Goal: Transaction & Acquisition: Obtain resource

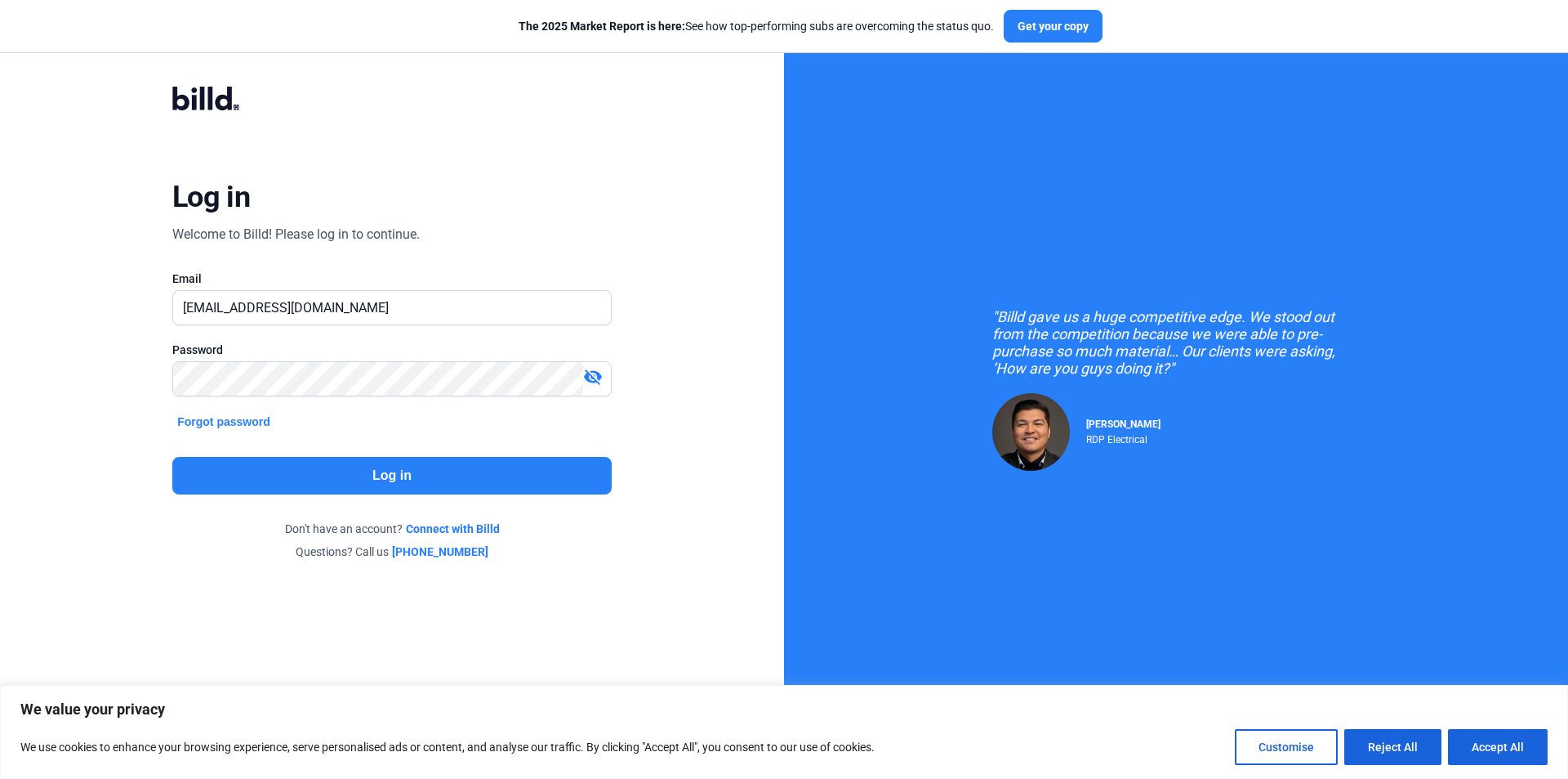
click at [349, 479] on button "Log in" at bounding box center [392, 476] width 439 height 38
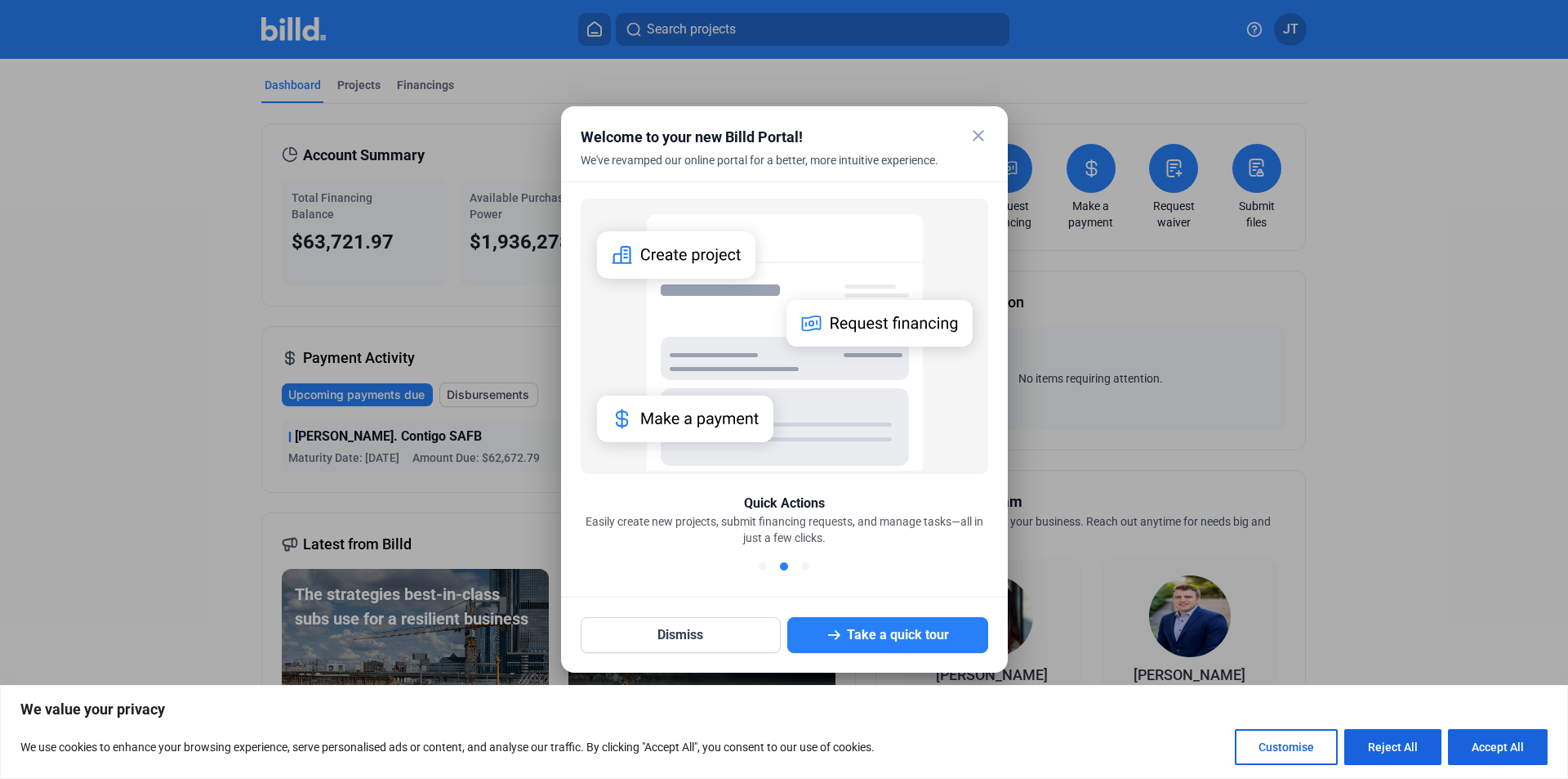
click at [652, 611] on div "Dismiss Take a quick tour" at bounding box center [784, 625] width 408 height 56
drag, startPoint x: 680, startPoint y: 630, endPoint x: 636, endPoint y: 492, distance: 144.8
click at [680, 630] on button "Dismiss" at bounding box center [680, 635] width 201 height 36
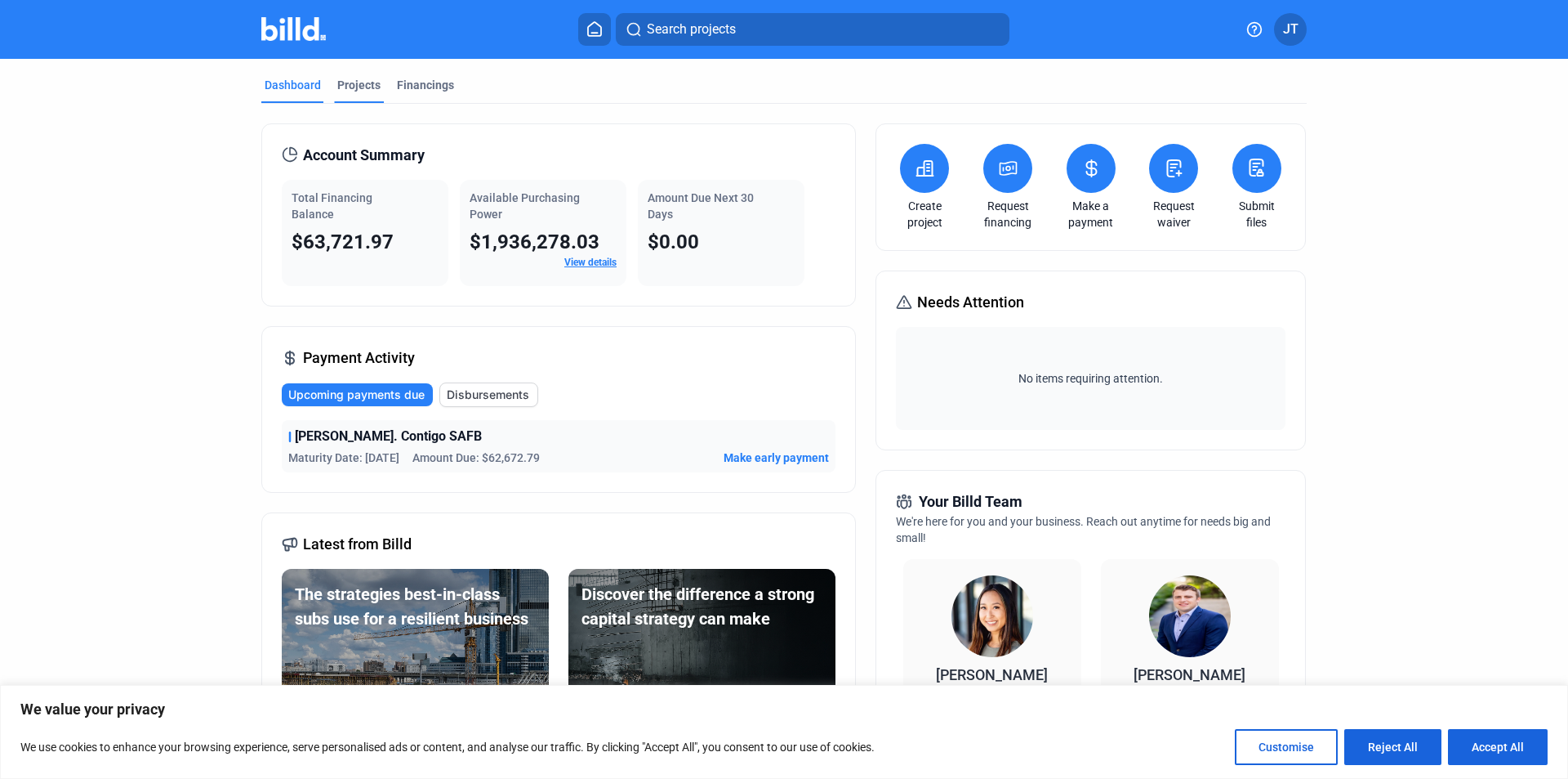
click at [365, 80] on div "Projects" at bounding box center [359, 85] width 43 height 16
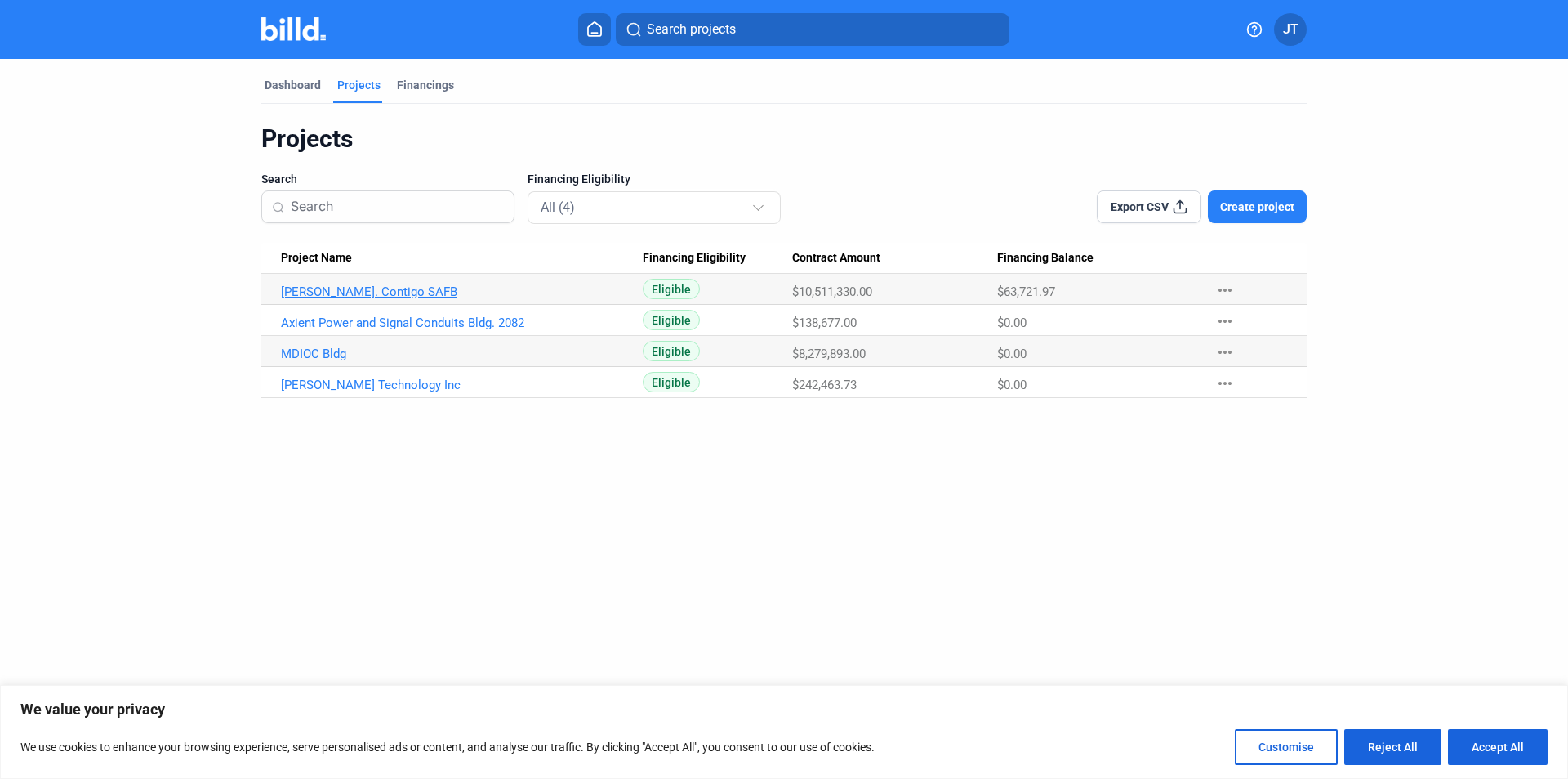
click at [346, 295] on link "[PERSON_NAME]. Contigo SAFB" at bounding box center [462, 292] width 362 height 14
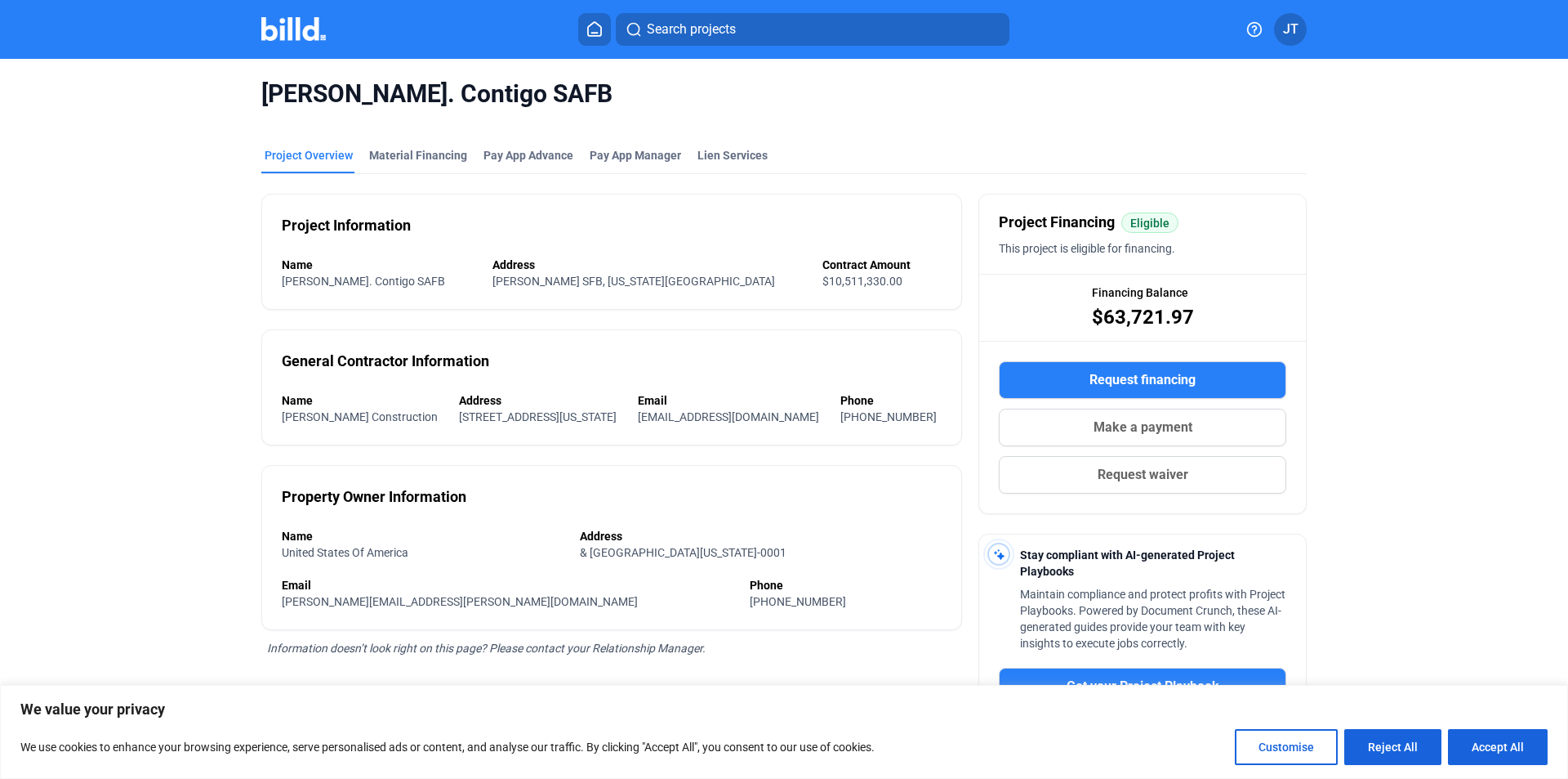
drag, startPoint x: 1477, startPoint y: 755, endPoint x: 1031, endPoint y: 569, distance: 483.2
click at [1473, 754] on button "Accept All" at bounding box center [1498, 747] width 100 height 36
checkbox input "true"
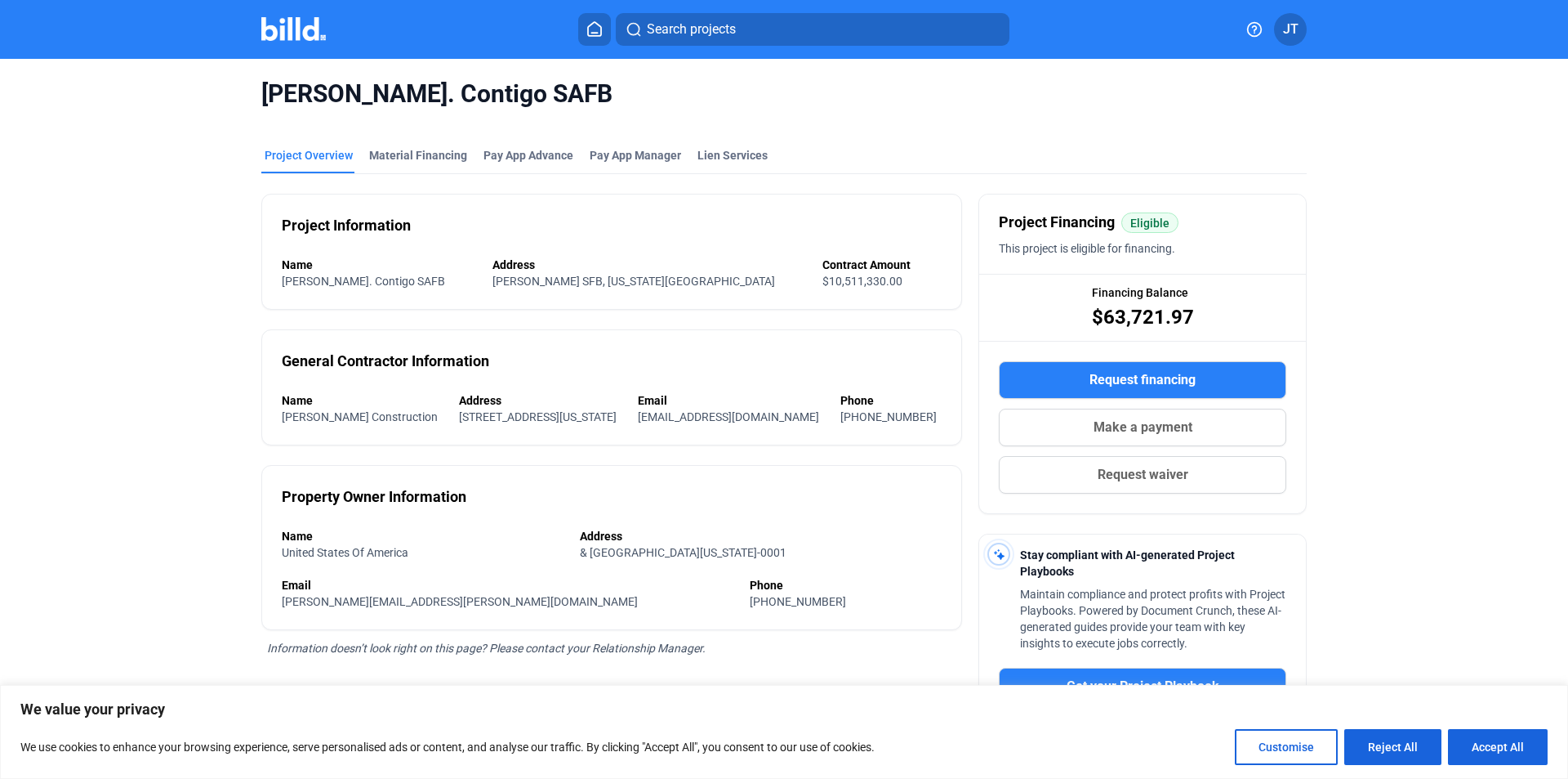
checkbox input "true"
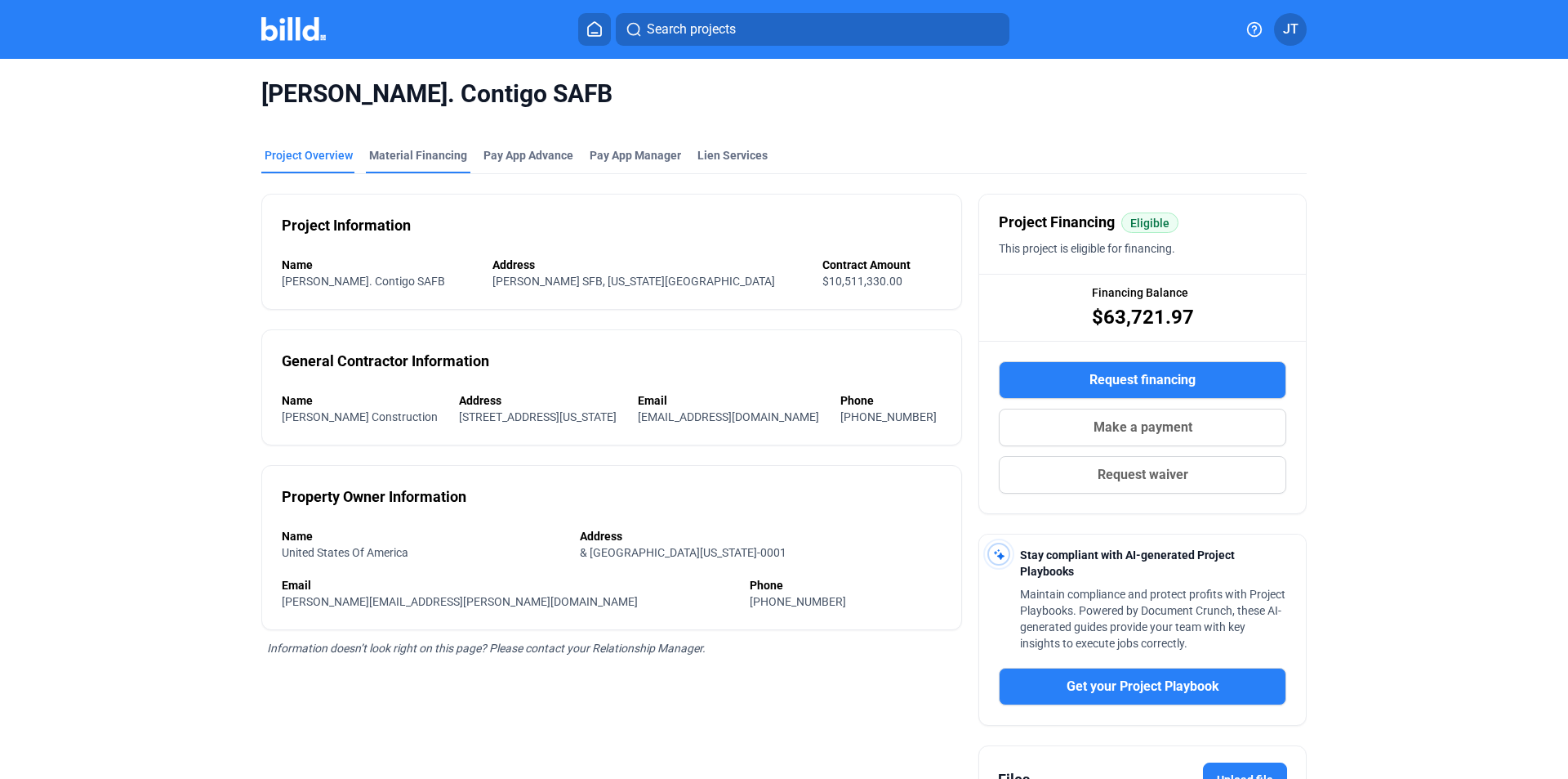
click at [425, 155] on div "Material Financing" at bounding box center [418, 155] width 98 height 16
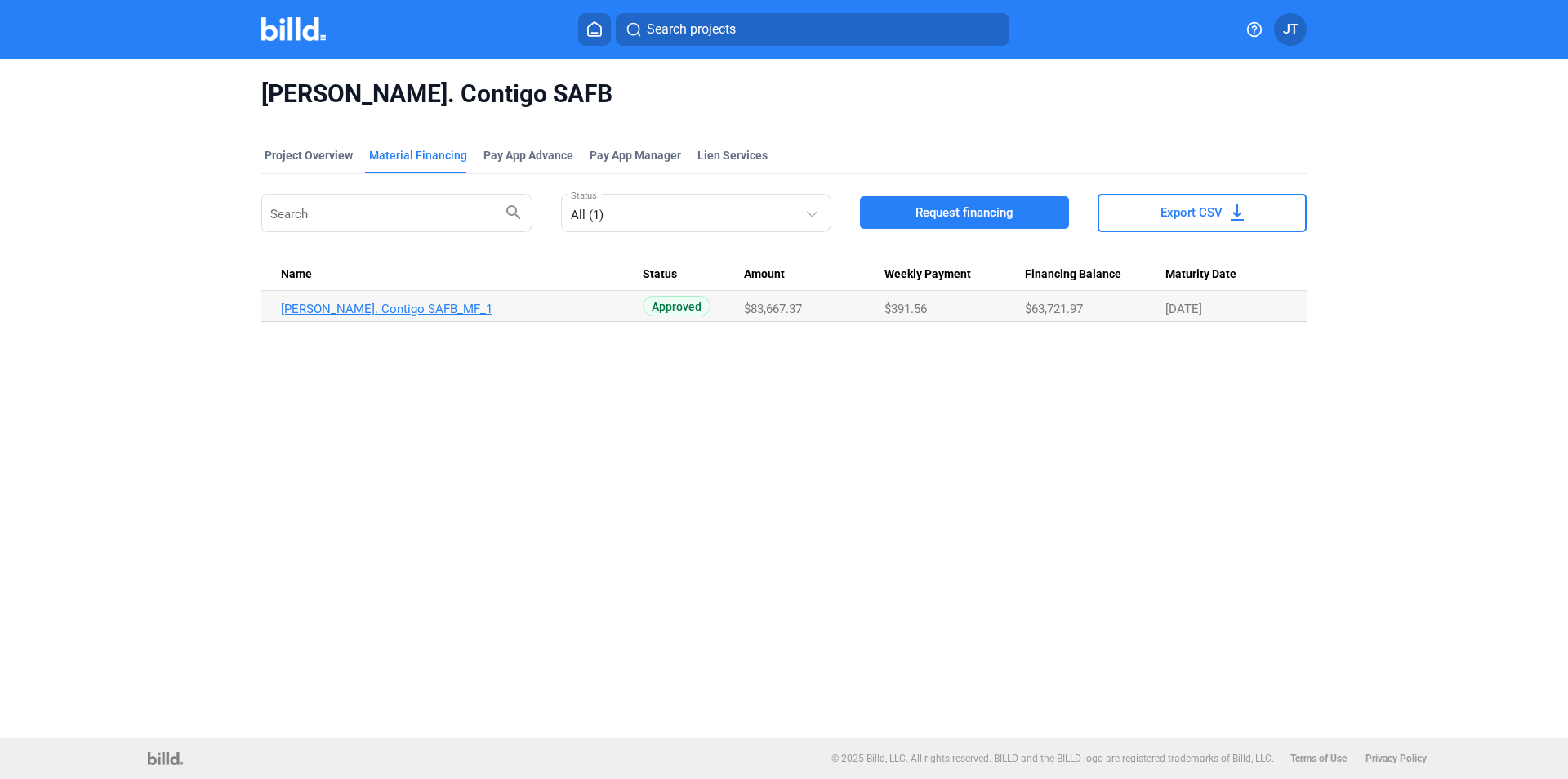
click at [321, 313] on link "[PERSON_NAME]. Contigo SAFB_MF_1" at bounding box center [462, 309] width 362 height 14
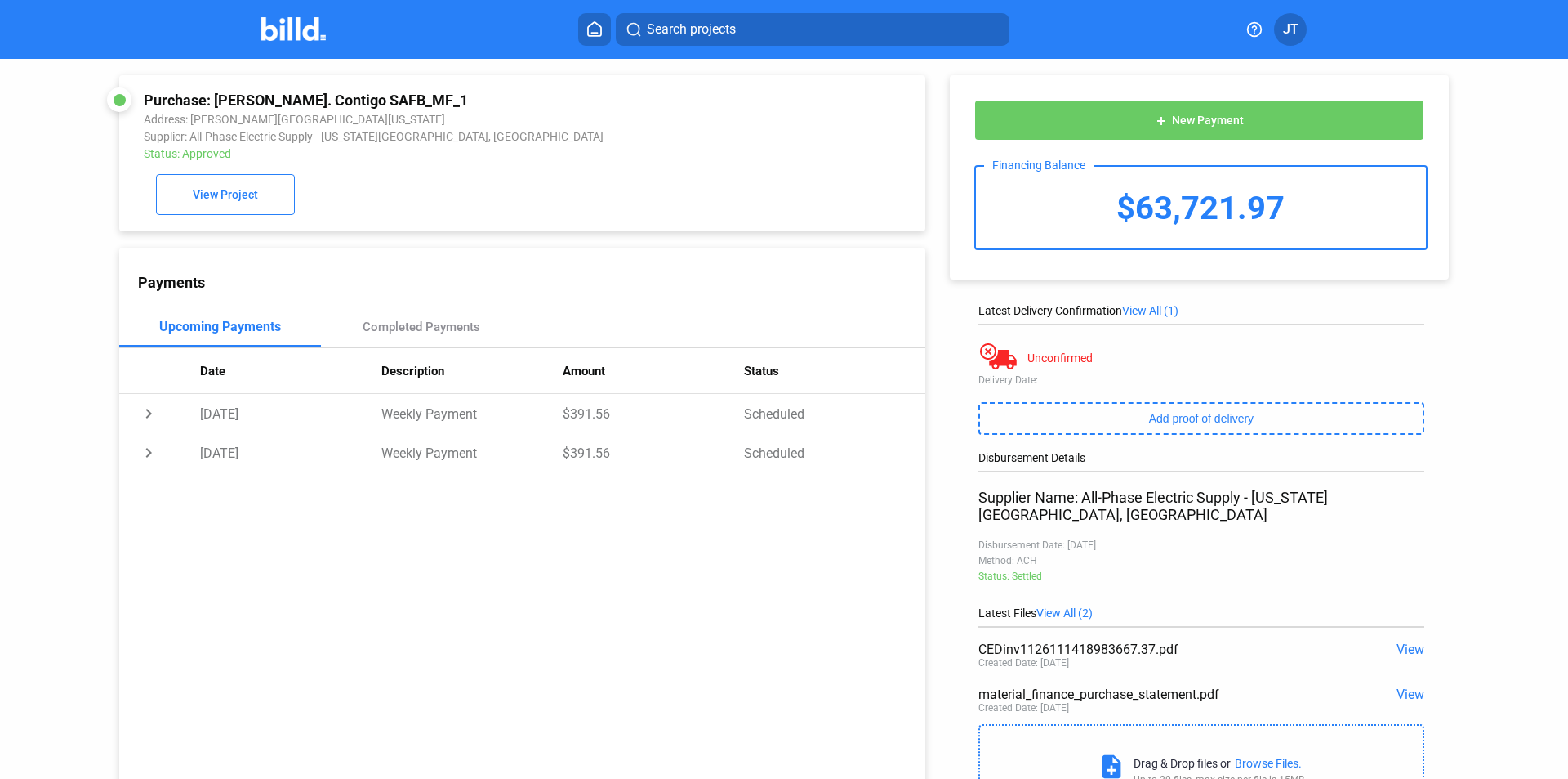
scroll to position [66, 0]
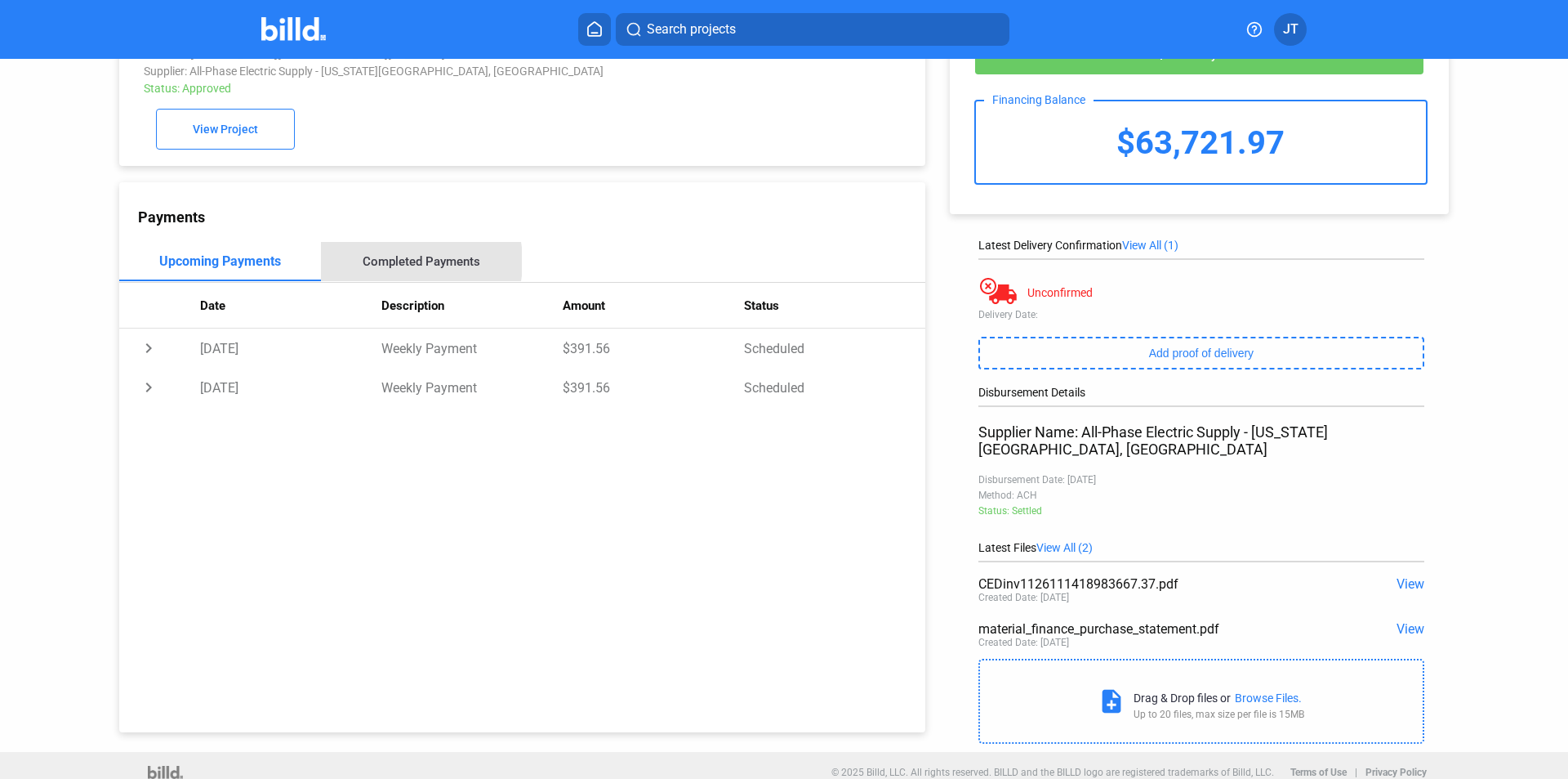
click at [389, 266] on div "Completed Payments" at bounding box center [421, 261] width 118 height 14
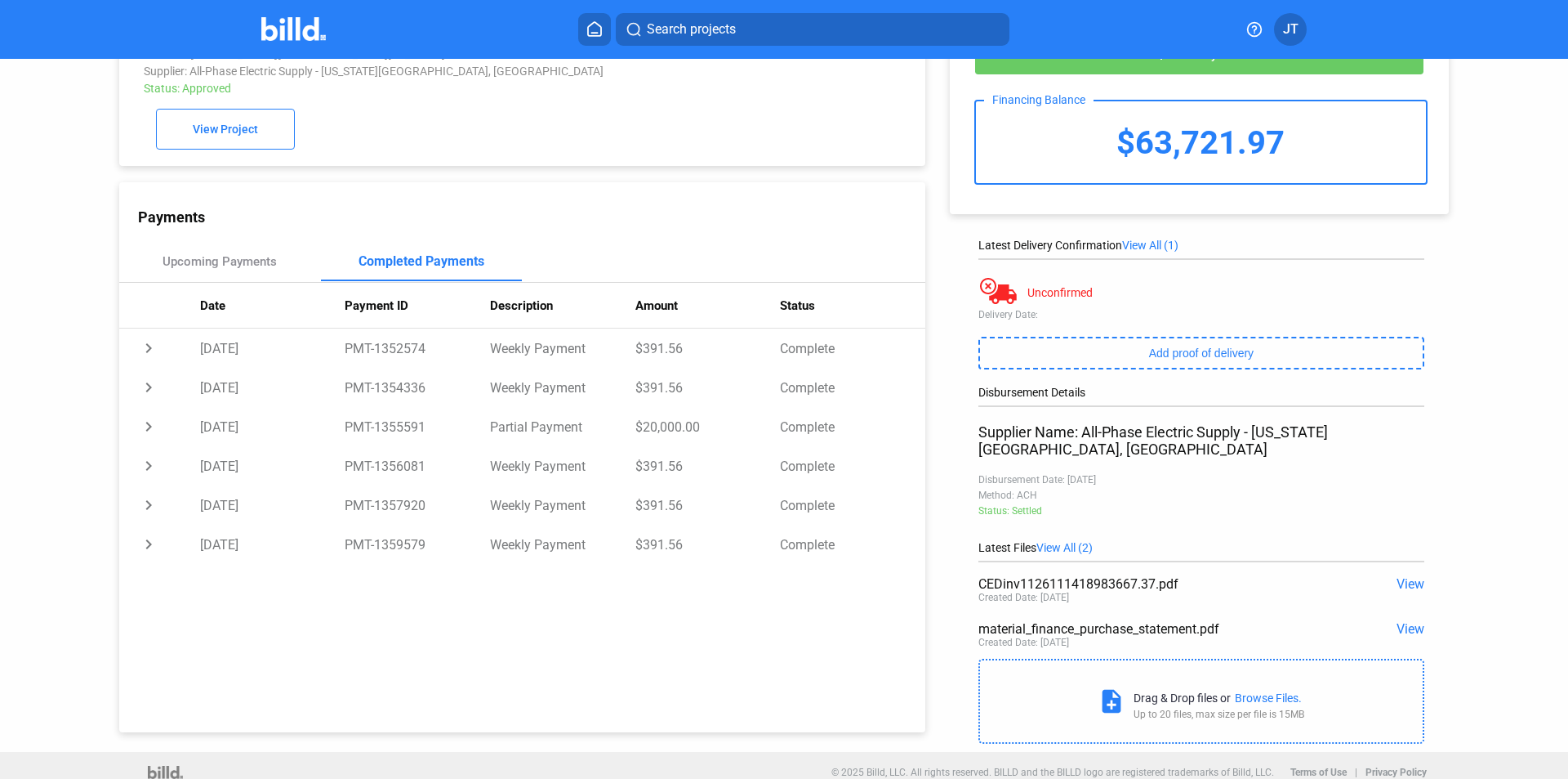
click at [1430, 253] on div "add New Payment Financing Balance $63,721.97 Latest Delivery Confirmation View …" at bounding box center [1207, 373] width 564 height 758
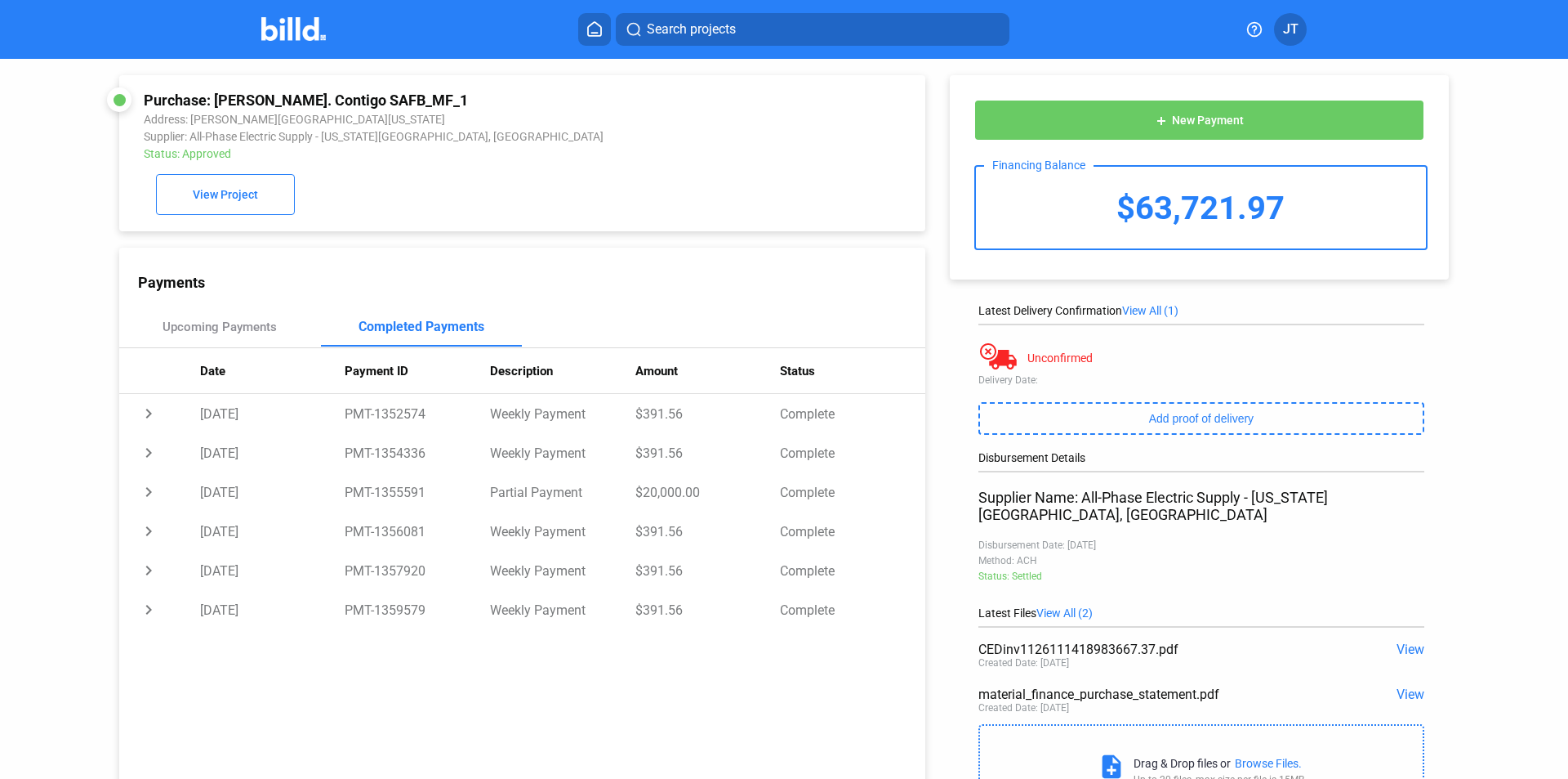
click at [1101, 119] on button "add New Payment" at bounding box center [1199, 120] width 450 height 41
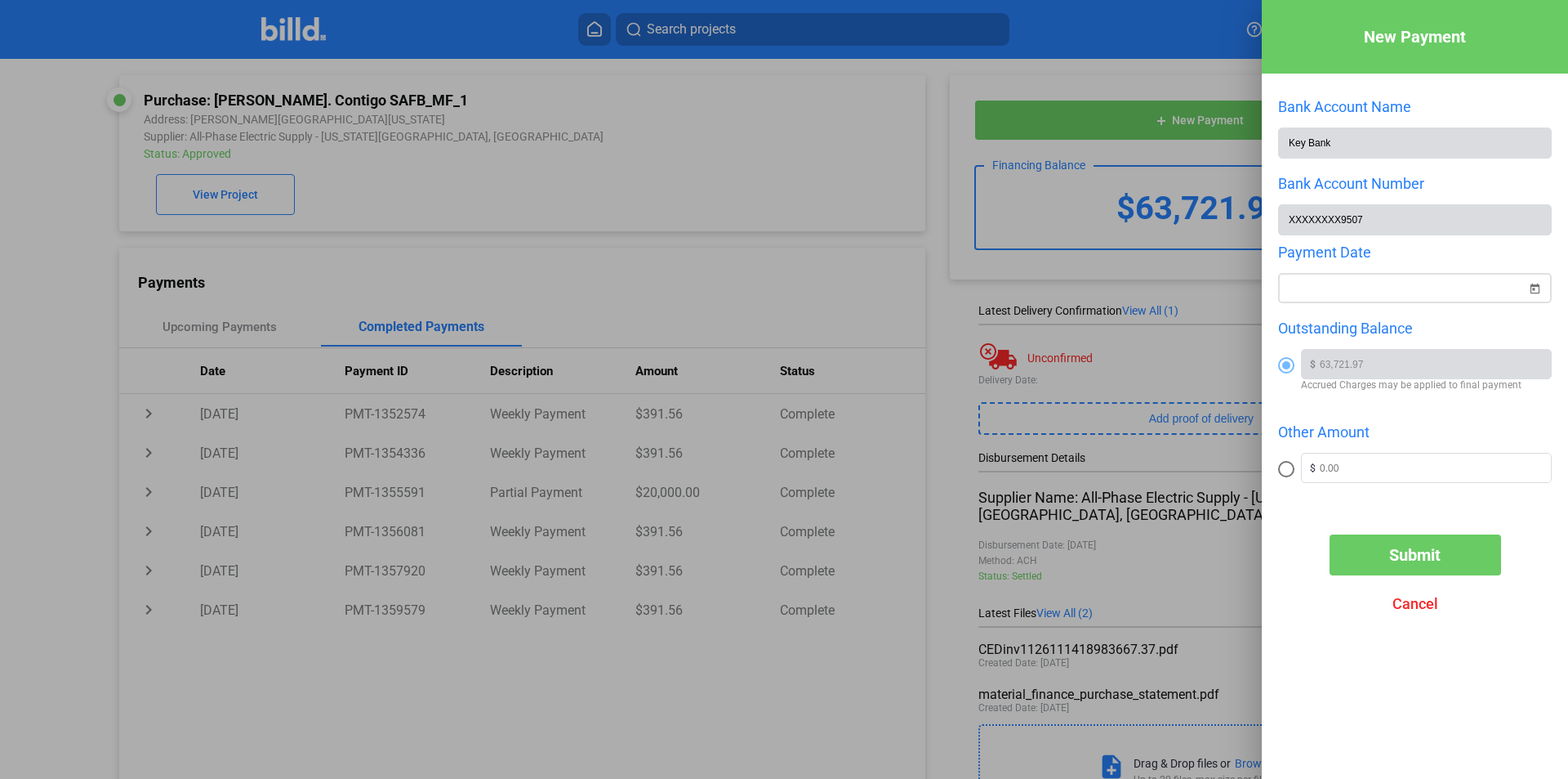
click at [1401, 289] on div "New Payment Bank Account Name Key Bank Bank Account Number XXXXXXXX9507 Payment…" at bounding box center [784, 389] width 1568 height 779
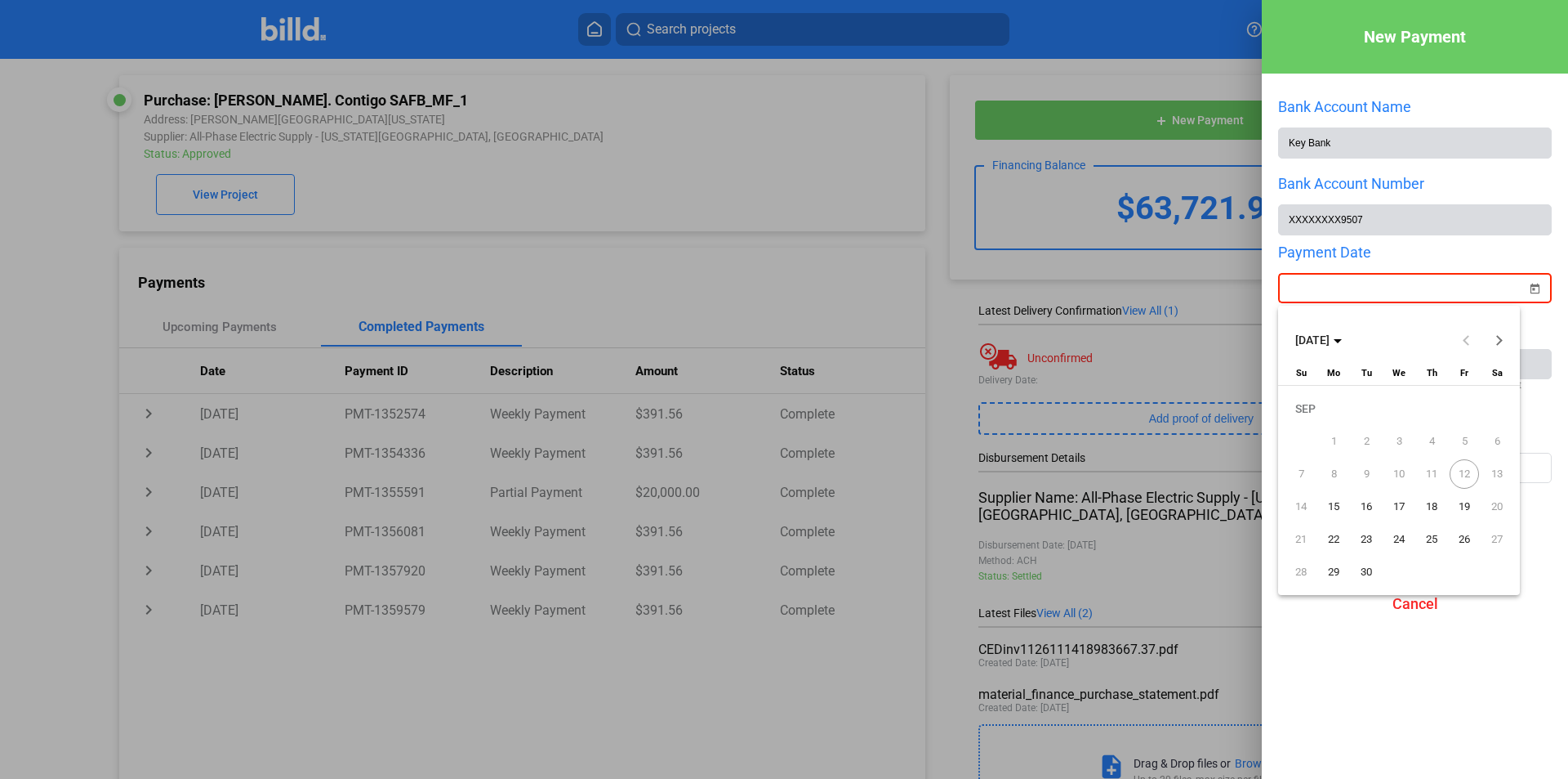
click at [1333, 504] on span "15" at bounding box center [1333, 506] width 30 height 30
type input "[DATE]"
click at [1332, 506] on span "15" at bounding box center [1333, 506] width 30 height 30
click at [1337, 512] on span "15" at bounding box center [1333, 506] width 30 height 30
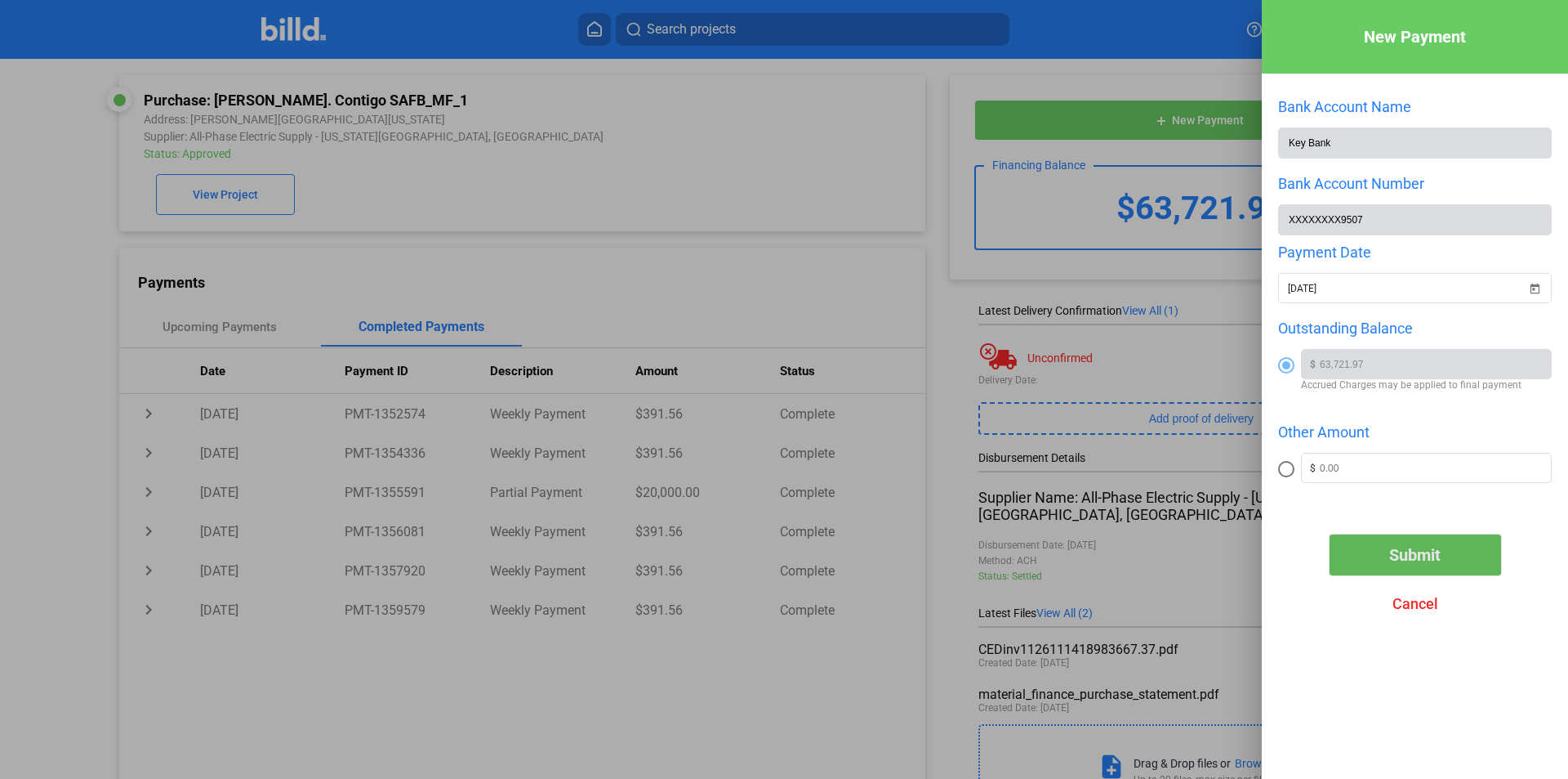
click at [1378, 557] on button "Submit" at bounding box center [1415, 554] width 172 height 41
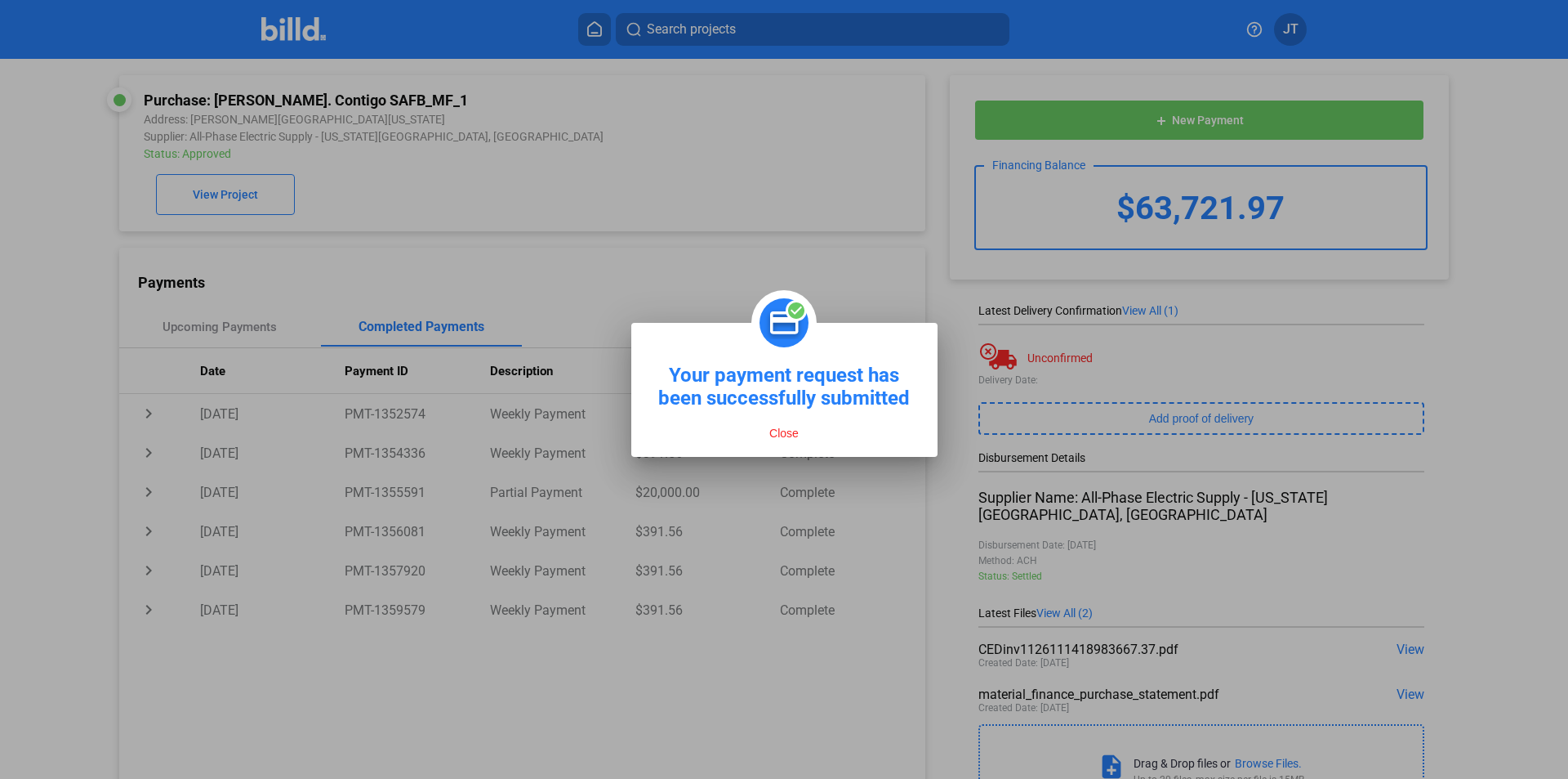
click at [523, 183] on div at bounding box center [784, 389] width 1568 height 779
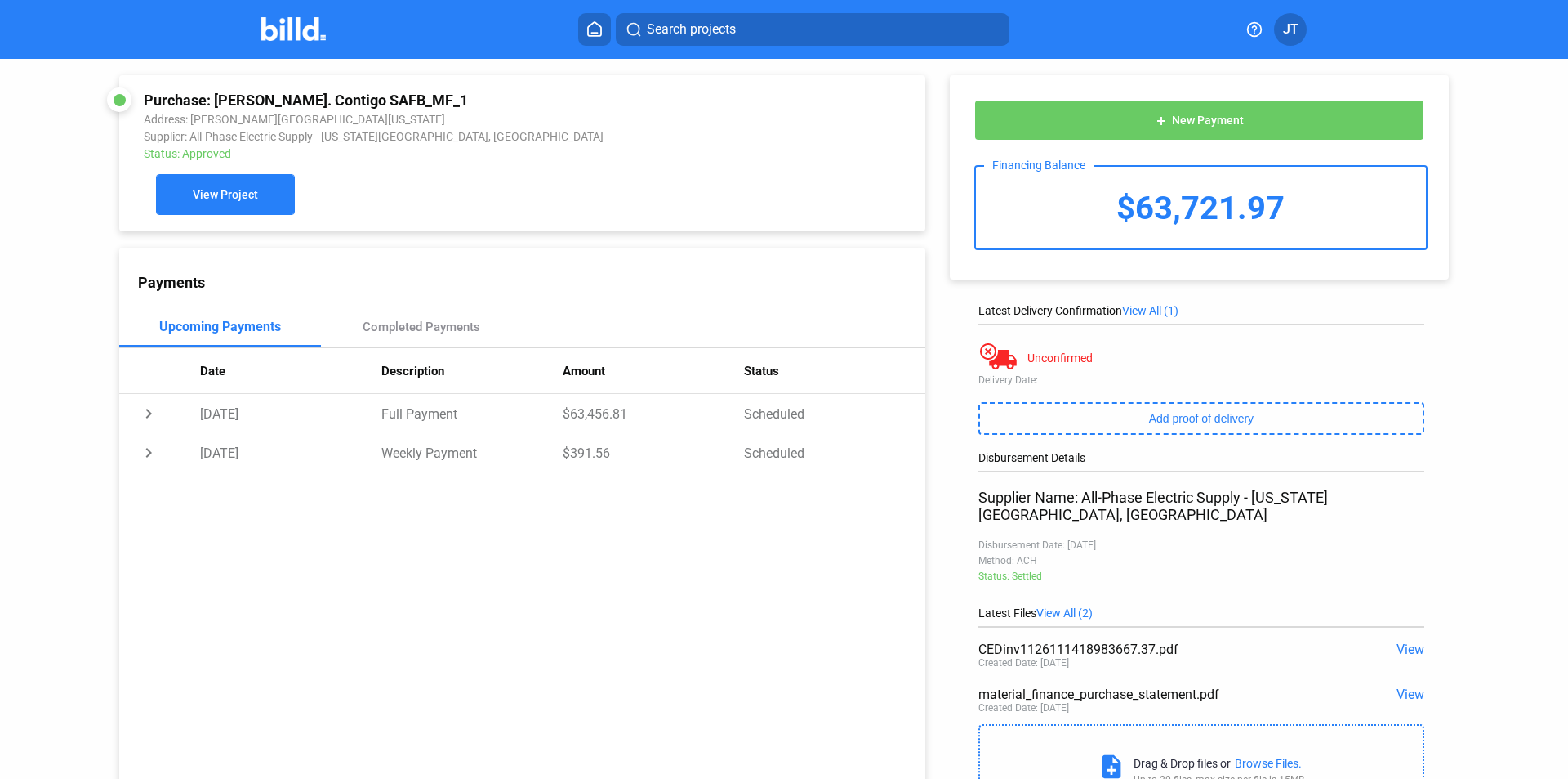
click at [224, 198] on div "Purchase: [PERSON_NAME]. Contigo SAFB_MF_1 Address: [PERSON_NAME][GEOGRAPHIC_DA…" at bounding box center [521, 152] width 806 height 156
click at [224, 198] on span "View Project" at bounding box center [225, 195] width 66 height 14
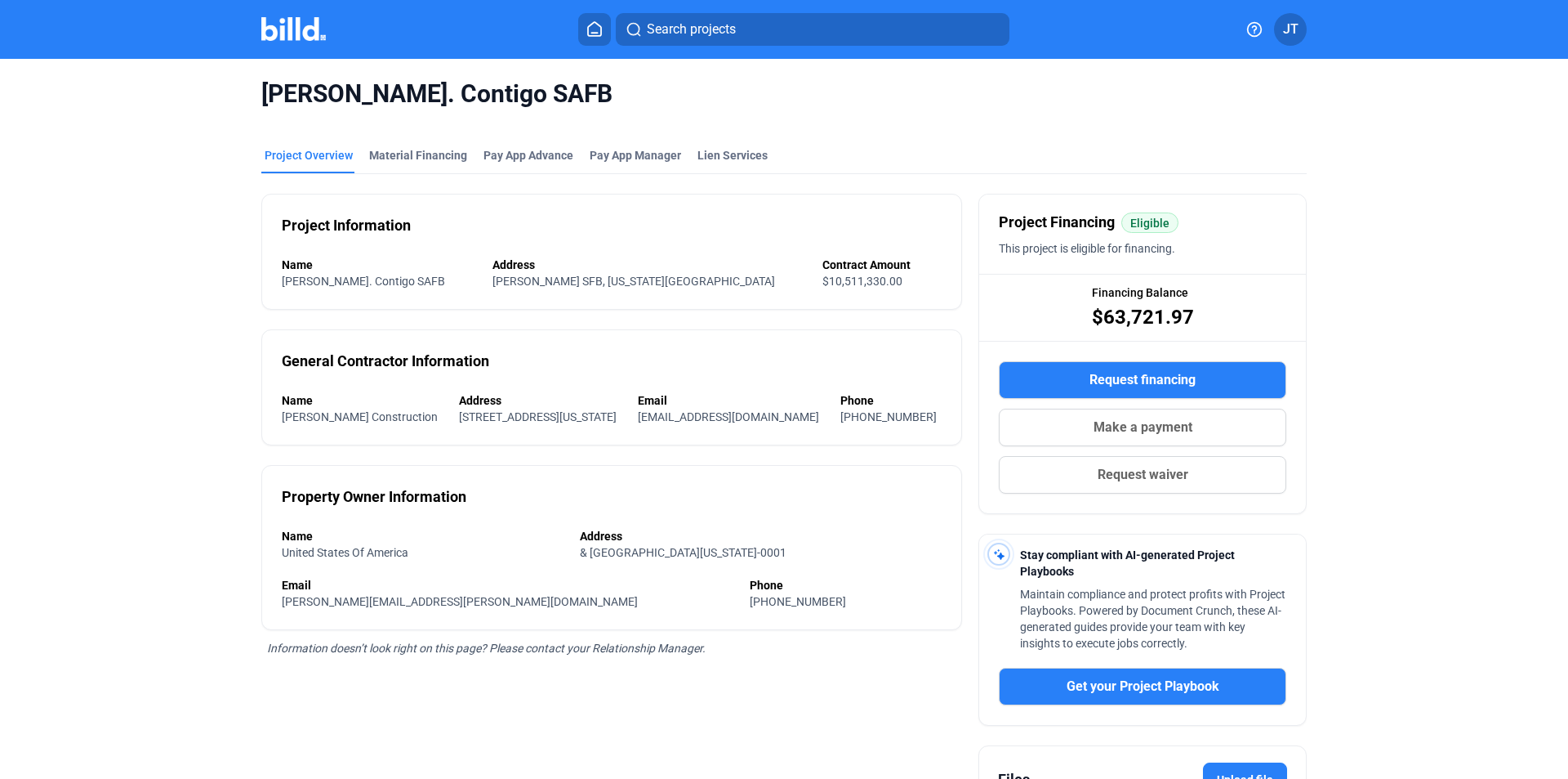
click at [1110, 359] on div "Request financing Make a payment Request waiver" at bounding box center [1142, 427] width 327 height 172
click at [1121, 397] on button "Request financing" at bounding box center [1142, 380] width 287 height 38
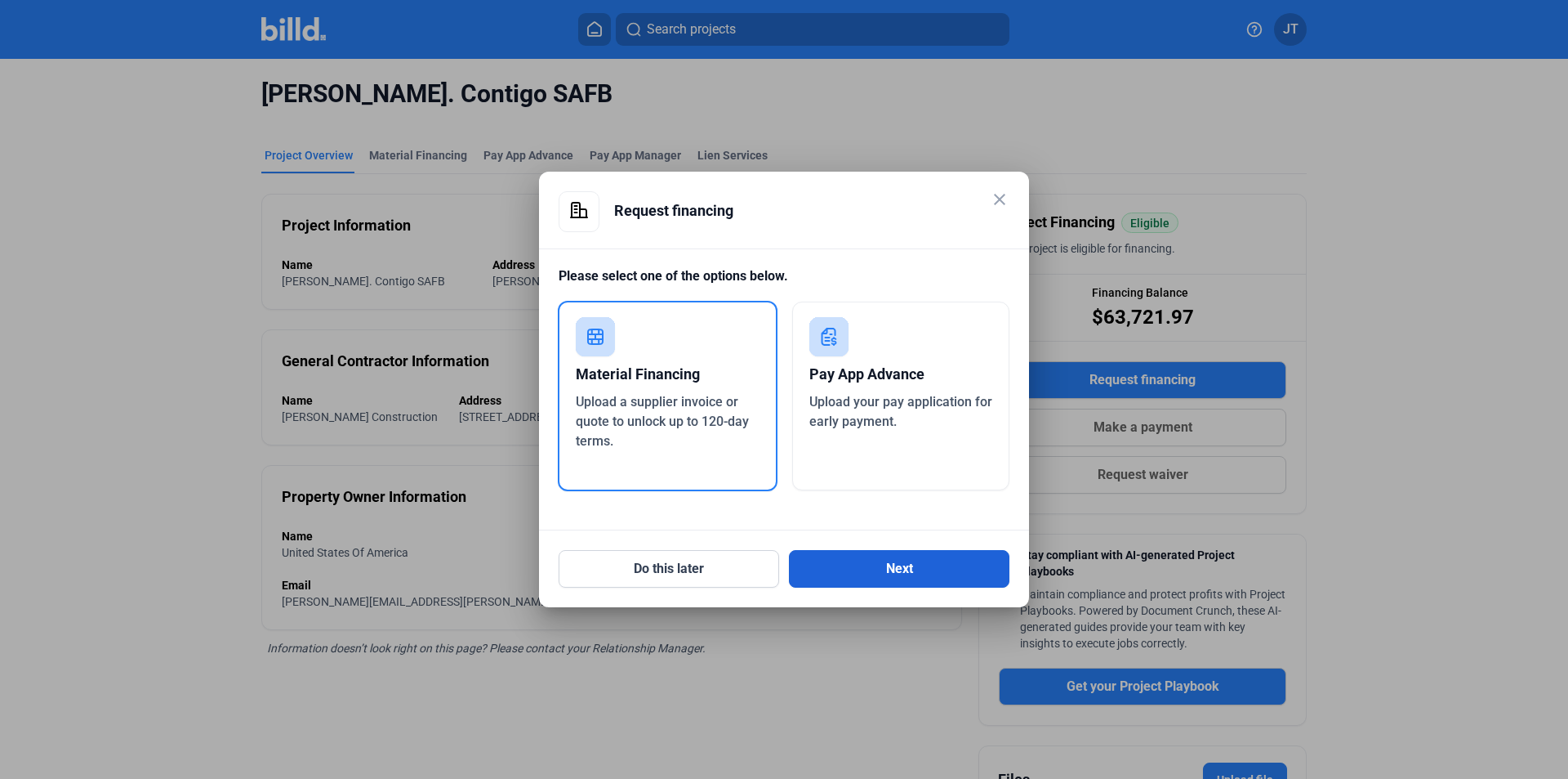
click at [850, 557] on button "Next" at bounding box center [898, 569] width 221 height 38
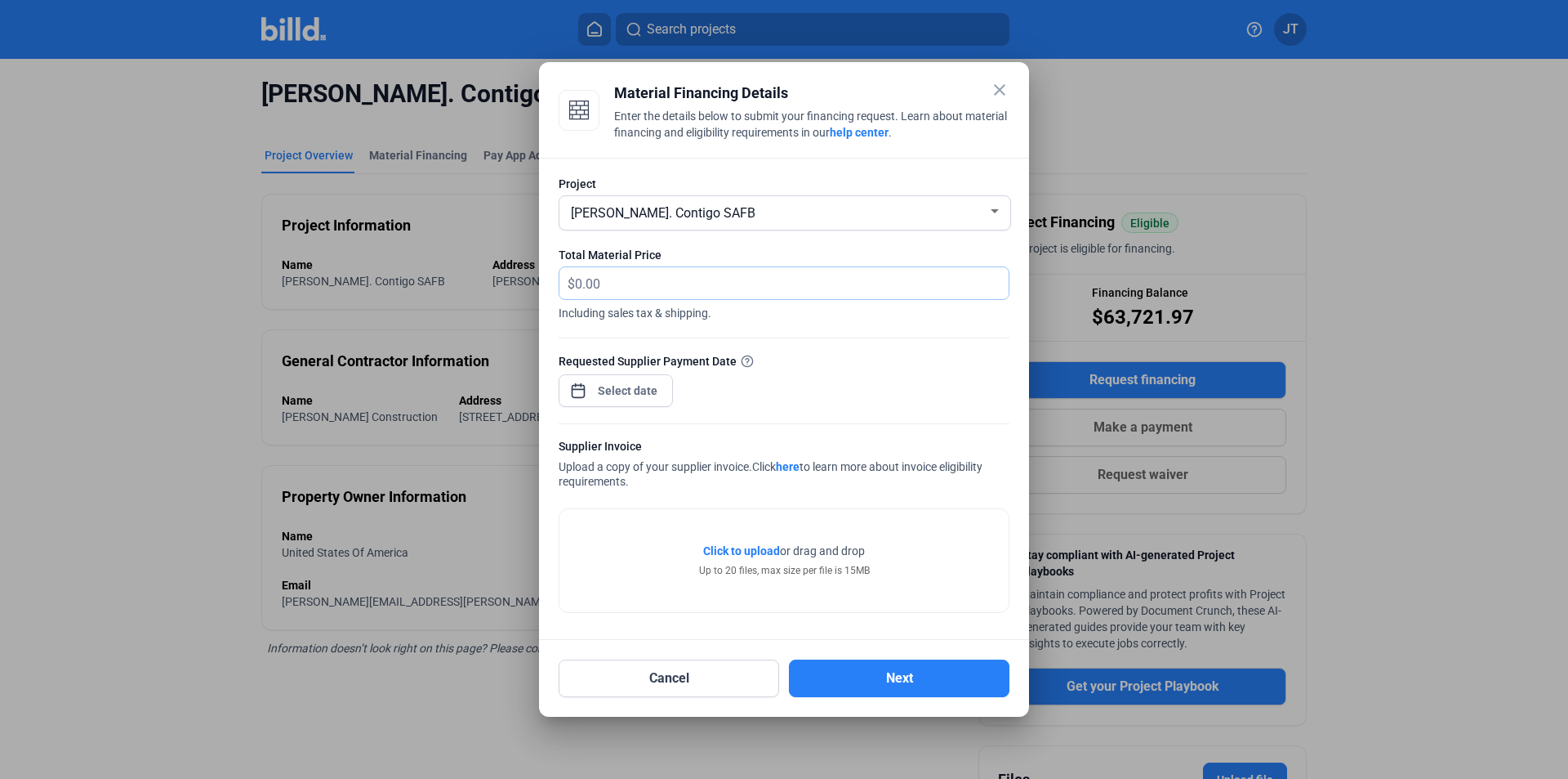
click at [620, 283] on input "text" at bounding box center [792, 283] width 434 height 32
type input "15,718.43"
click at [617, 390] on div "close Material Financing Details Enter the details below to submit your financi…" at bounding box center [784, 389] width 1568 height 779
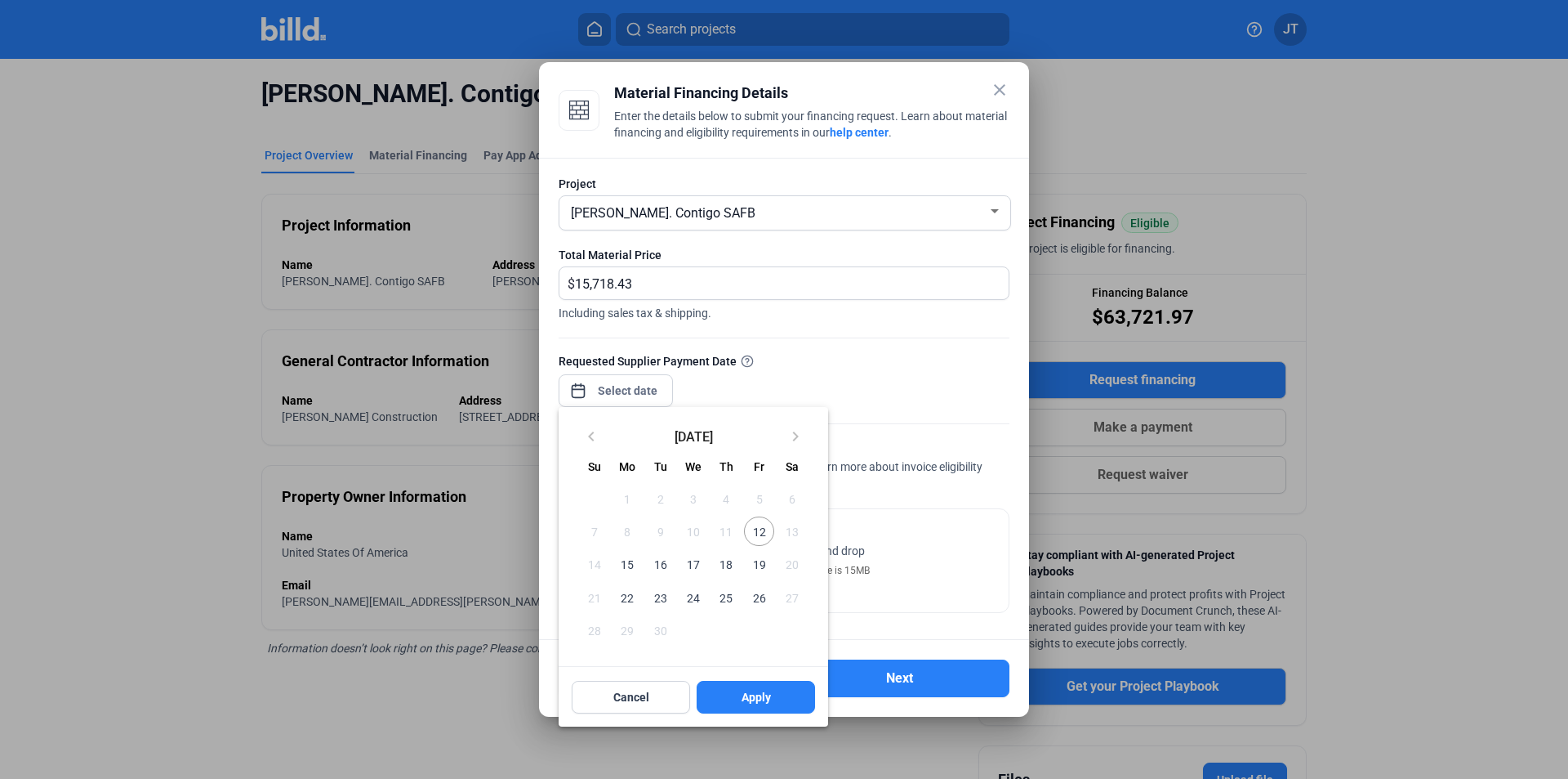
click at [755, 598] on span "26" at bounding box center [759, 597] width 30 height 30
drag, startPoint x: 756, startPoint y: 564, endPoint x: 754, endPoint y: 661, distance: 97.0
click at [756, 565] on span "19" at bounding box center [759, 564] width 30 height 30
click at [750, 699] on span "Apply" at bounding box center [756, 697] width 30 height 16
type input "[DATE]"
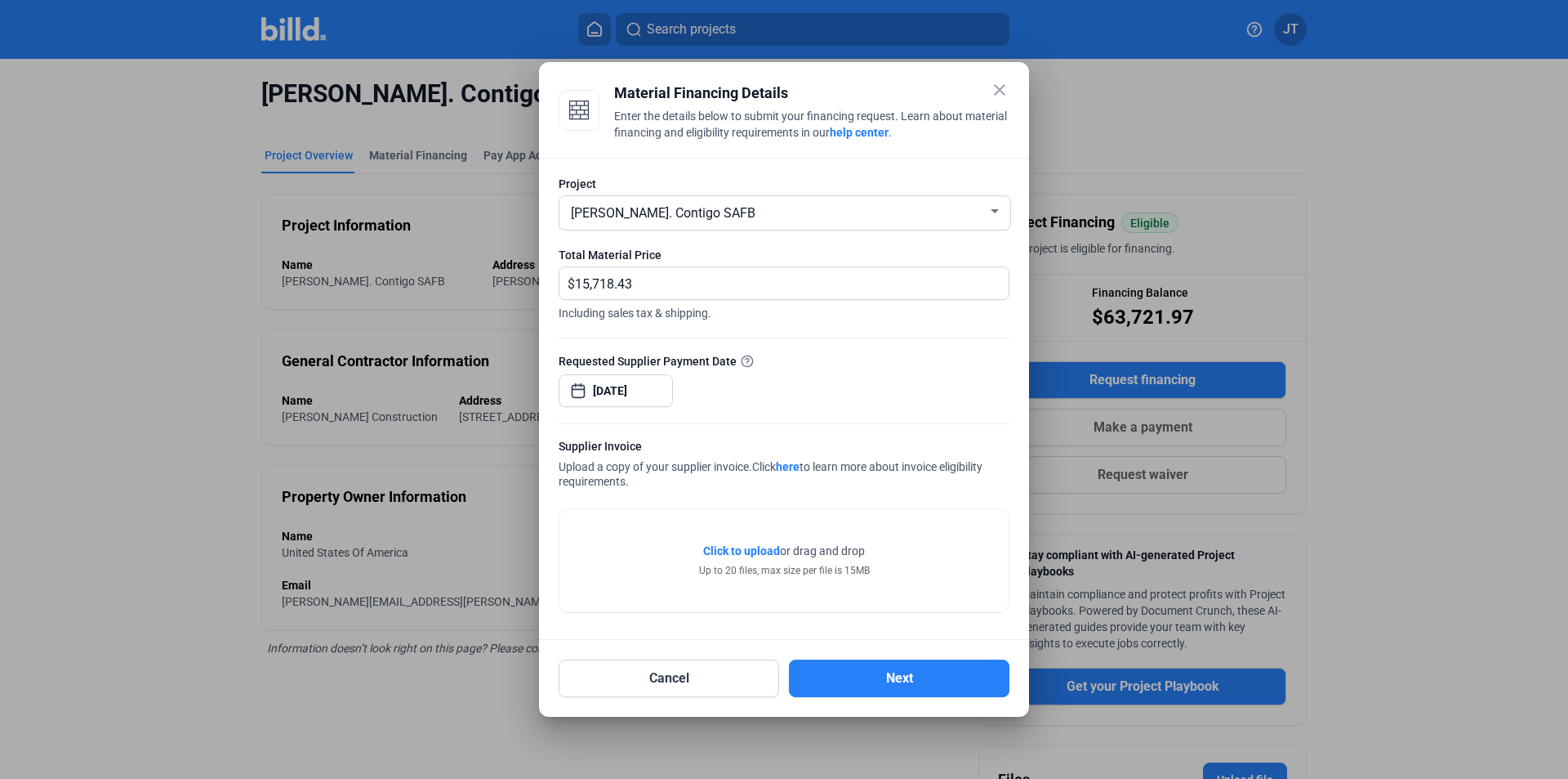
click at [759, 549] on span "Click to upload" at bounding box center [741, 550] width 77 height 14
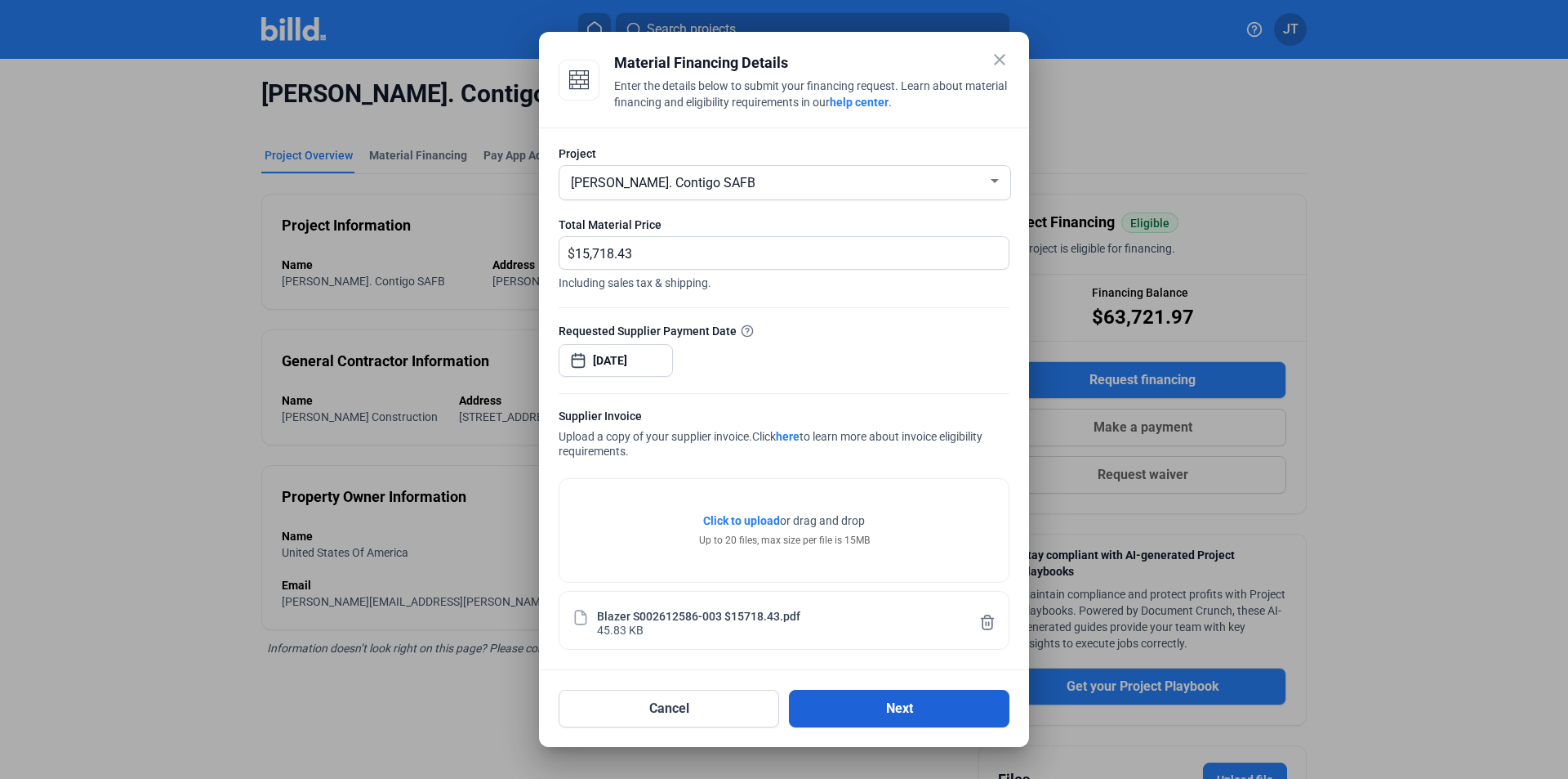
click at [876, 701] on button "Next" at bounding box center [898, 709] width 221 height 38
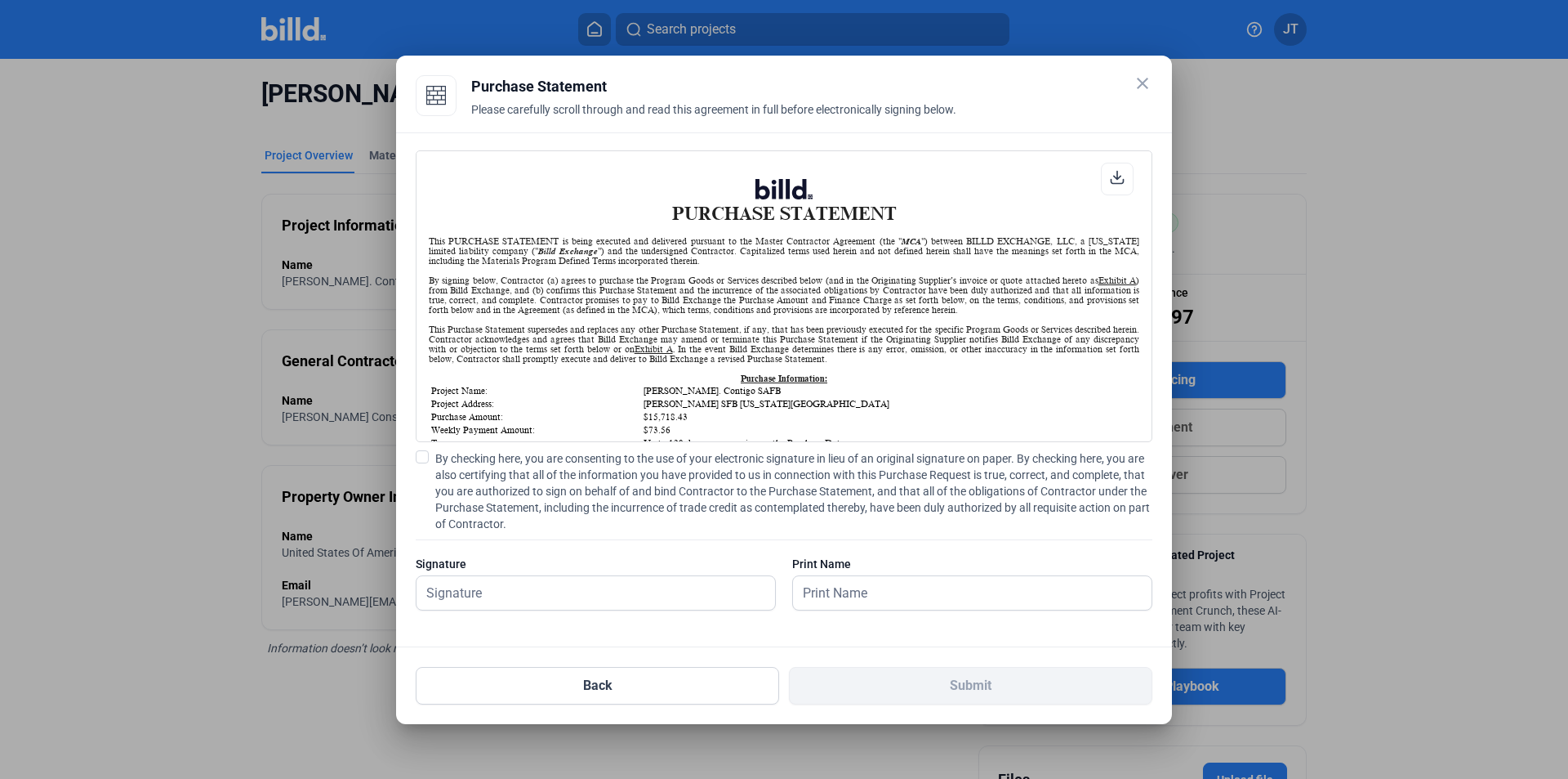
scroll to position [1, 0]
click at [538, 592] on input "text" at bounding box center [587, 593] width 340 height 33
type input "[PERSON_NAME]"
drag, startPoint x: 422, startPoint y: 452, endPoint x: 488, endPoint y: 466, distance: 67.5
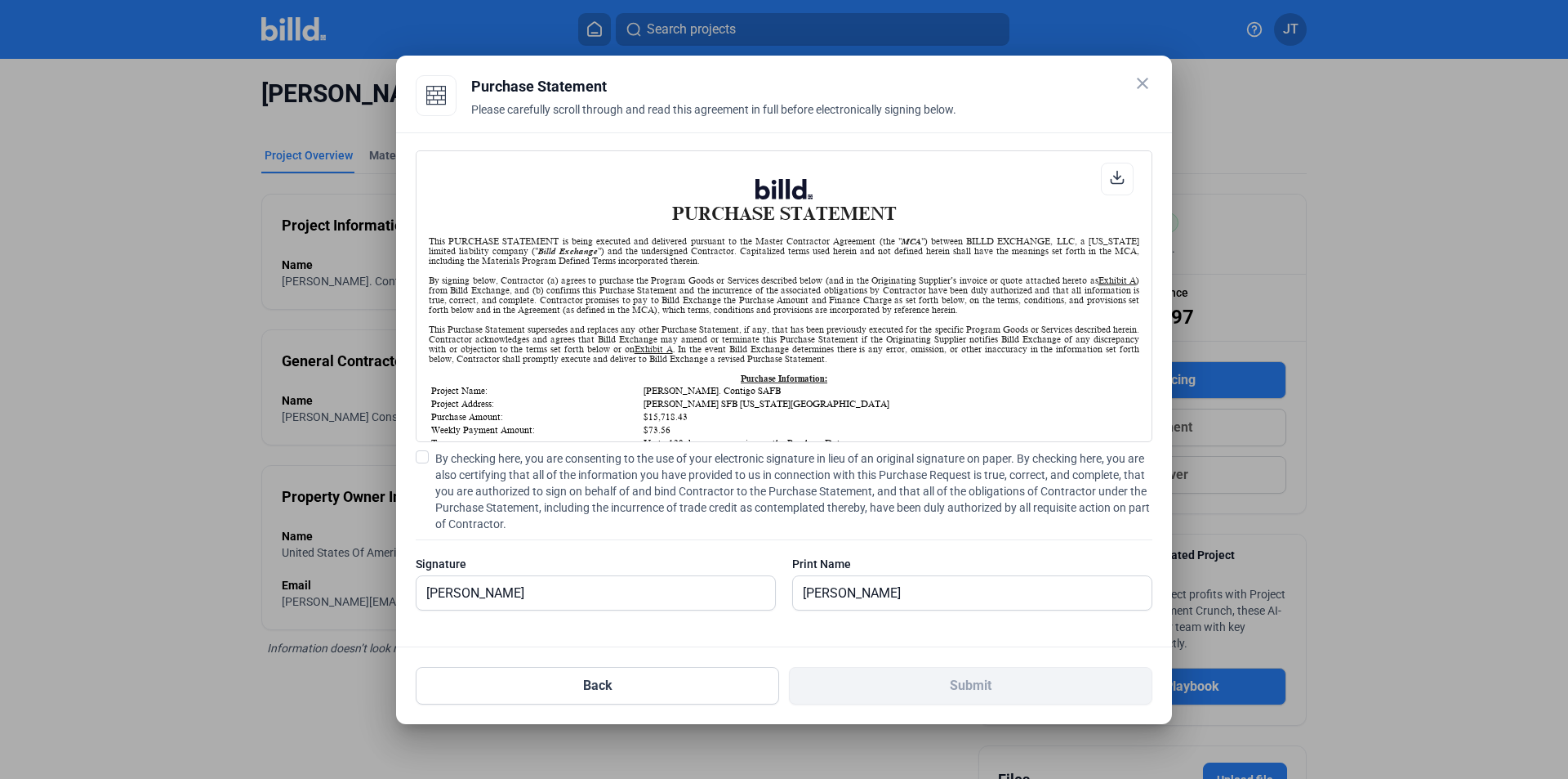
click at [427, 451] on span at bounding box center [422, 457] width 14 height 14
click at [0, 0] on input "By checking here, you are consenting to the use of your electronic signature in…" at bounding box center [0, 0] width 0 height 0
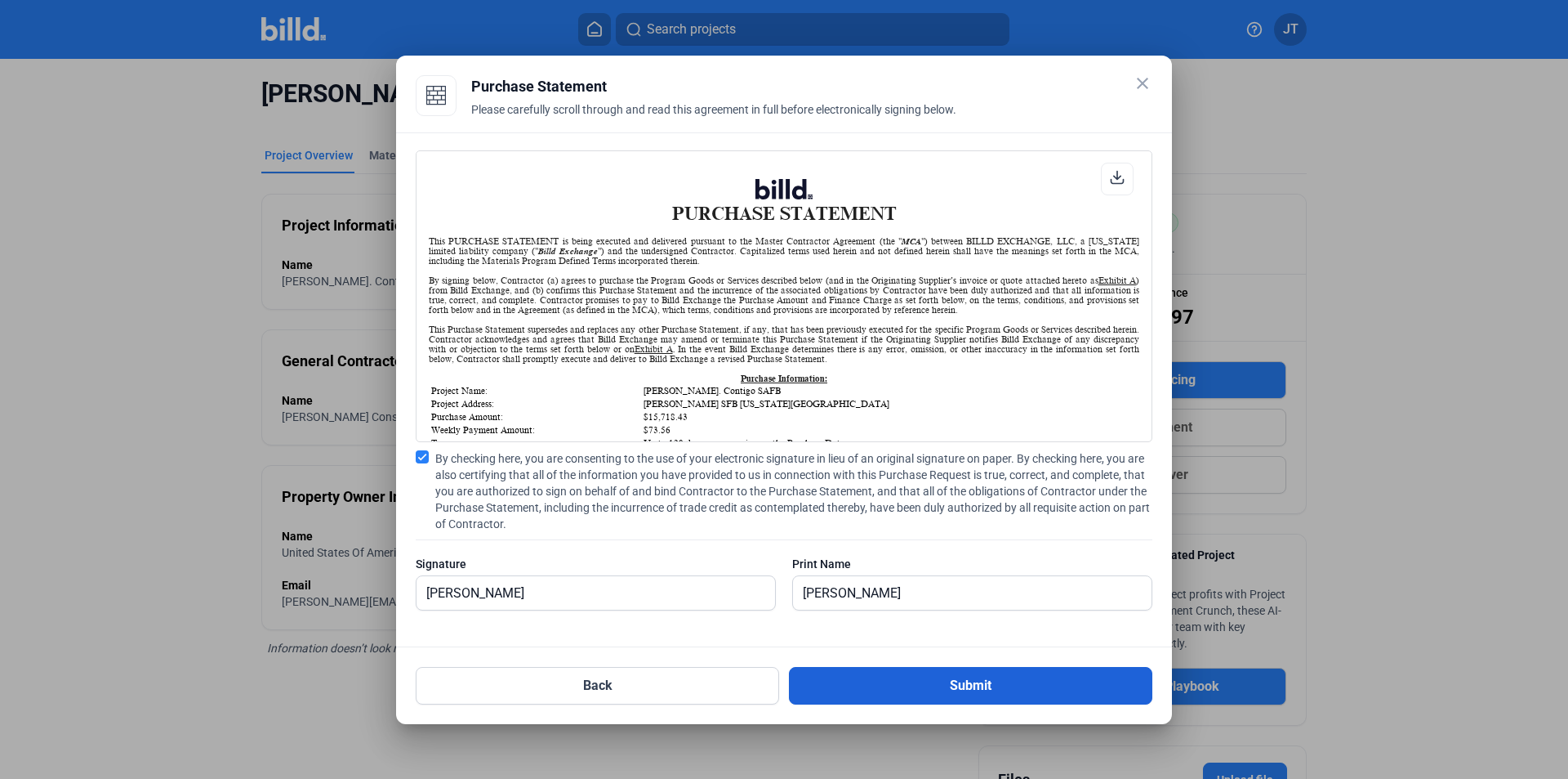
click at [862, 684] on button "Submit" at bounding box center [970, 685] width 364 height 38
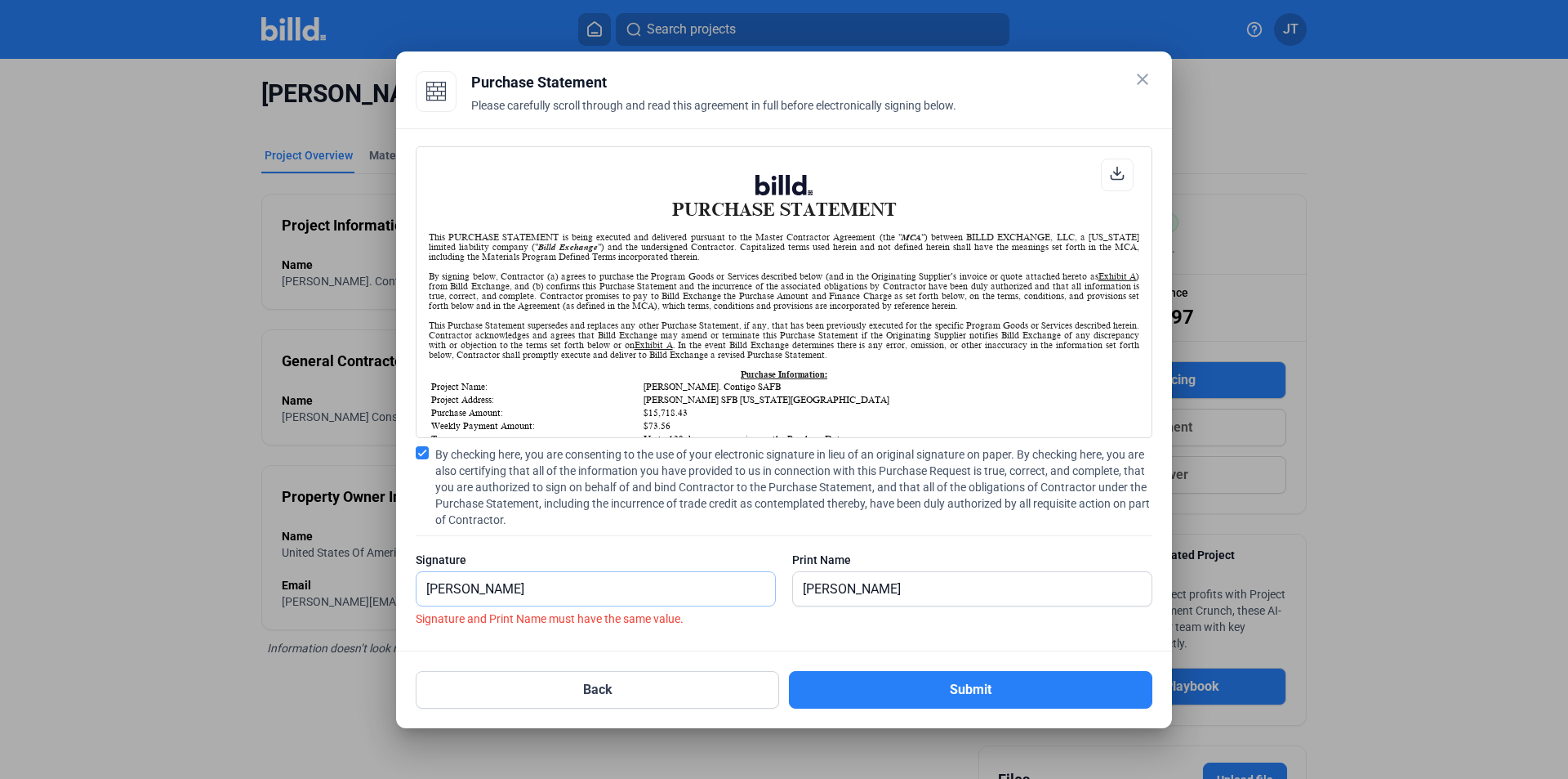
click at [553, 585] on input "[PERSON_NAME]" at bounding box center [596, 588] width 358 height 33
drag, startPoint x: 563, startPoint y: 580, endPoint x: 273, endPoint y: 565, distance: 290.4
click at [273, 570] on div "close Purchase Statement Please carefully scroll through and read this agreemen…" at bounding box center [784, 389] width 1568 height 779
type input "[PERSON_NAME]"
click at [938, 675] on button "Submit" at bounding box center [970, 690] width 364 height 38
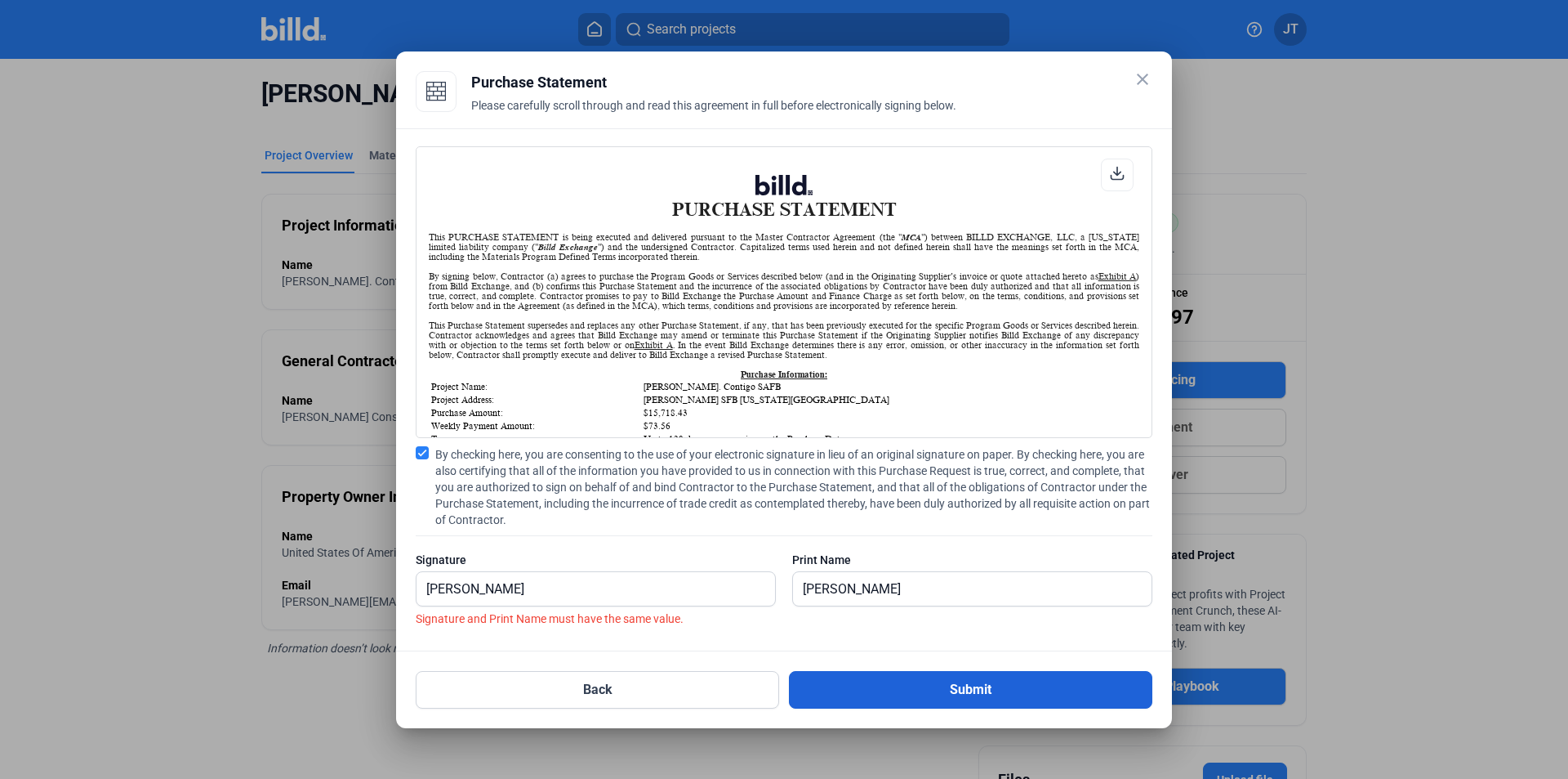
click at [932, 686] on button "Submit" at bounding box center [970, 690] width 364 height 38
drag, startPoint x: 708, startPoint y: 587, endPoint x: 400, endPoint y: 606, distance: 308.6
click at [397, 611] on div "PURCHASE STATEMENT This PURCHASE STATEMENT is being executed and delivered purs…" at bounding box center [784, 389] width 776 height 523
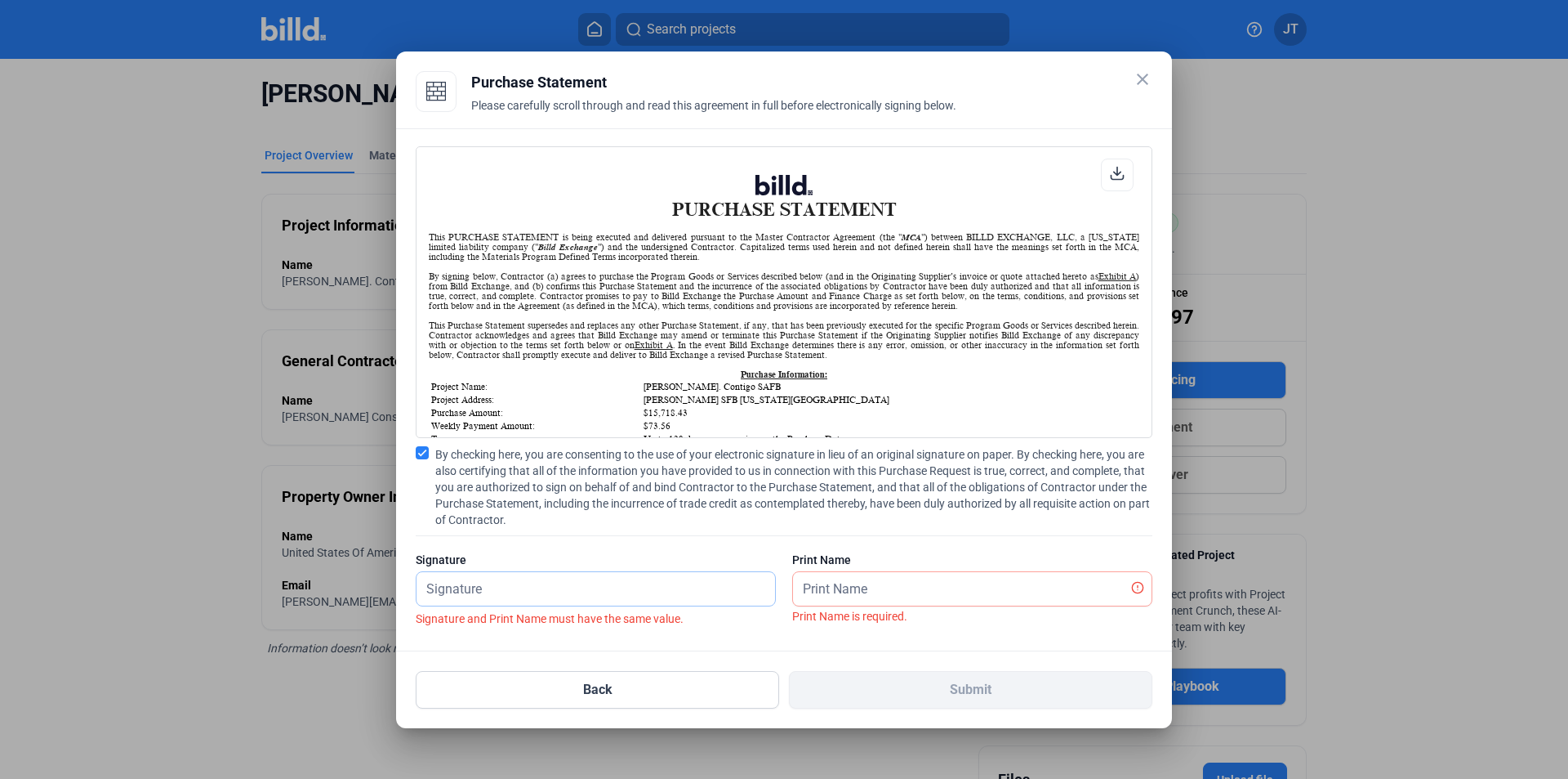
click at [506, 584] on input "text" at bounding box center [596, 588] width 358 height 33
type input "[PERSON_NAME]"
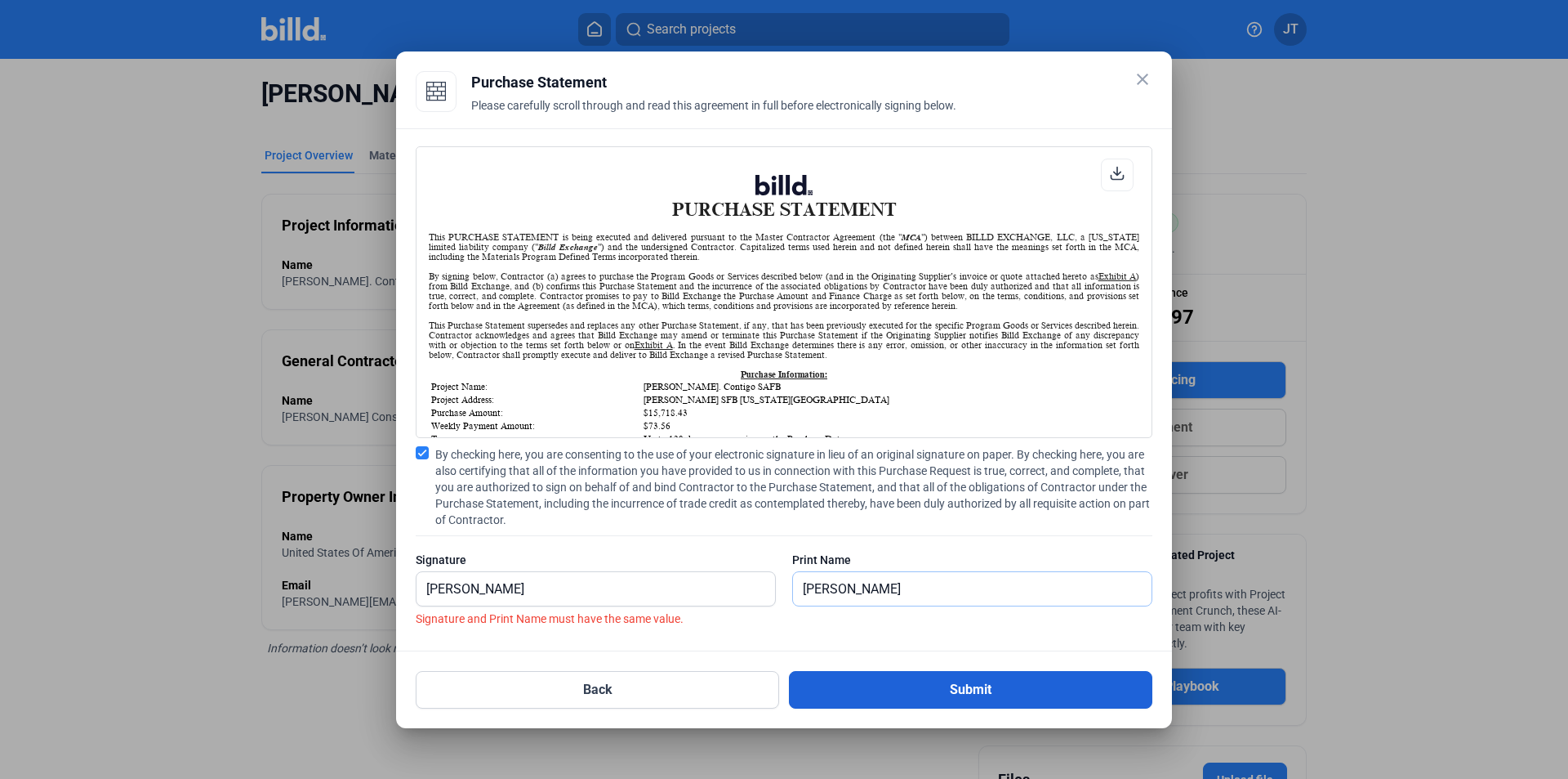
type input "[PERSON_NAME]"
click at [1002, 693] on button "Submit" at bounding box center [970, 690] width 364 height 38
click at [995, 690] on button "Submit" at bounding box center [970, 690] width 364 height 38
drag, startPoint x: 717, startPoint y: 596, endPoint x: 672, endPoint y: 591, distance: 45.3
click at [715, 594] on input "[PERSON_NAME]" at bounding box center [587, 588] width 340 height 33
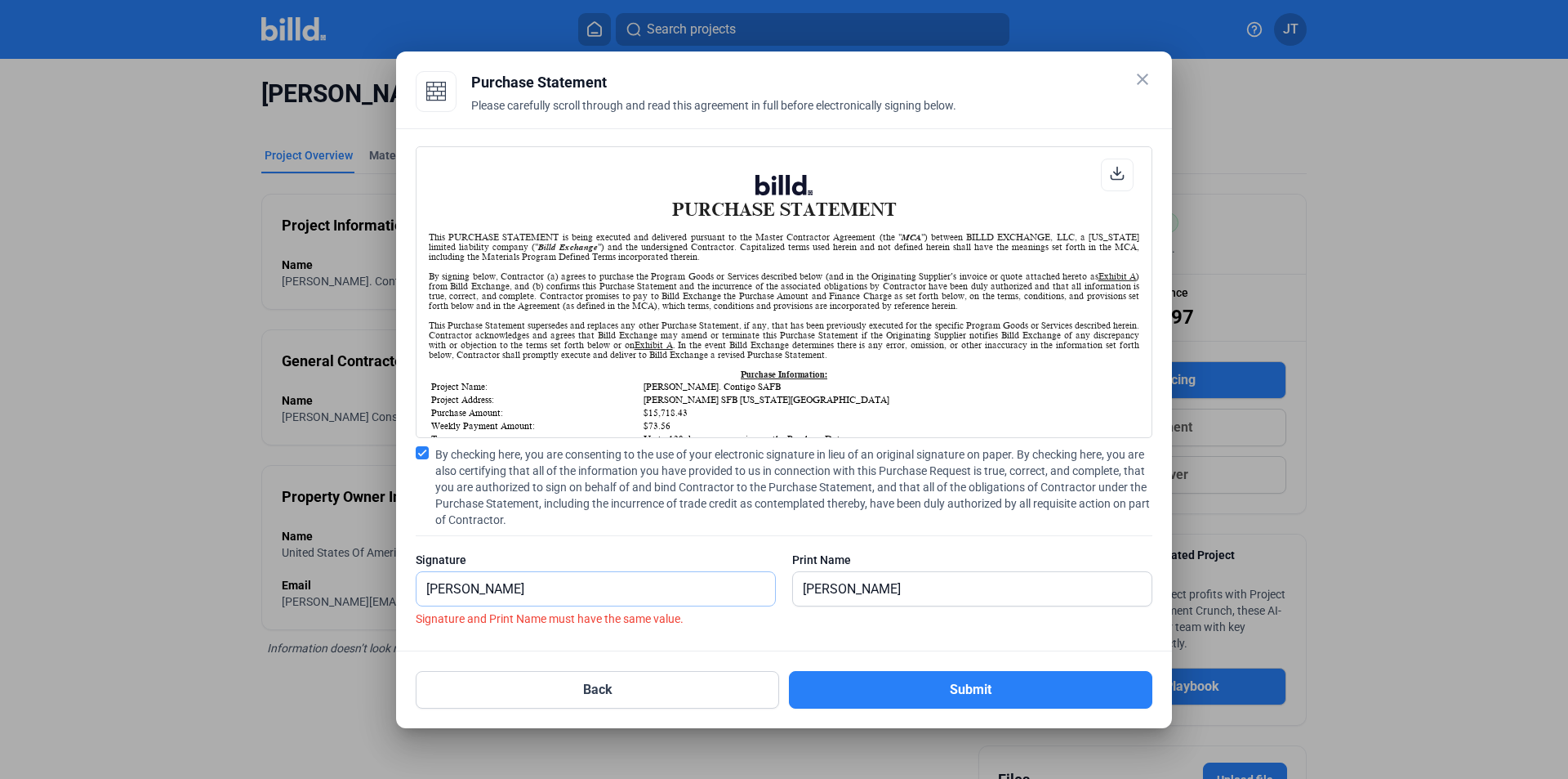
drag, startPoint x: 543, startPoint y: 586, endPoint x: 494, endPoint y: 594, distance: 49.6
click at [494, 594] on input "[PERSON_NAME]" at bounding box center [596, 588] width 358 height 33
drag, startPoint x: 877, startPoint y: 591, endPoint x: 885, endPoint y: 598, distance: 10.6
click at [877, 592] on input "[PERSON_NAME]" at bounding box center [972, 588] width 358 height 33
click at [966, 705] on button "Submit" at bounding box center [970, 690] width 364 height 38
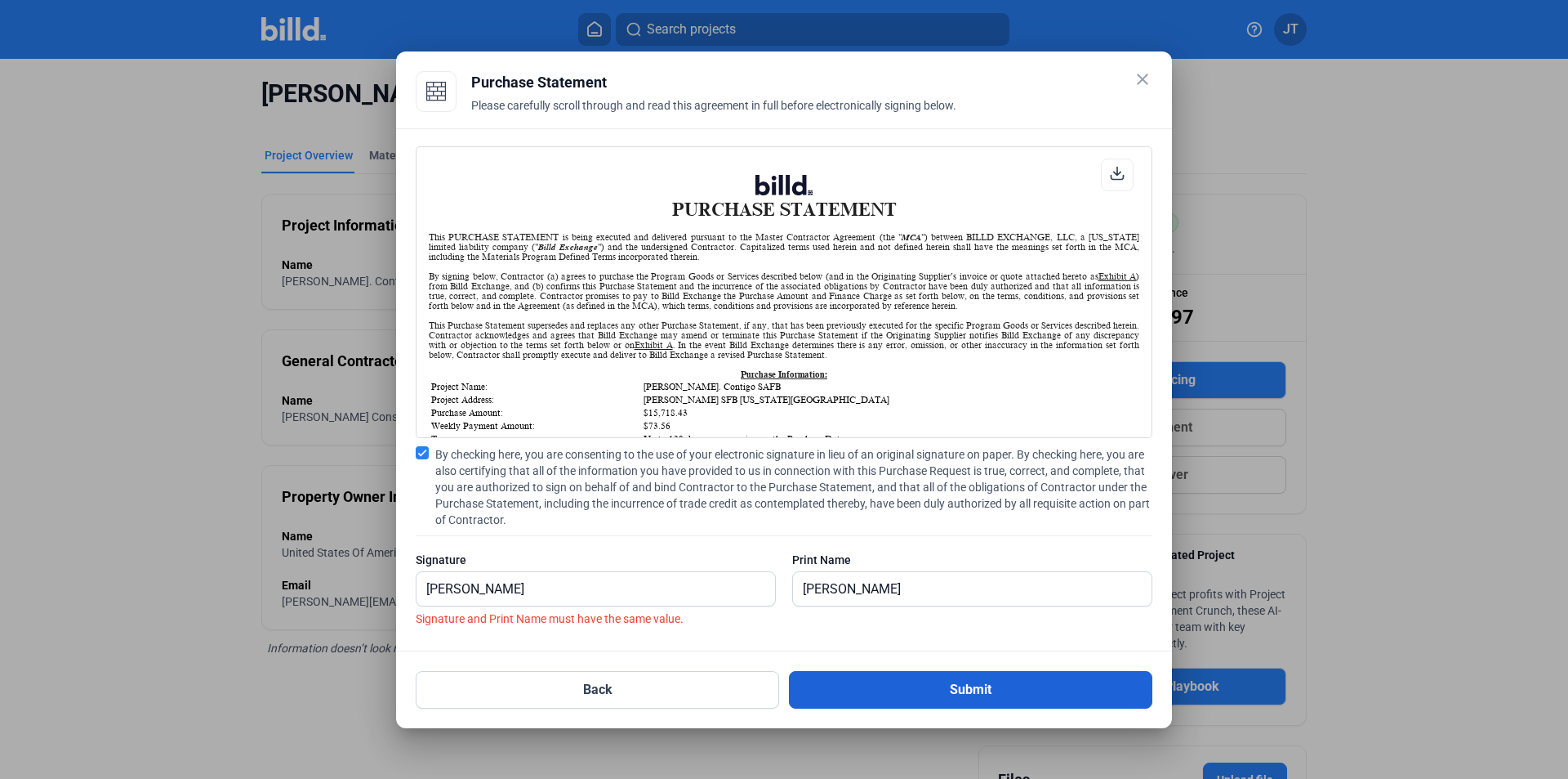
click at [961, 695] on button "Submit" at bounding box center [970, 690] width 364 height 38
drag, startPoint x: 977, startPoint y: 592, endPoint x: 689, endPoint y: 593, distance: 288.0
click at [688, 602] on div "Signature [PERSON_NAME] Print Name [PERSON_NAME]" at bounding box center [784, 586] width 736 height 71
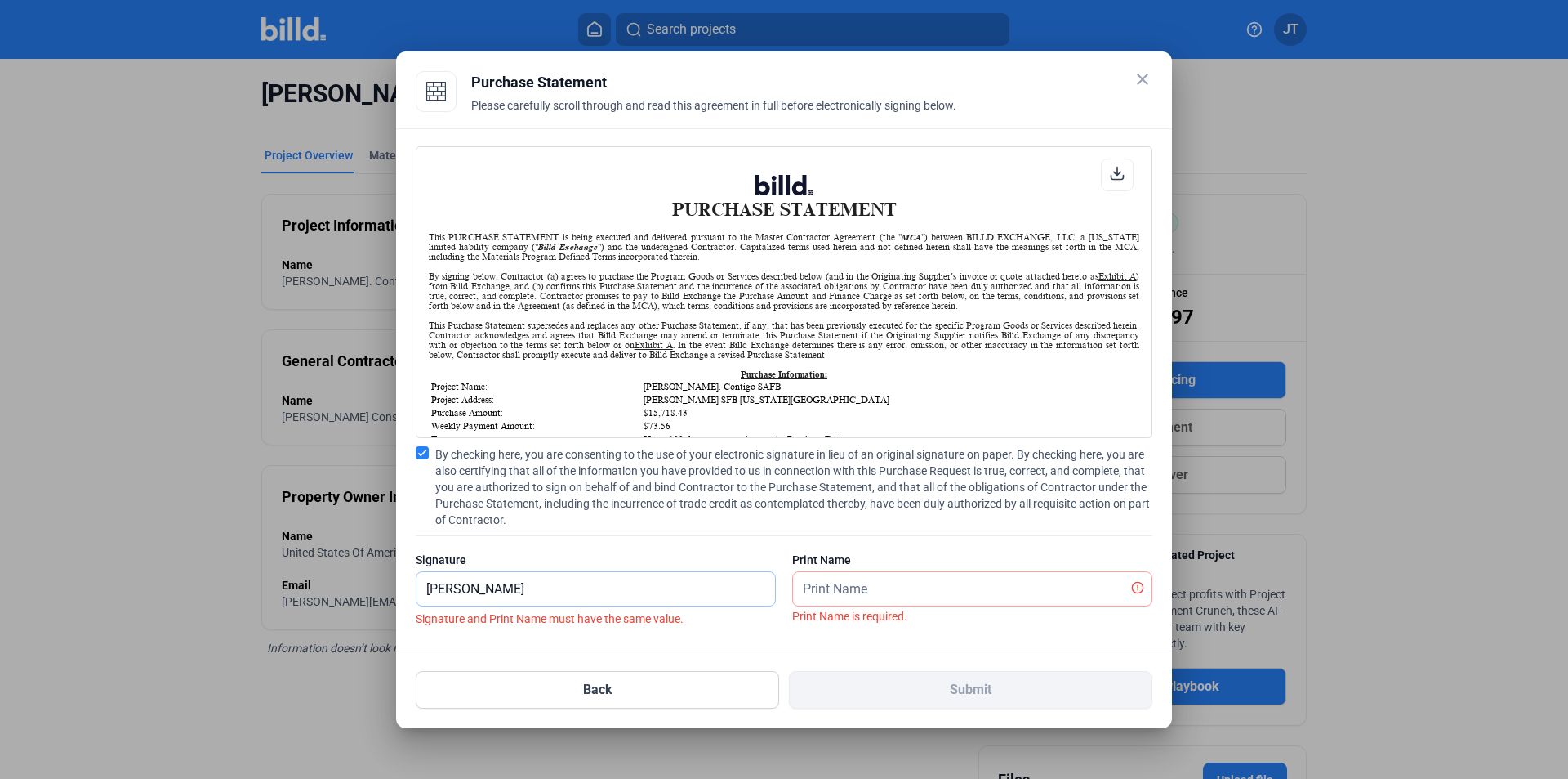
drag, startPoint x: 577, startPoint y: 593, endPoint x: 315, endPoint y: 596, distance: 262.0
click at [315, 596] on div "close Purchase Statement Please carefully scroll through and read this agreemen…" at bounding box center [784, 389] width 1568 height 779
click at [465, 589] on input "text" at bounding box center [596, 588] width 358 height 33
click at [484, 586] on input "text" at bounding box center [596, 588] width 358 height 33
type input "[PERSON_NAME]"
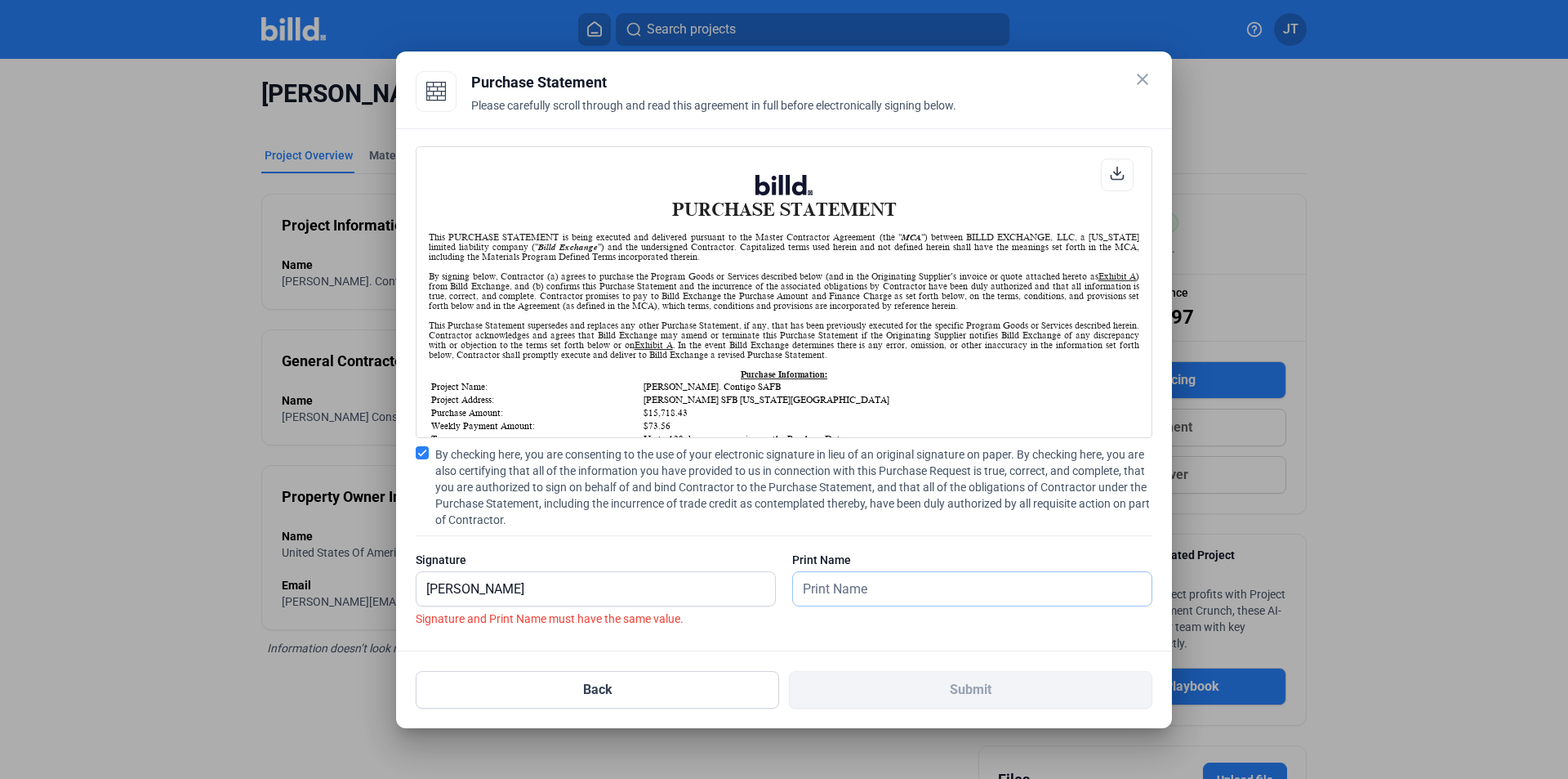
click at [824, 577] on input "text" at bounding box center [972, 588] width 358 height 33
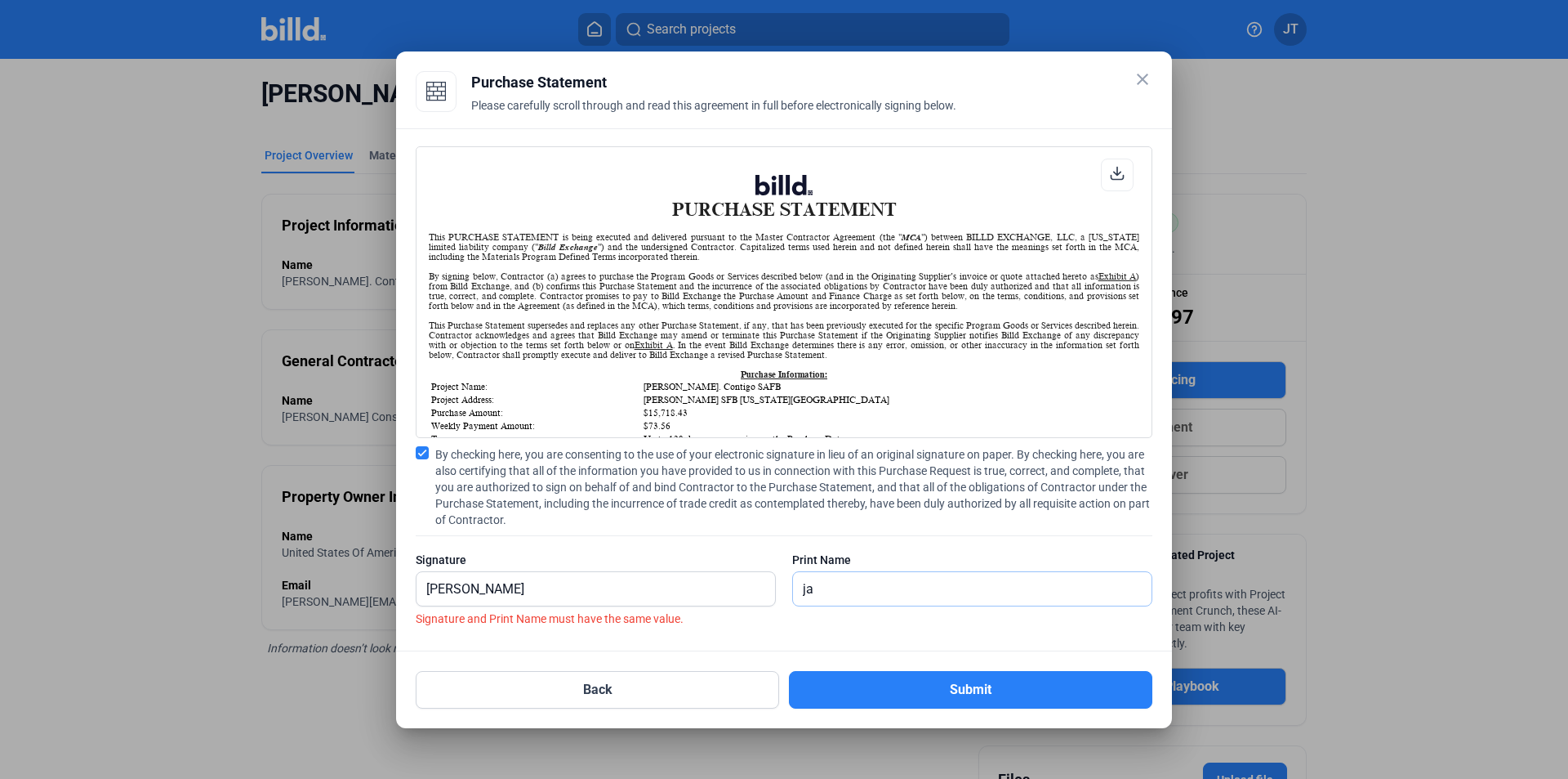
type input "[PERSON_NAME]"
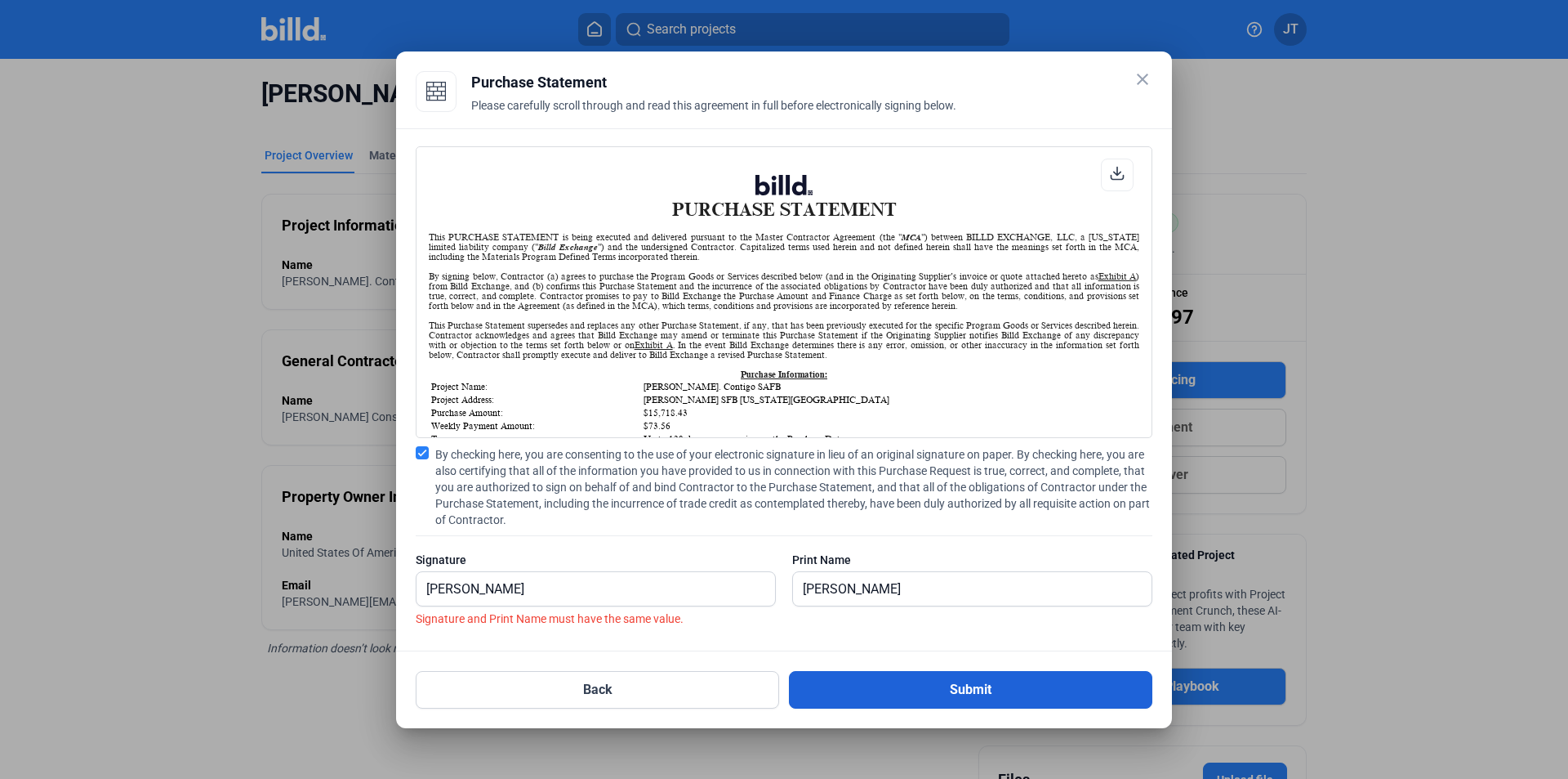
click at [943, 699] on button "Submit" at bounding box center [970, 690] width 364 height 38
click at [853, 681] on button "Submit" at bounding box center [970, 690] width 364 height 38
click at [547, 593] on input "[PERSON_NAME]" at bounding box center [587, 588] width 340 height 33
drag, startPoint x: 972, startPoint y: 566, endPoint x: 825, endPoint y: 599, distance: 150.7
click at [815, 599] on div "Print Name [PERSON_NAME]" at bounding box center [972, 586] width 360 height 71
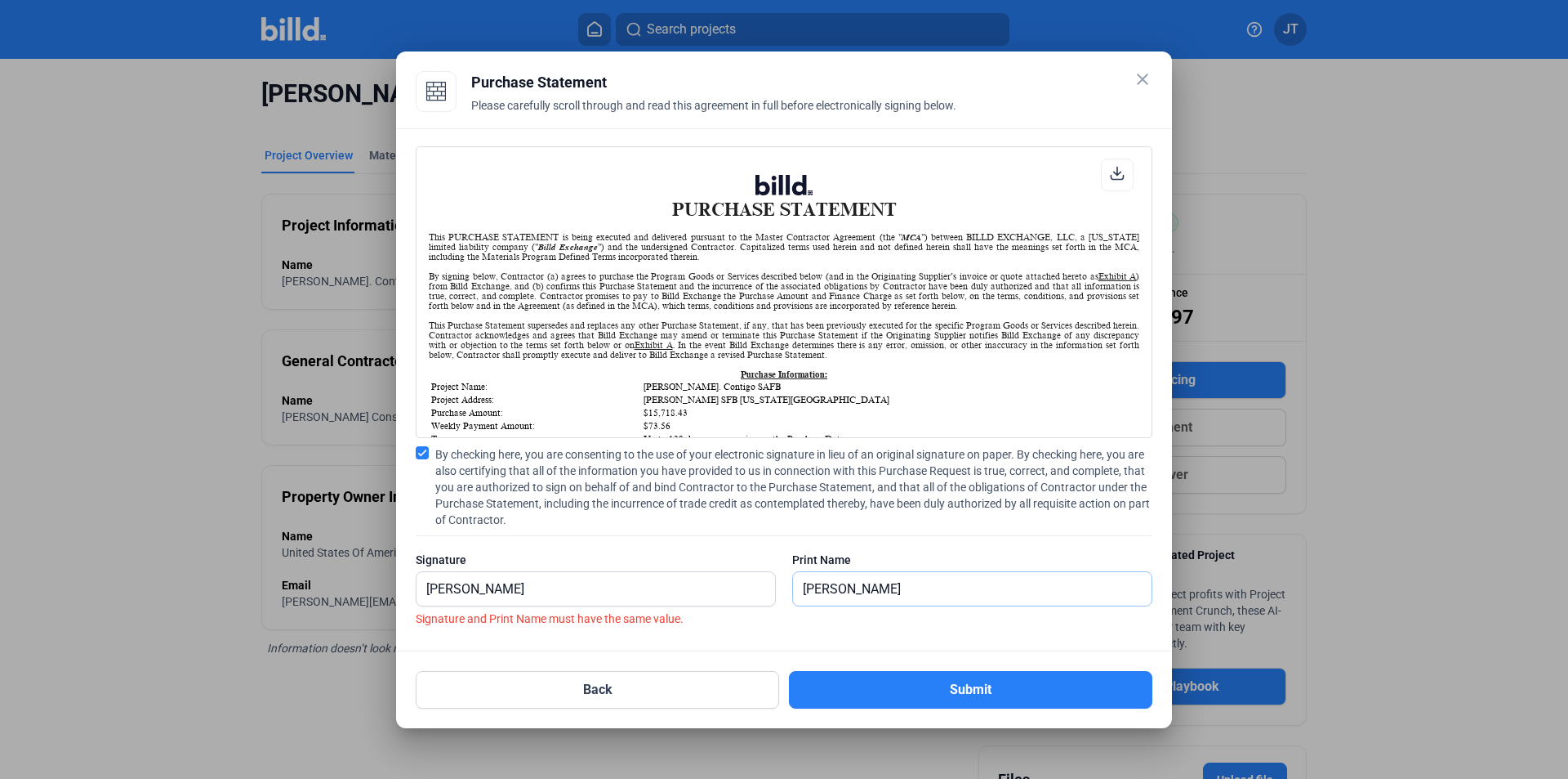
drag, startPoint x: 937, startPoint y: 575, endPoint x: 699, endPoint y: 577, distance: 238.0
click at [700, 579] on div "Signature [PERSON_NAME] Print Name [PERSON_NAME]" at bounding box center [784, 586] width 736 height 71
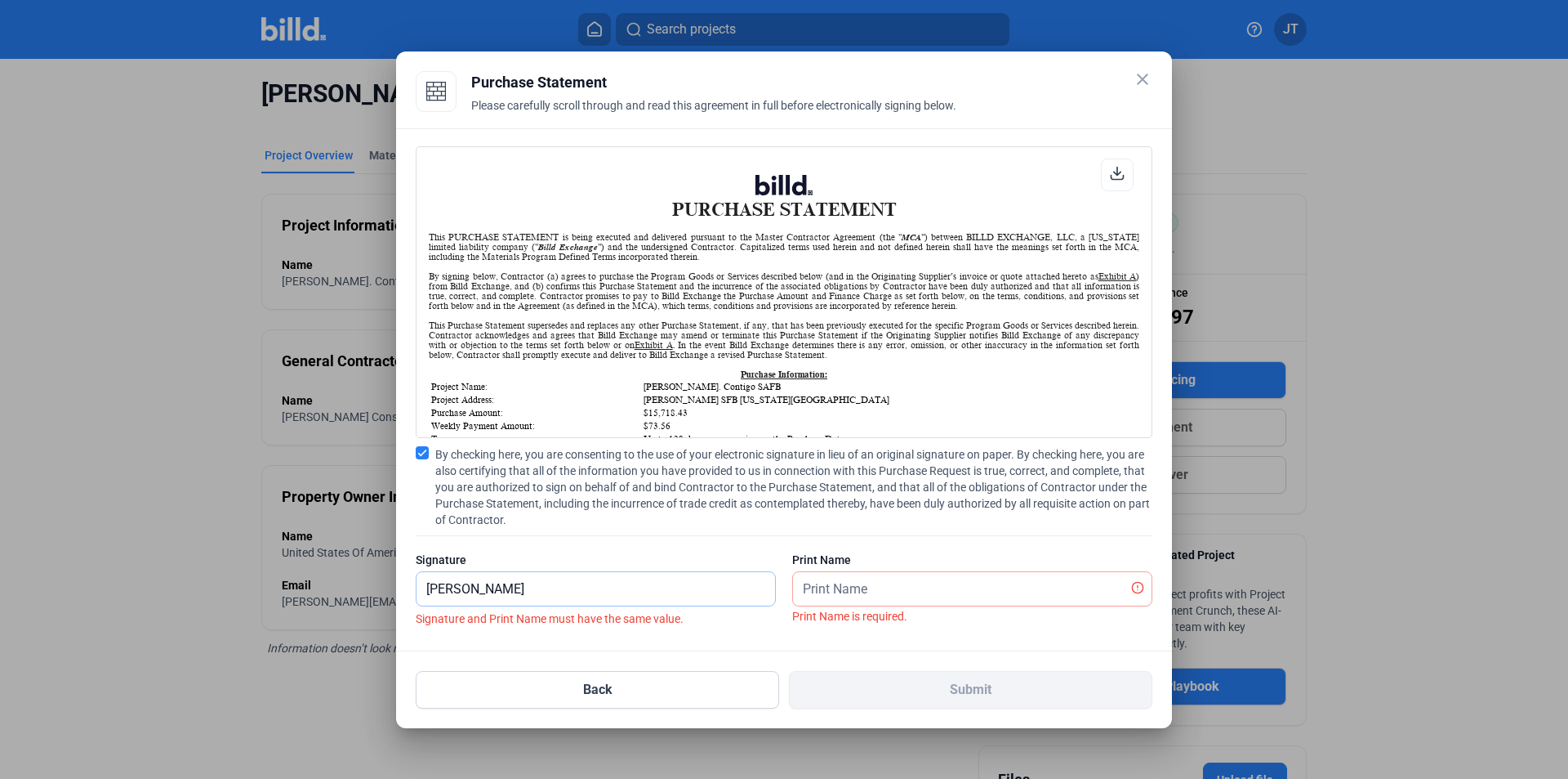
drag, startPoint x: 549, startPoint y: 584, endPoint x: 295, endPoint y: 564, distance: 254.8
click at [296, 566] on div "close Purchase Statement Please carefully scroll through and read this agreemen…" at bounding box center [784, 389] width 1568 height 779
type input "J"
type input "[PERSON_NAME]"
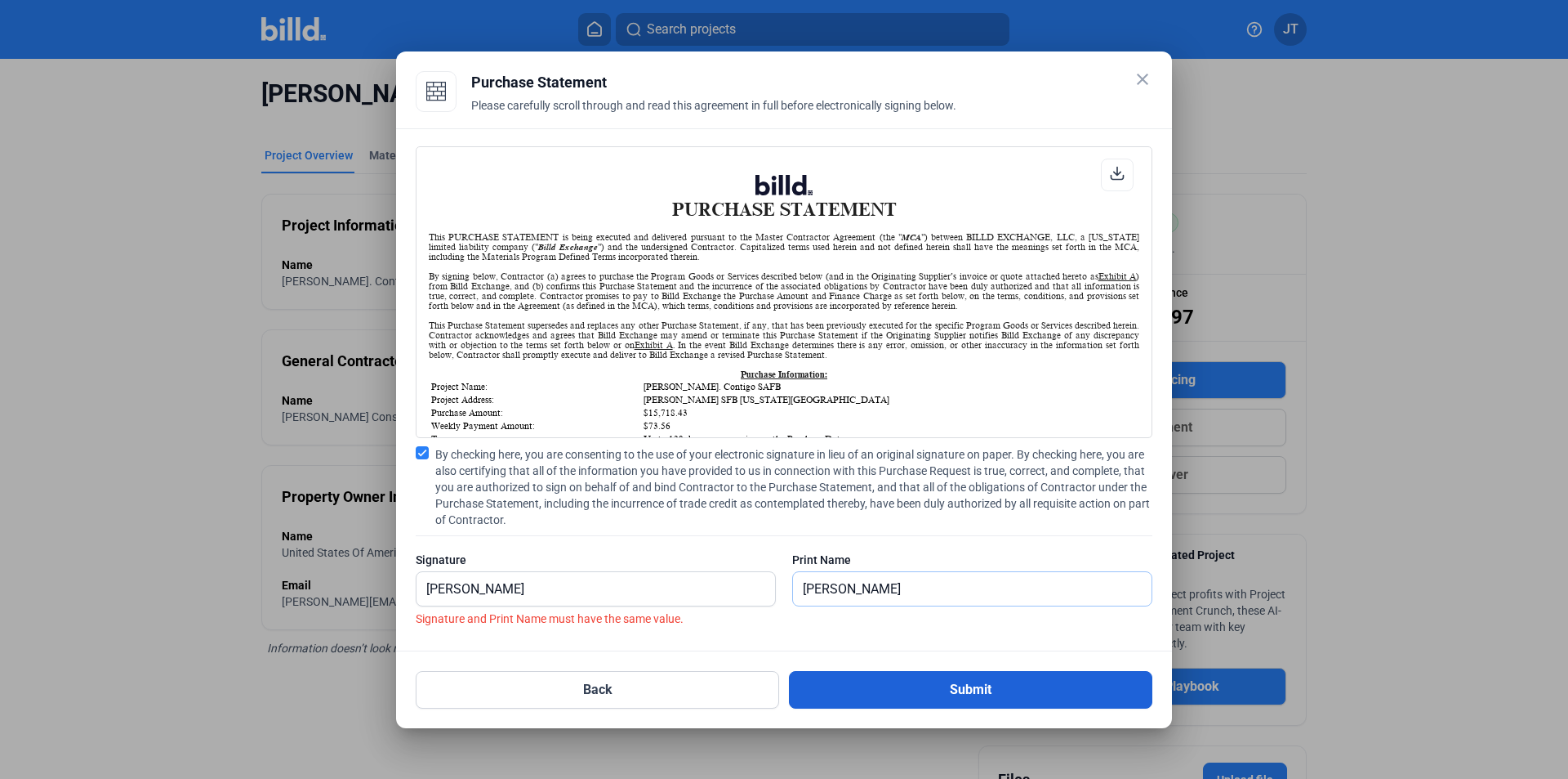
type input "[PERSON_NAME]"
click at [812, 682] on button "Submit" at bounding box center [970, 690] width 364 height 38
click at [586, 586] on input "[PERSON_NAME]" at bounding box center [596, 588] width 358 height 33
drag, startPoint x: 583, startPoint y: 584, endPoint x: 258, endPoint y: 551, distance: 326.7
click at [258, 551] on div "close Purchase Statement Please carefully scroll through and read this agreemen…" at bounding box center [784, 389] width 1568 height 779
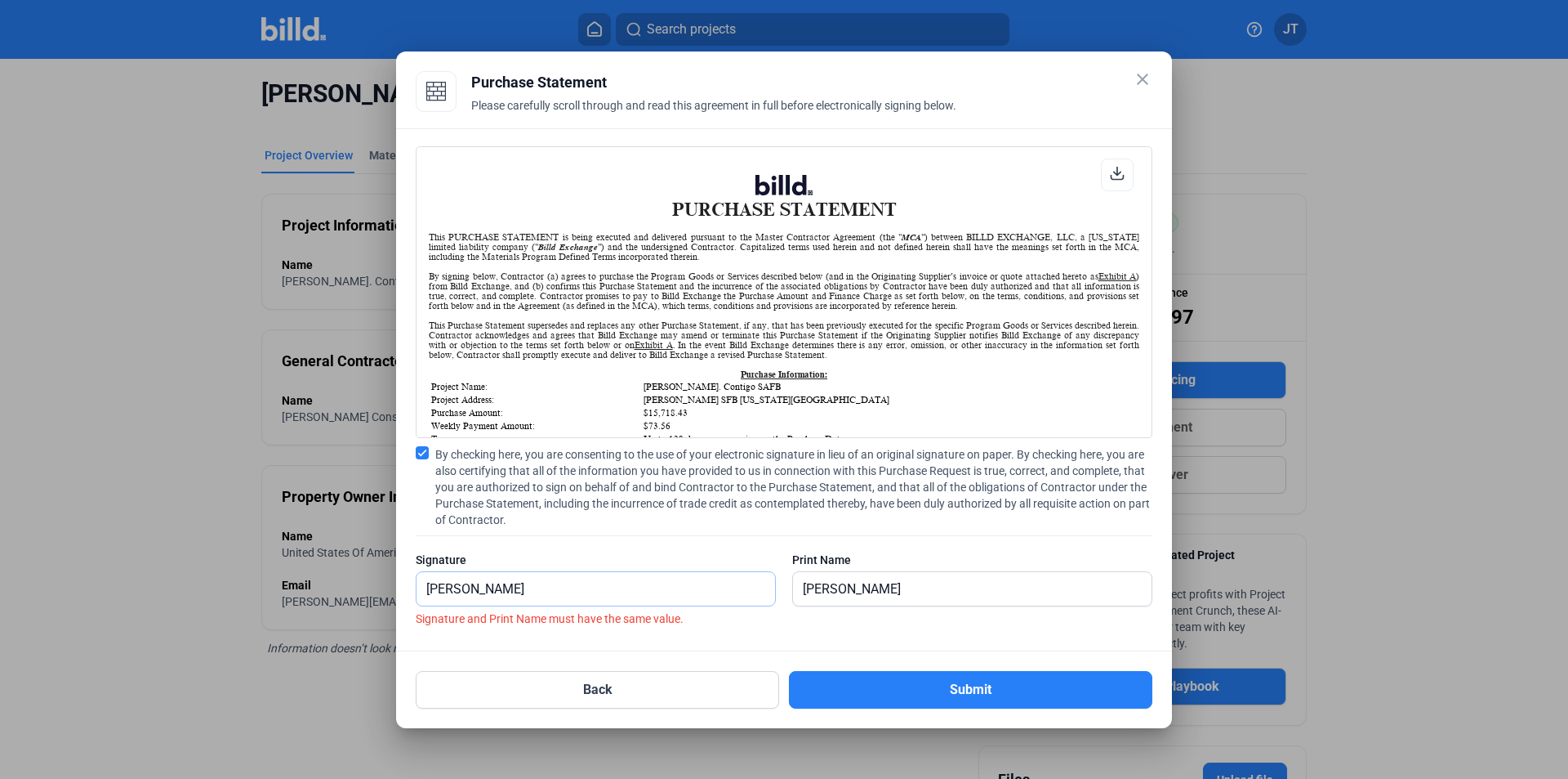
click at [521, 593] on input "[PERSON_NAME]" at bounding box center [596, 588] width 358 height 33
type input "[PERSON_NAME]"
drag, startPoint x: 563, startPoint y: 586, endPoint x: 241, endPoint y: 582, distance: 322.0
click at [241, 583] on div "close Purchase Statement Please carefully scroll through and read this agreemen…" at bounding box center [784, 389] width 1568 height 779
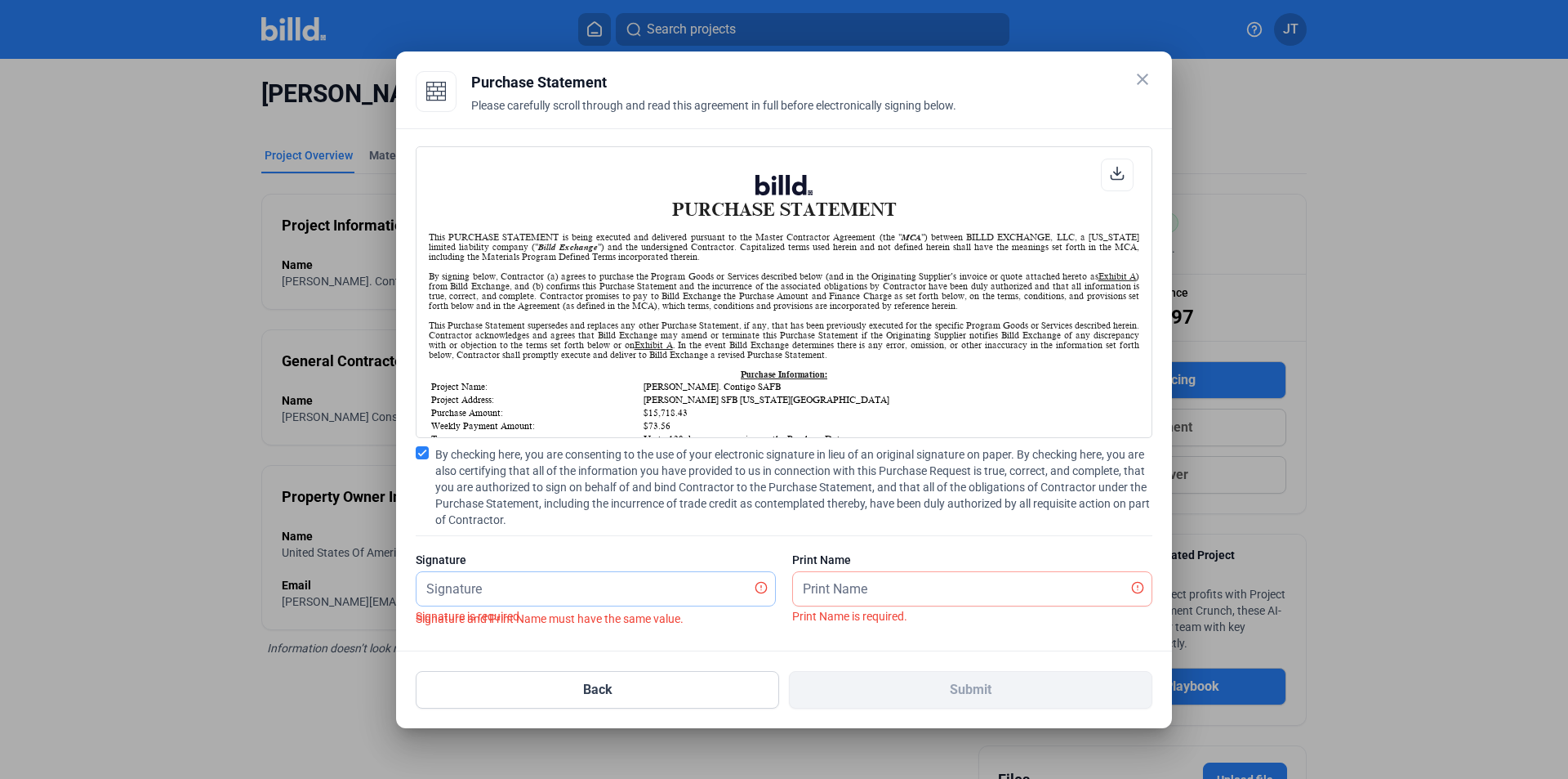
click at [608, 576] on input "text" at bounding box center [587, 588] width 340 height 33
click at [540, 587] on input "text" at bounding box center [596, 588] width 358 height 33
click at [537, 586] on input "text" at bounding box center [596, 588] width 358 height 33
click at [417, 586] on input "text" at bounding box center [596, 588] width 358 height 33
type input "[PERSON_NAME]"
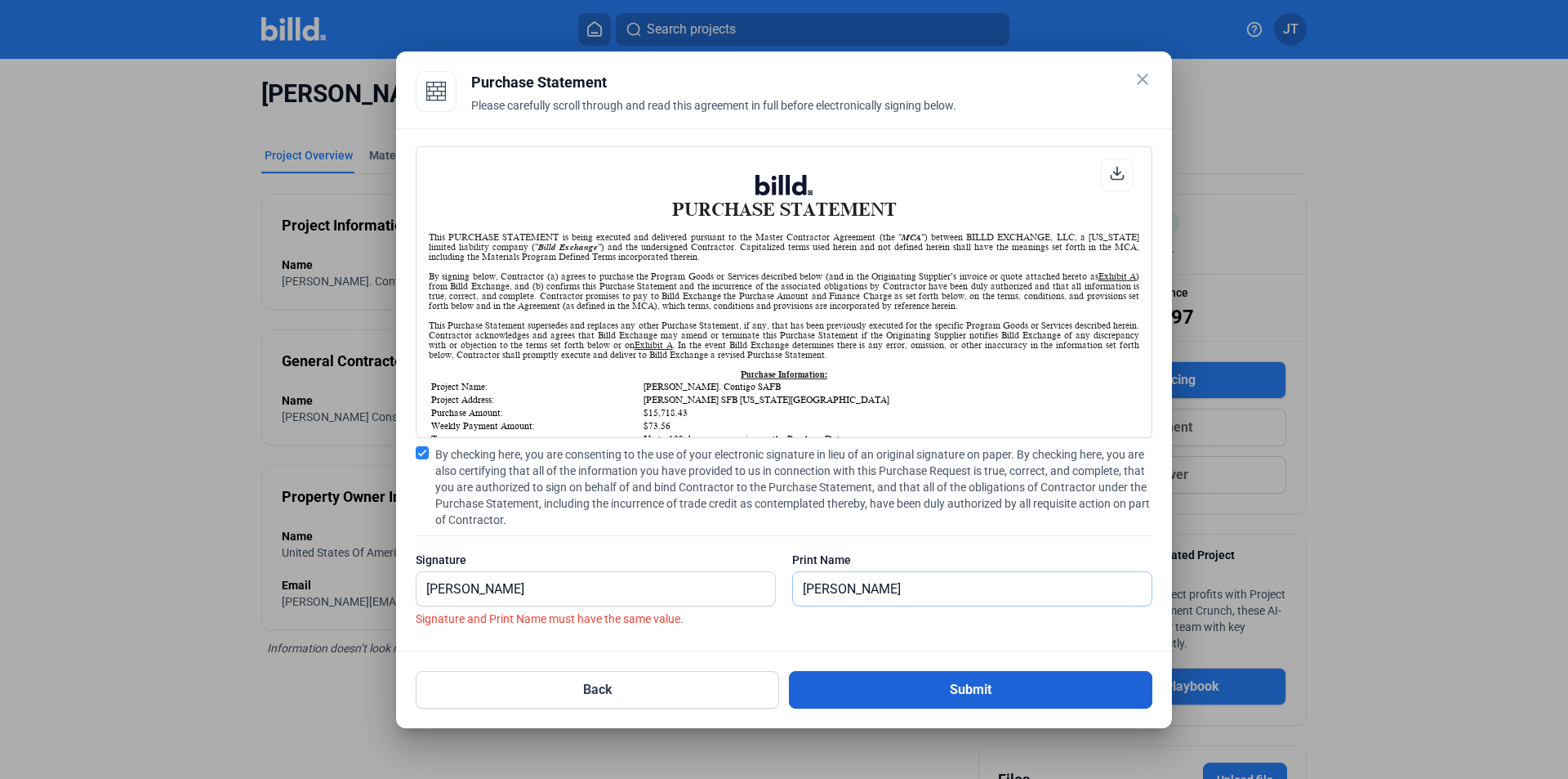
type input "[PERSON_NAME]"
click at [903, 710] on mat-dialog-container "close Purchase Statement Please carefully scroll through and read this agreemen…" at bounding box center [784, 389] width 776 height 676
click at [905, 701] on button "Submit" at bounding box center [970, 690] width 364 height 38
click at [899, 692] on button "Submit" at bounding box center [970, 690] width 364 height 38
click at [850, 692] on button "Submit" at bounding box center [970, 690] width 364 height 38
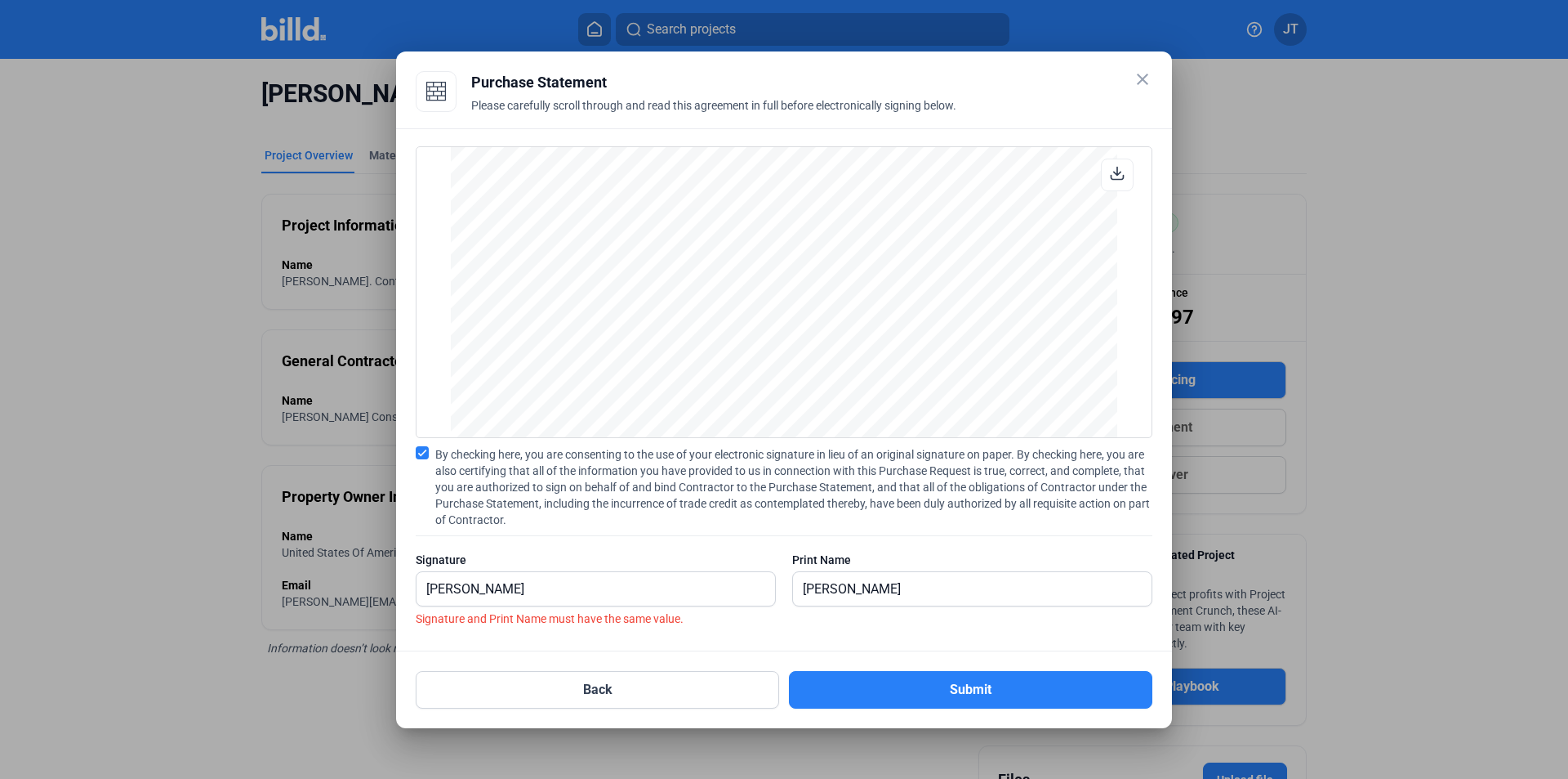
scroll to position [1356, 0]
click at [978, 683] on button "Submit" at bounding box center [970, 690] width 364 height 38
click at [571, 619] on label "Signature and Print Name must have the same value." at bounding box center [784, 619] width 736 height 16
click at [576, 584] on input "[PERSON_NAME]" at bounding box center [596, 588] width 358 height 33
drag, startPoint x: 582, startPoint y: 577, endPoint x: 181, endPoint y: 539, distance: 402.8
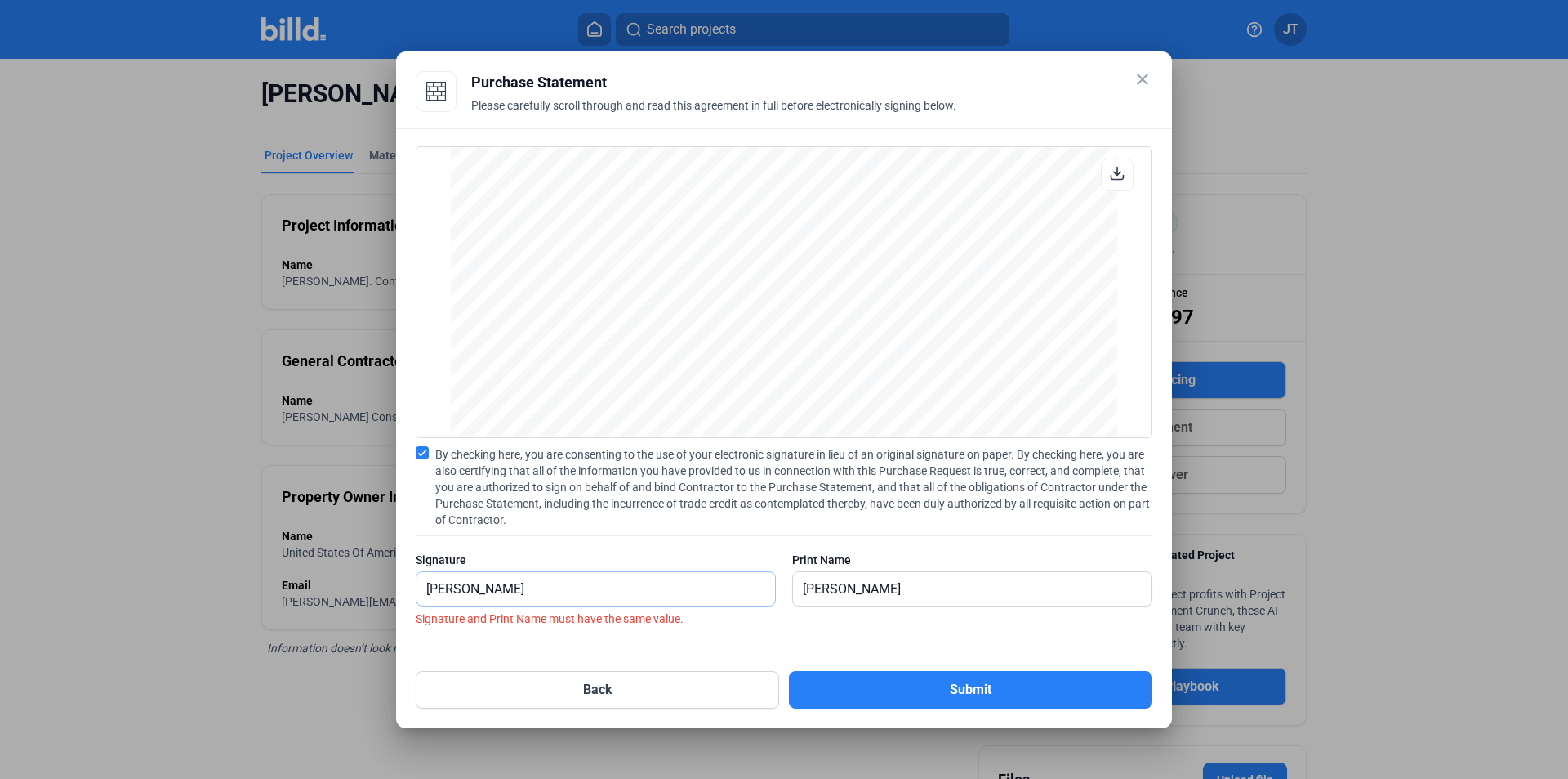
click at [172, 557] on div "close Purchase Statement Please carefully scroll through and read this agreemen…" at bounding box center [784, 389] width 1568 height 779
type input "[PERSON_NAME]"
click at [1036, 677] on button "Submit" at bounding box center [970, 690] width 364 height 38
click at [1004, 689] on button "Submit" at bounding box center [970, 690] width 364 height 38
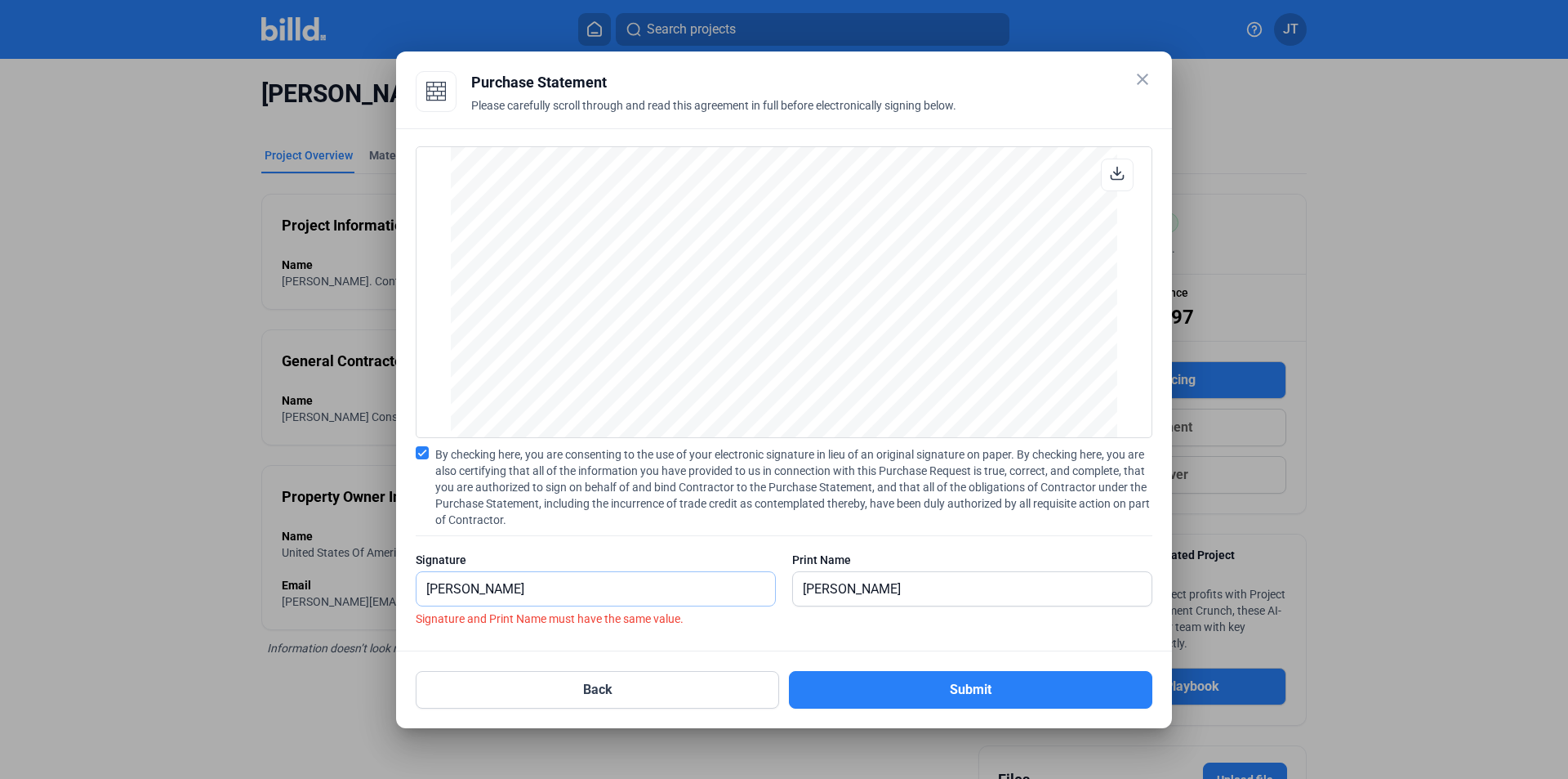
drag, startPoint x: 603, startPoint y: 584, endPoint x: 586, endPoint y: 594, distance: 19.7
click at [603, 584] on input "[PERSON_NAME]" at bounding box center [596, 588] width 358 height 33
drag, startPoint x: 570, startPoint y: 590, endPoint x: 277, endPoint y: 578, distance: 293.2
click at [277, 578] on div "close Purchase Statement Please carefully scroll through and read this agreemen…" at bounding box center [784, 389] width 1568 height 779
type input "[PERSON_NAME]"
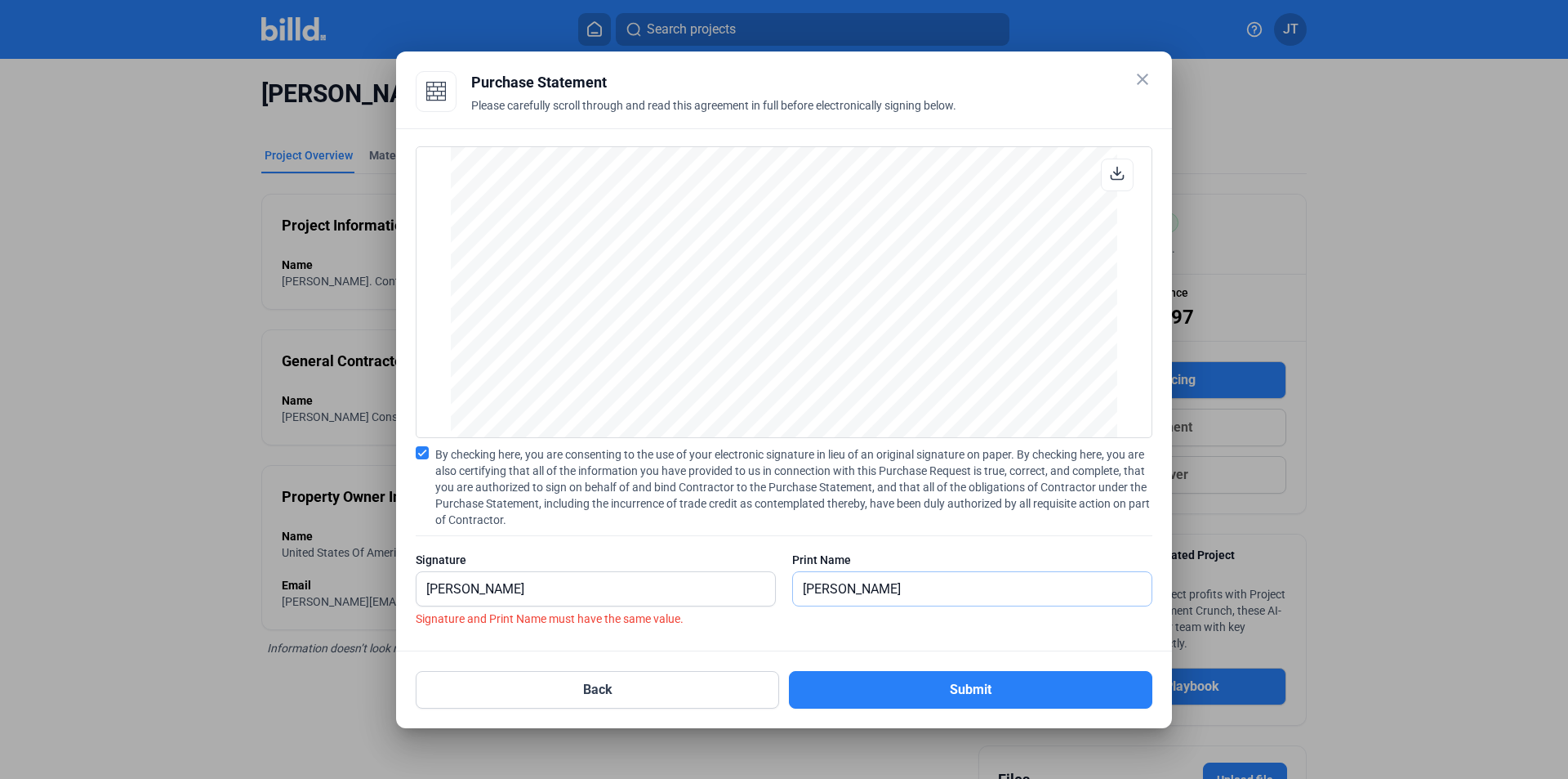
type input "[PERSON_NAME]"
click at [942, 695] on button "Submit" at bounding box center [970, 690] width 364 height 38
click at [946, 700] on button "Submit" at bounding box center [970, 690] width 364 height 38
click at [950, 692] on button "Submit" at bounding box center [970, 690] width 364 height 38
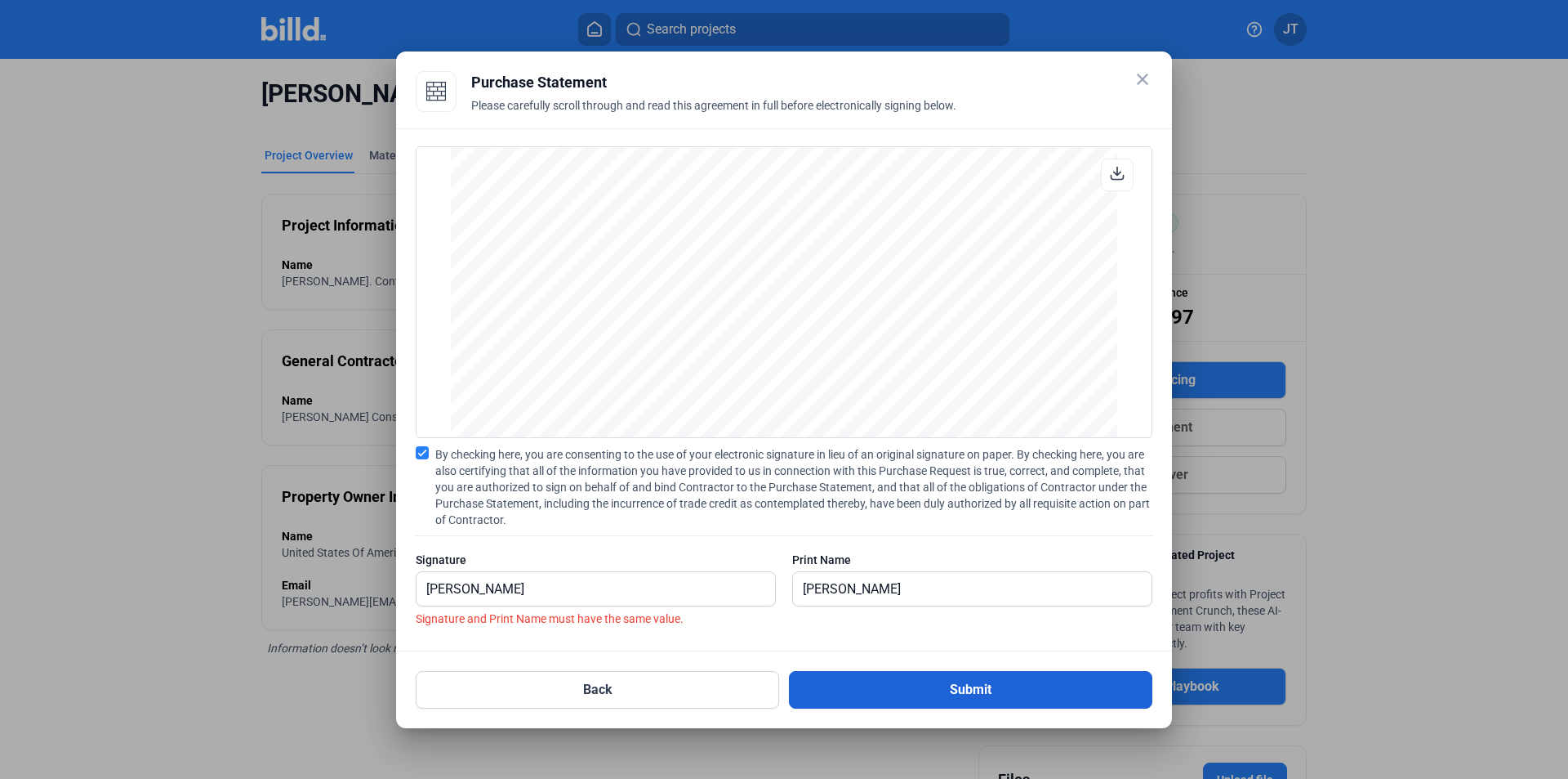
click at [948, 690] on button "Submit" at bounding box center [970, 690] width 364 height 38
click at [881, 677] on button "Submit" at bounding box center [970, 690] width 364 height 38
click at [976, 695] on button "Submit" at bounding box center [970, 690] width 364 height 38
drag, startPoint x: 915, startPoint y: 683, endPoint x: 1246, endPoint y: 619, distance: 337.1
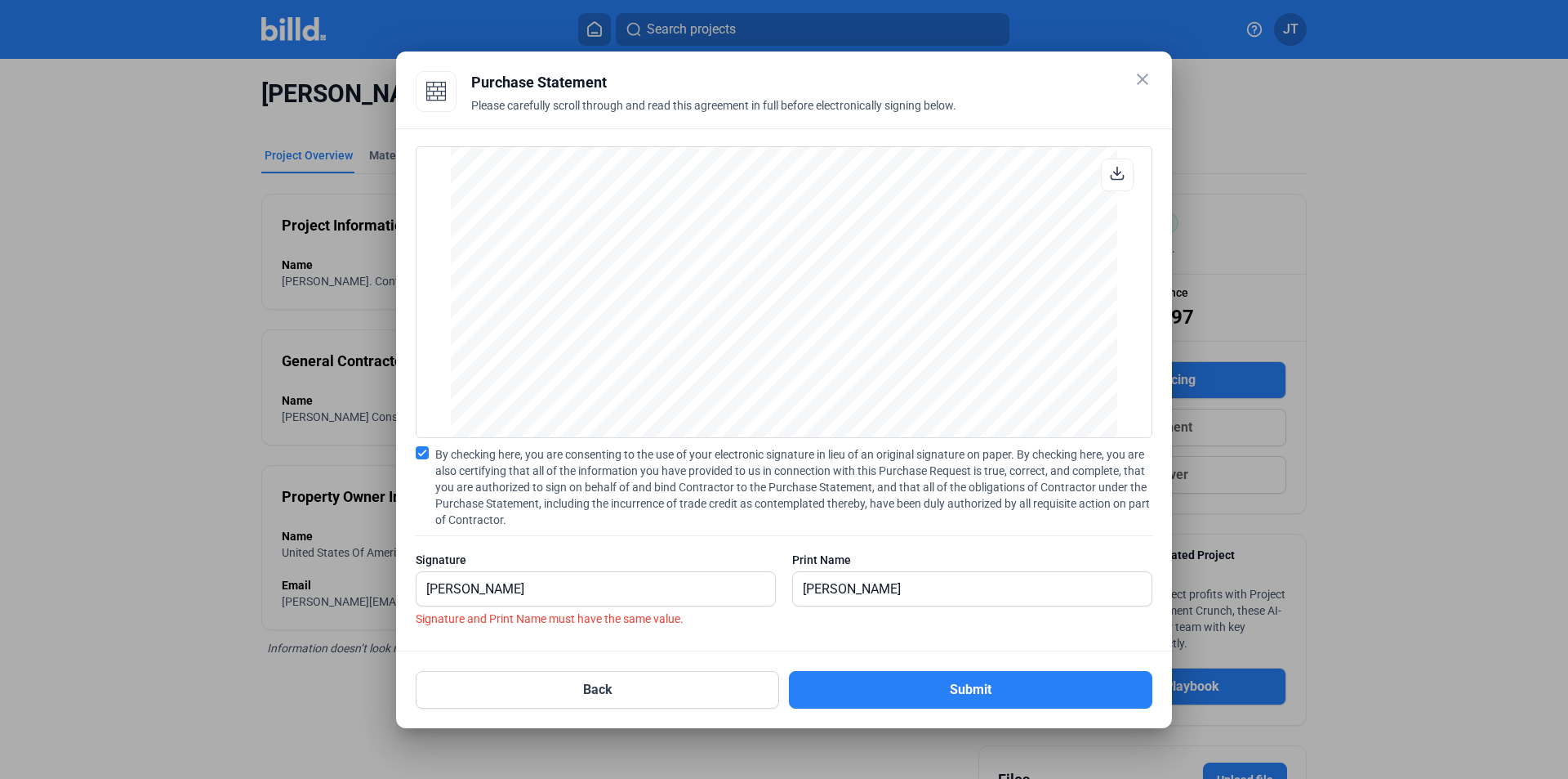
click at [917, 683] on button "Submit" at bounding box center [970, 690] width 364 height 38
drag, startPoint x: 568, startPoint y: 589, endPoint x: 568, endPoint y: 576, distance: 13.0
click at [569, 578] on input "[PERSON_NAME]" at bounding box center [587, 588] width 340 height 33
drag, startPoint x: 564, startPoint y: 582, endPoint x: 301, endPoint y: 603, distance: 263.8
click at [302, 603] on div "close Purchase Statement Please carefully scroll through and read this agreemen…" at bounding box center [784, 389] width 1568 height 779
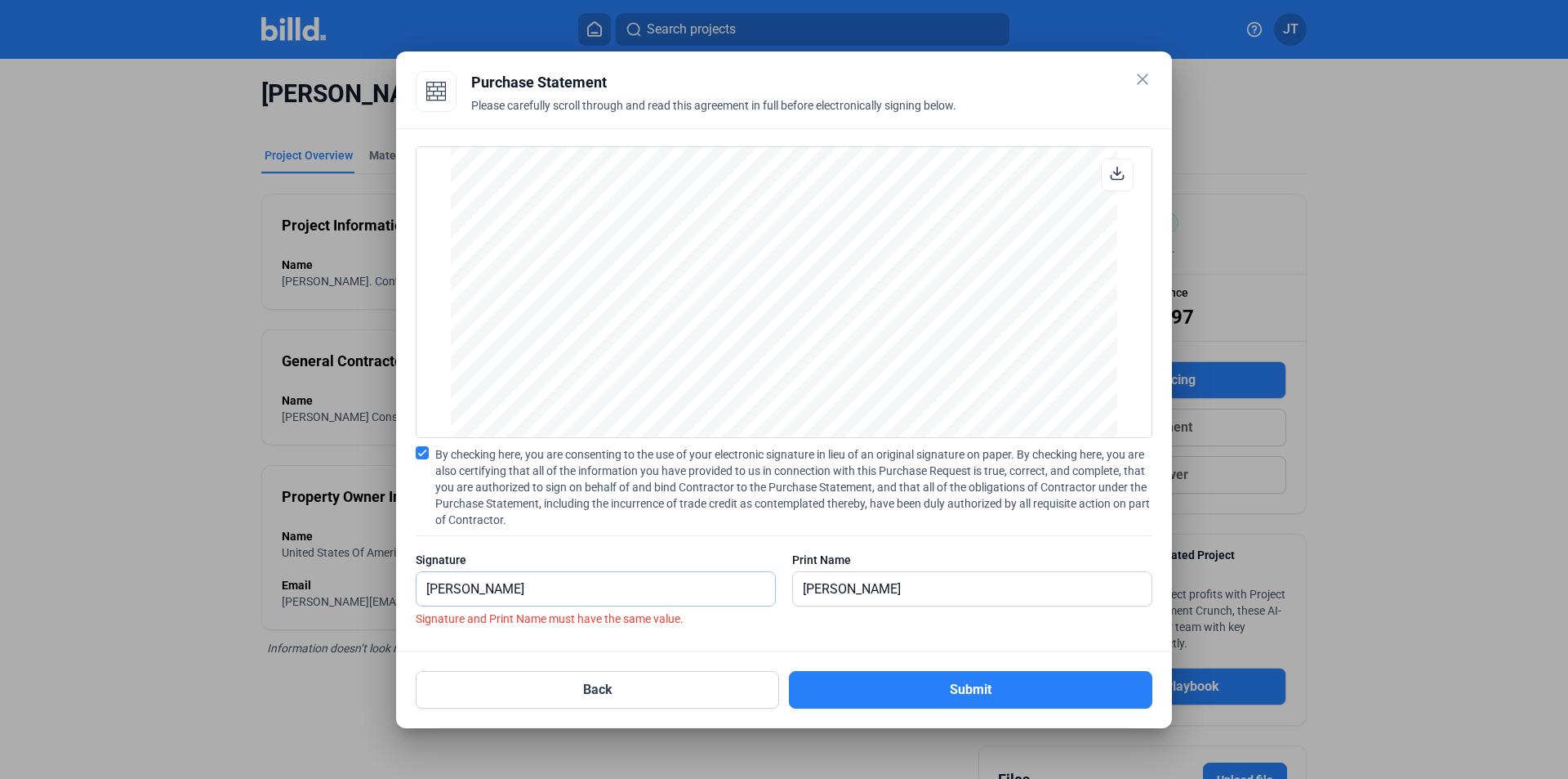
click at [567, 590] on input "[PERSON_NAME]" at bounding box center [587, 588] width 340 height 33
click at [1137, 82] on mat-icon "close" at bounding box center [1142, 79] width 20 height 20
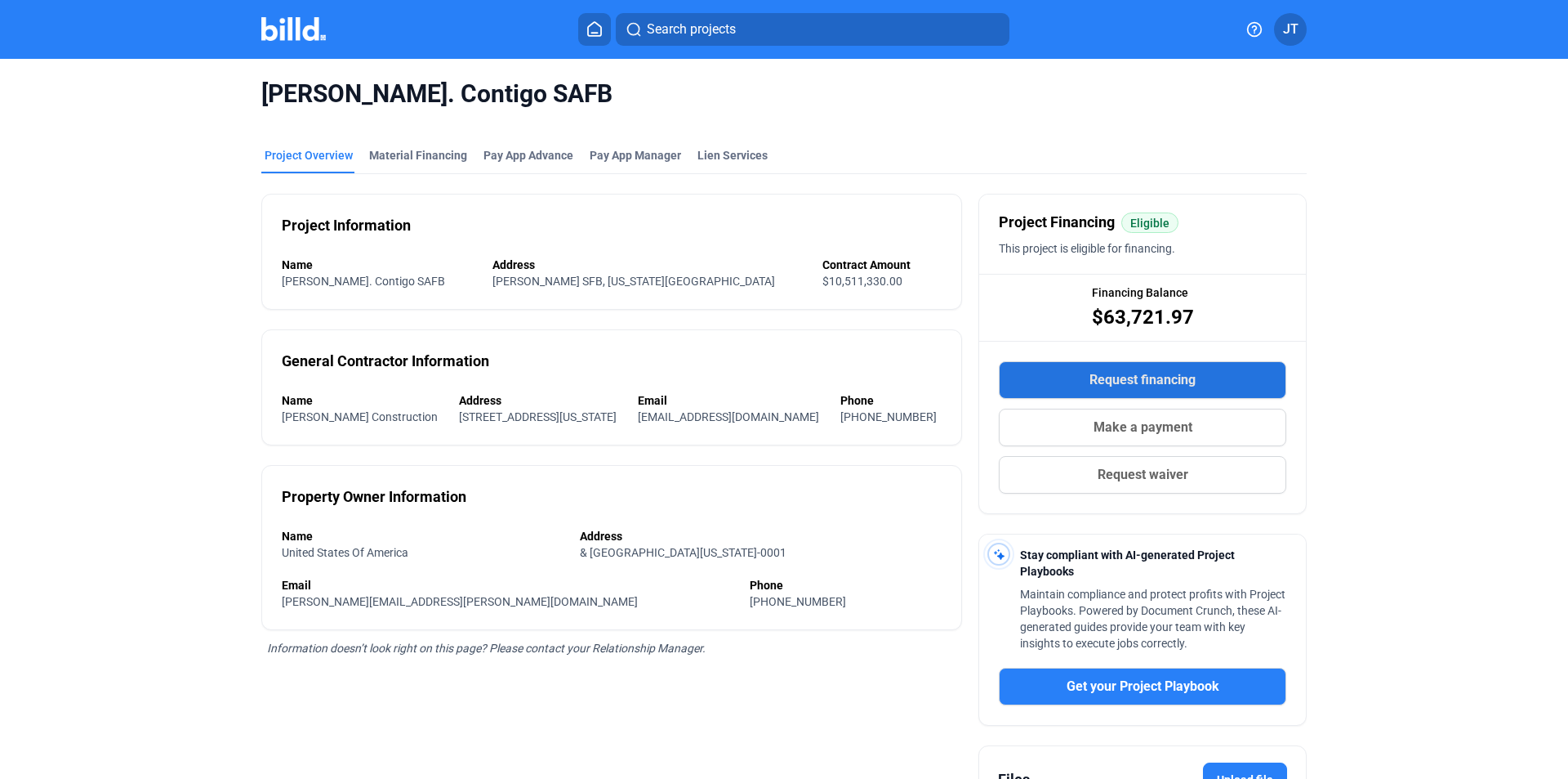
click at [1113, 383] on span "Request financing" at bounding box center [1142, 380] width 106 height 20
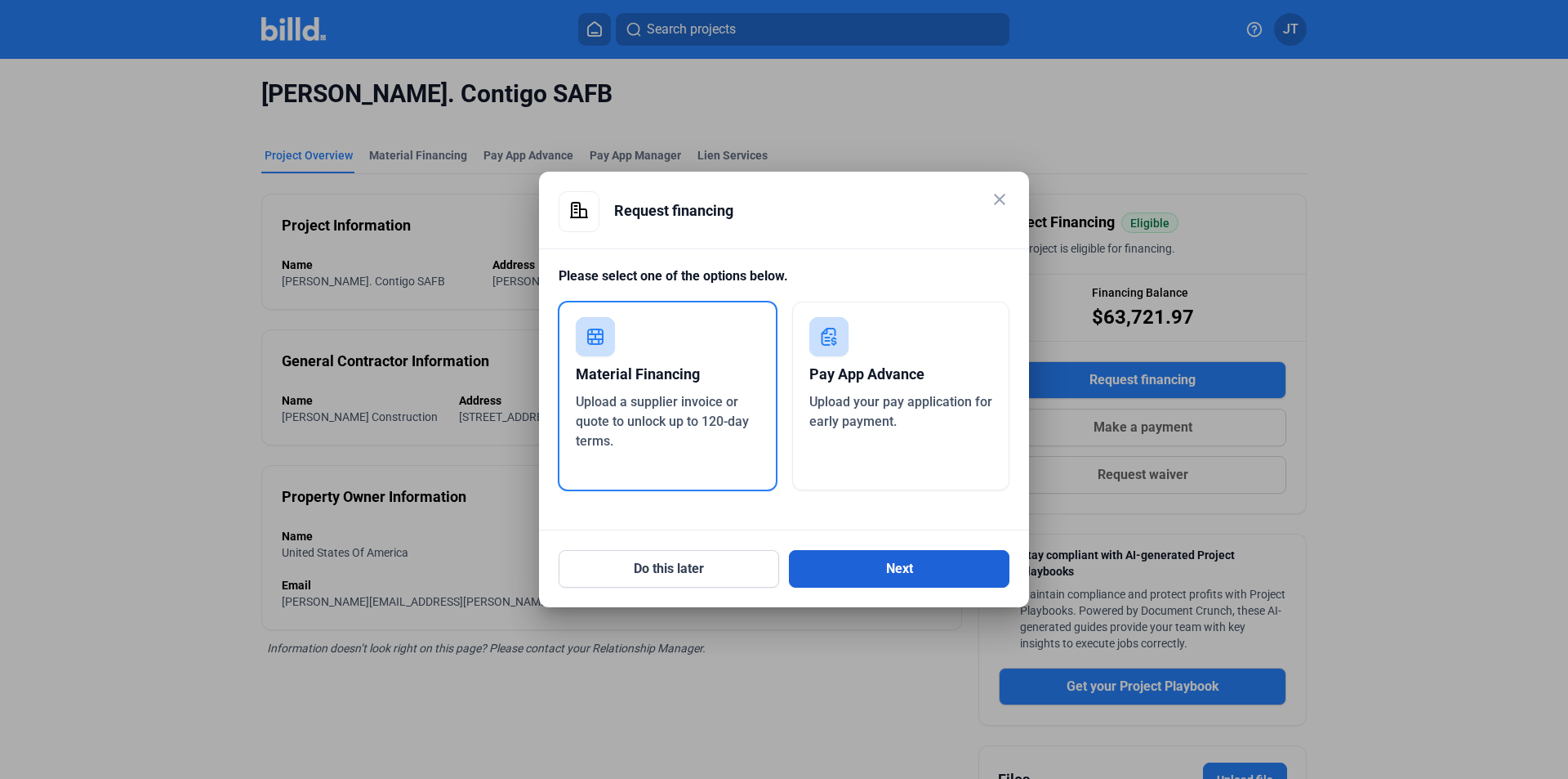
click at [867, 561] on button "Next" at bounding box center [898, 569] width 221 height 38
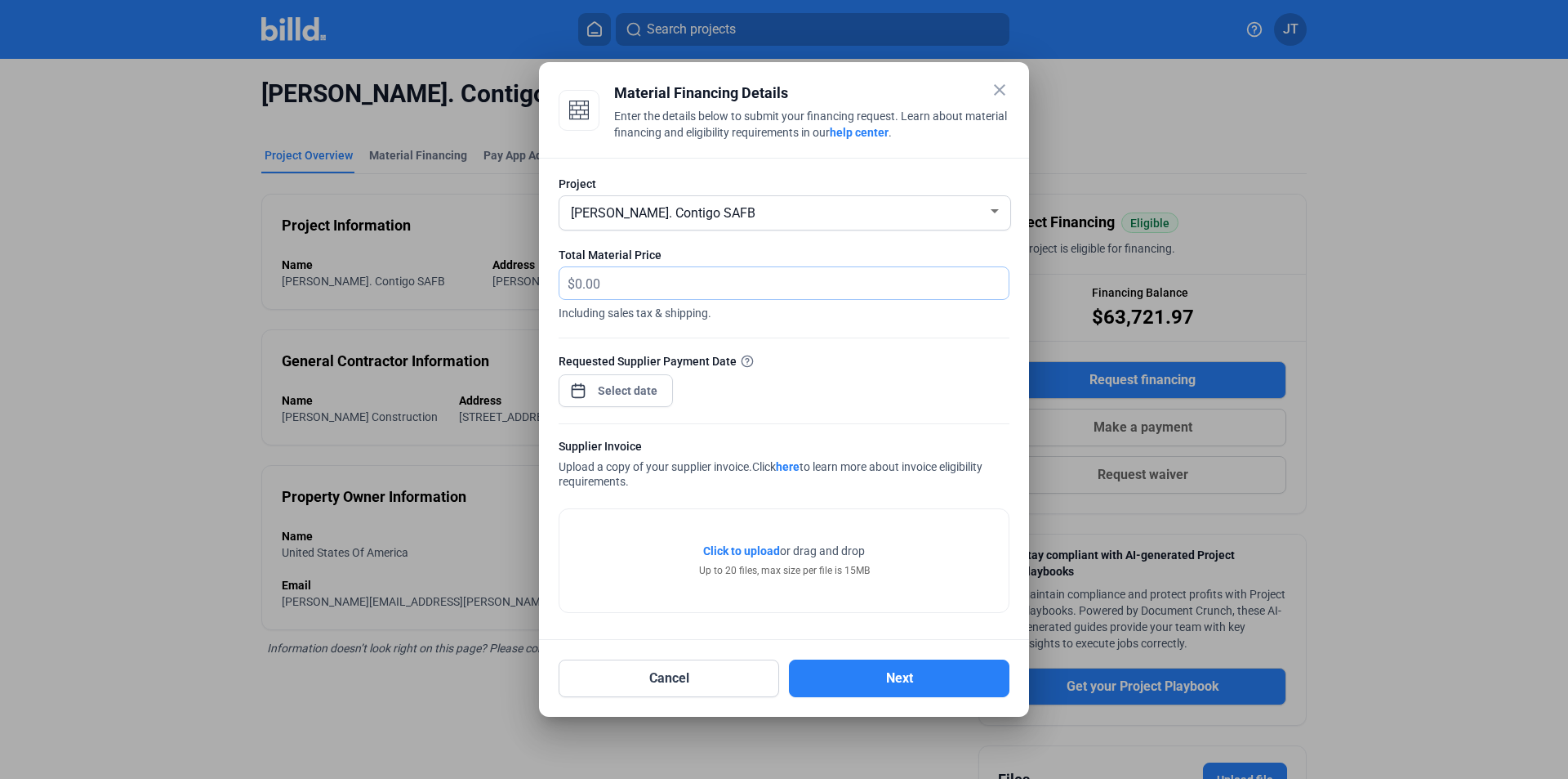
click at [626, 285] on input "text" at bounding box center [792, 283] width 434 height 32
type input "15,718.43"
click at [613, 375] on div at bounding box center [616, 389] width 114 height 36
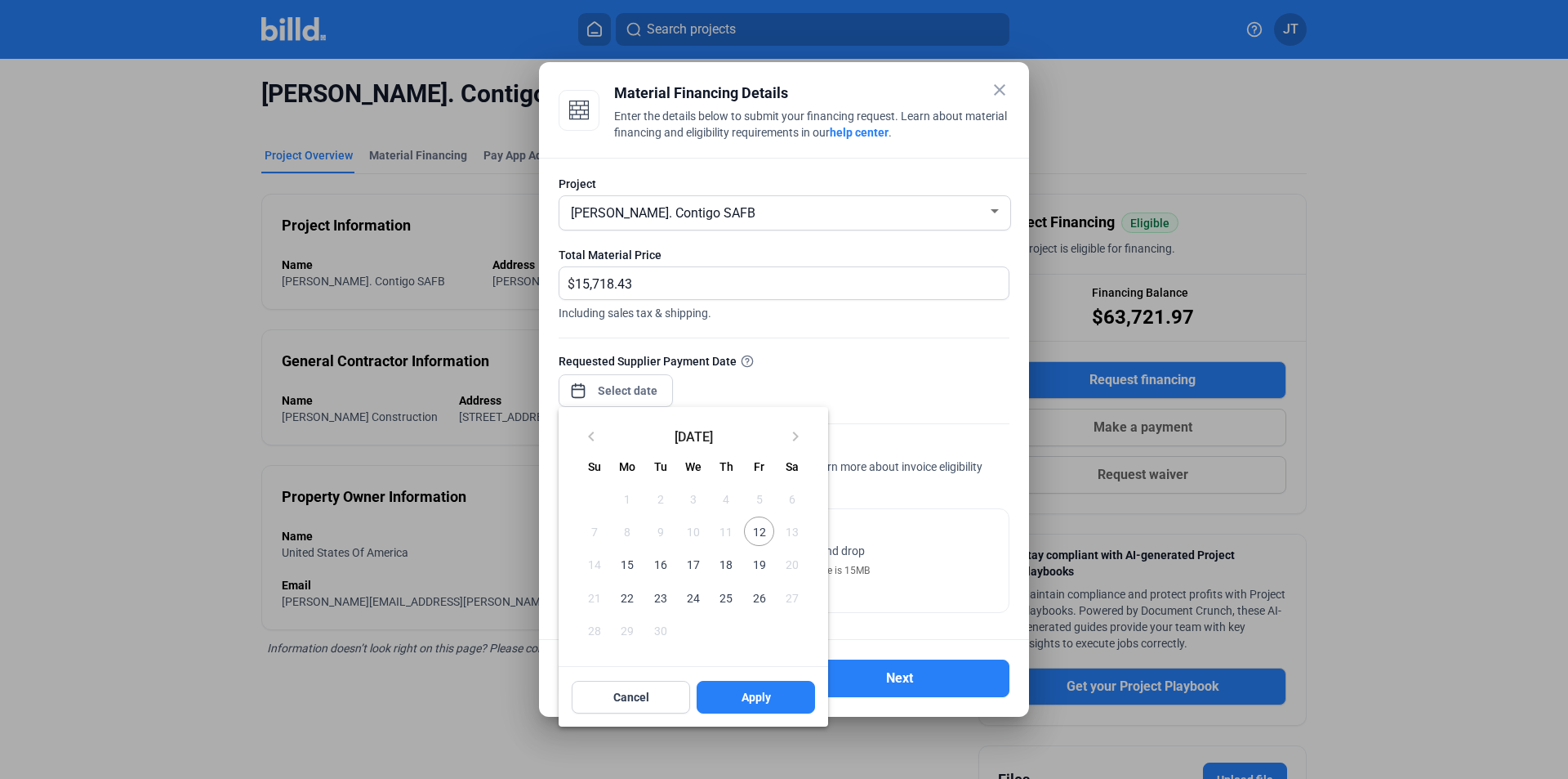
click at [608, 403] on div at bounding box center [784, 389] width 1568 height 779
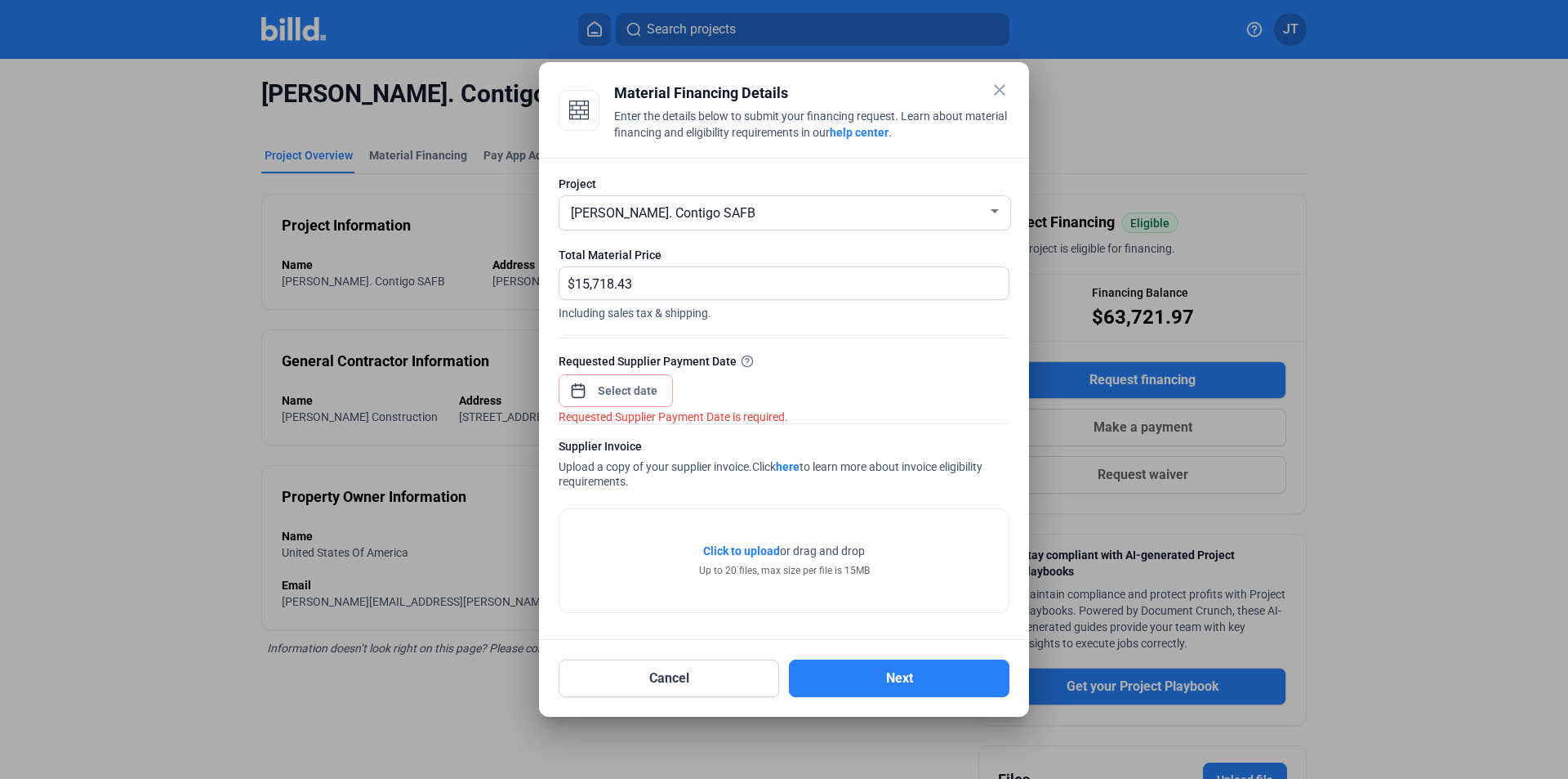
click at [625, 371] on div at bounding box center [616, 389] width 114 height 36
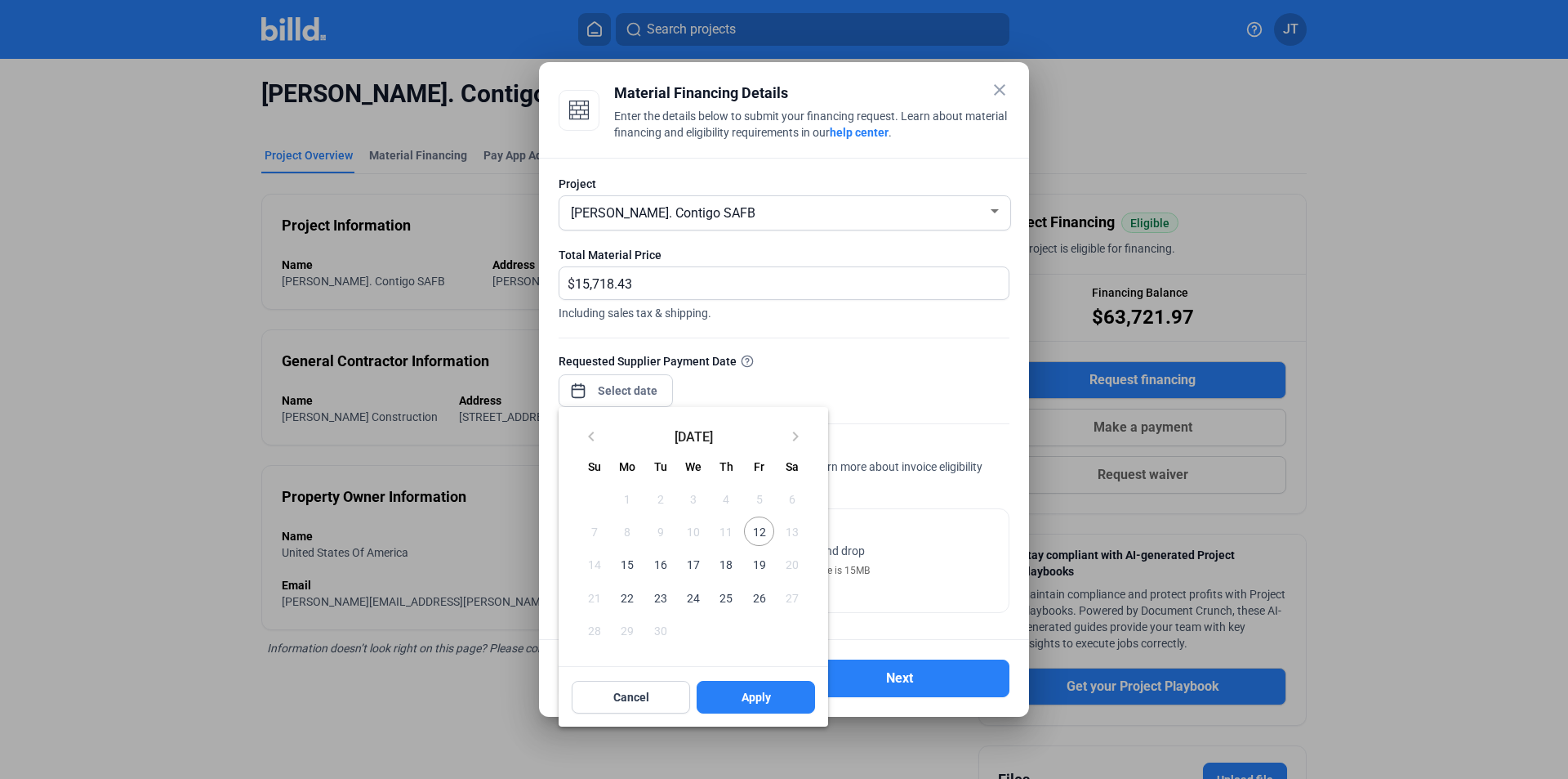
click at [624, 387] on div at bounding box center [784, 389] width 1568 height 779
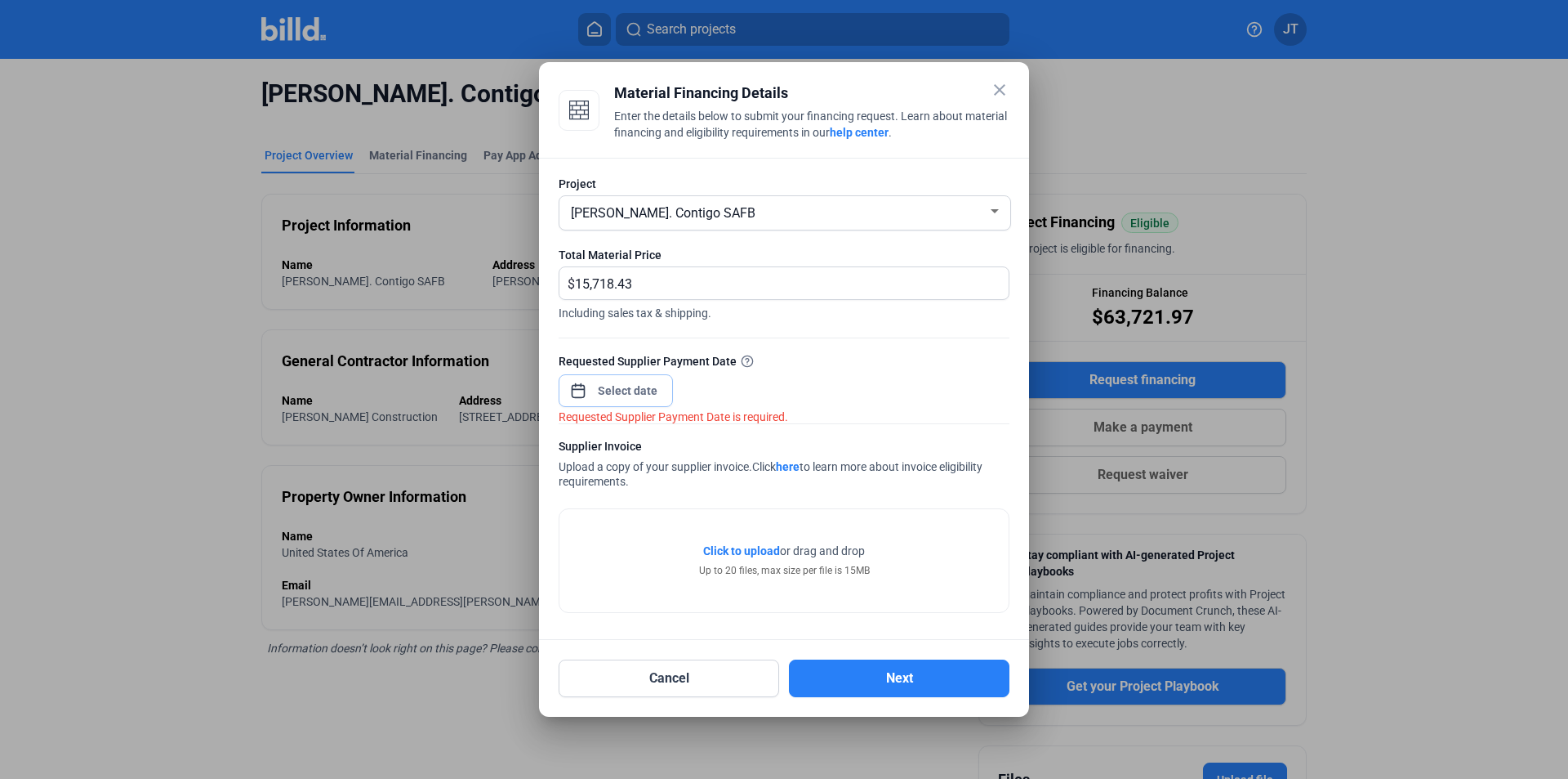
click at [648, 387] on input at bounding box center [628, 391] width 70 height 20
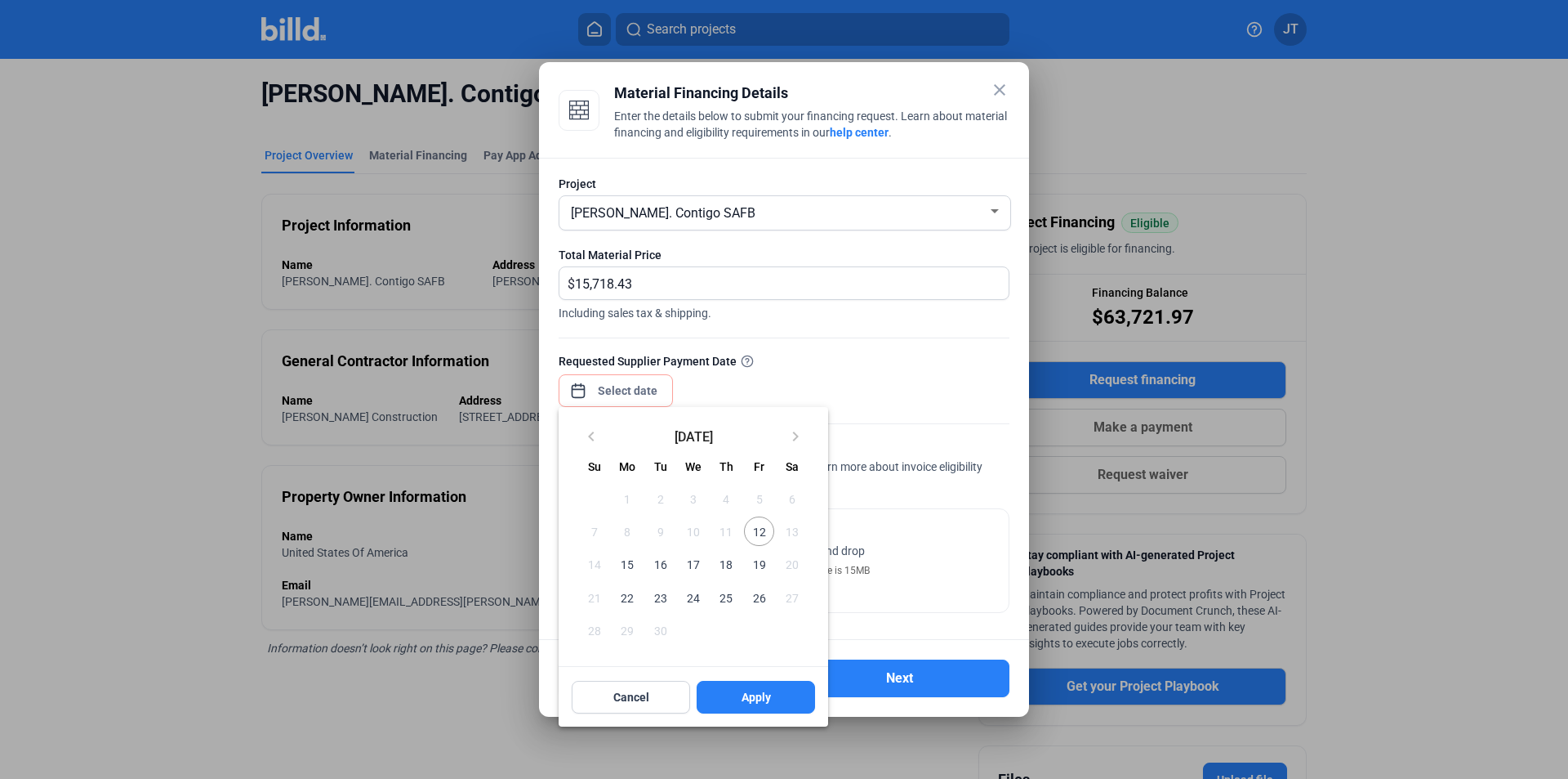
click at [627, 565] on span "15" at bounding box center [626, 564] width 30 height 30
click at [727, 703] on button "Apply" at bounding box center [756, 697] width 119 height 32
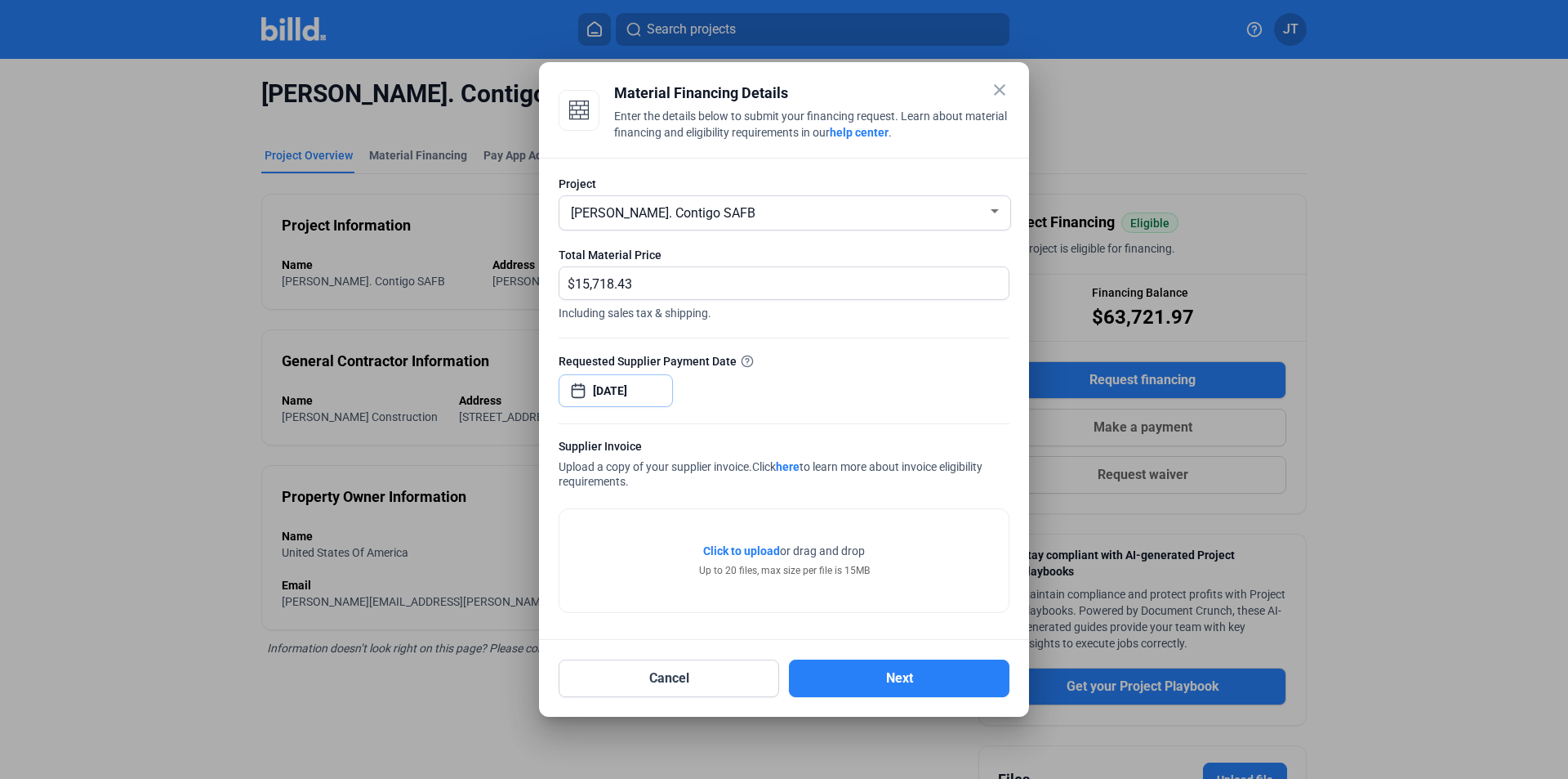
click at [615, 391] on input "[DATE]" at bounding box center [628, 391] width 70 height 20
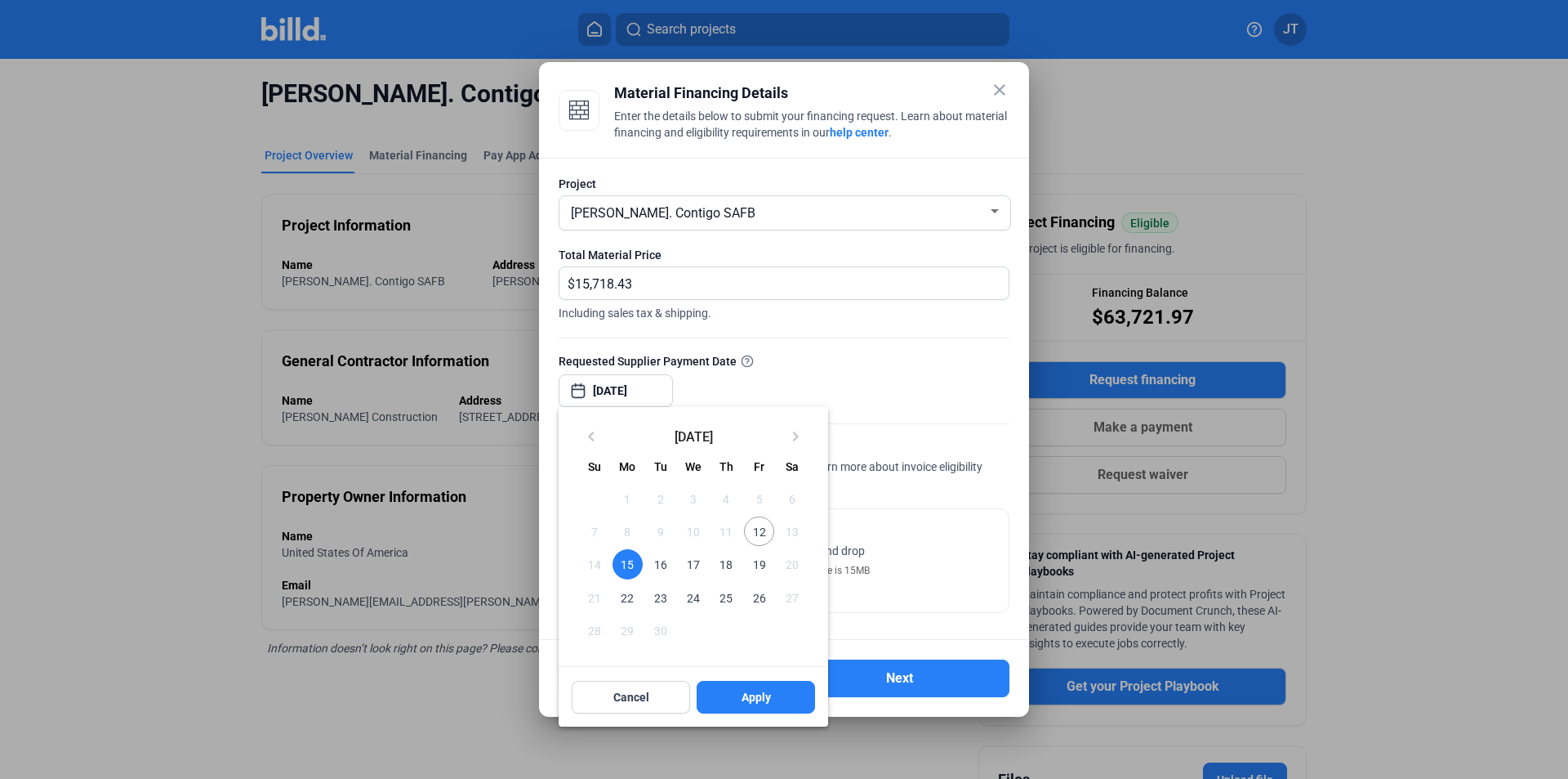
click at [754, 566] on span "19" at bounding box center [759, 564] width 30 height 30
click at [753, 701] on span "Apply" at bounding box center [756, 697] width 30 height 16
type input "[DATE]"
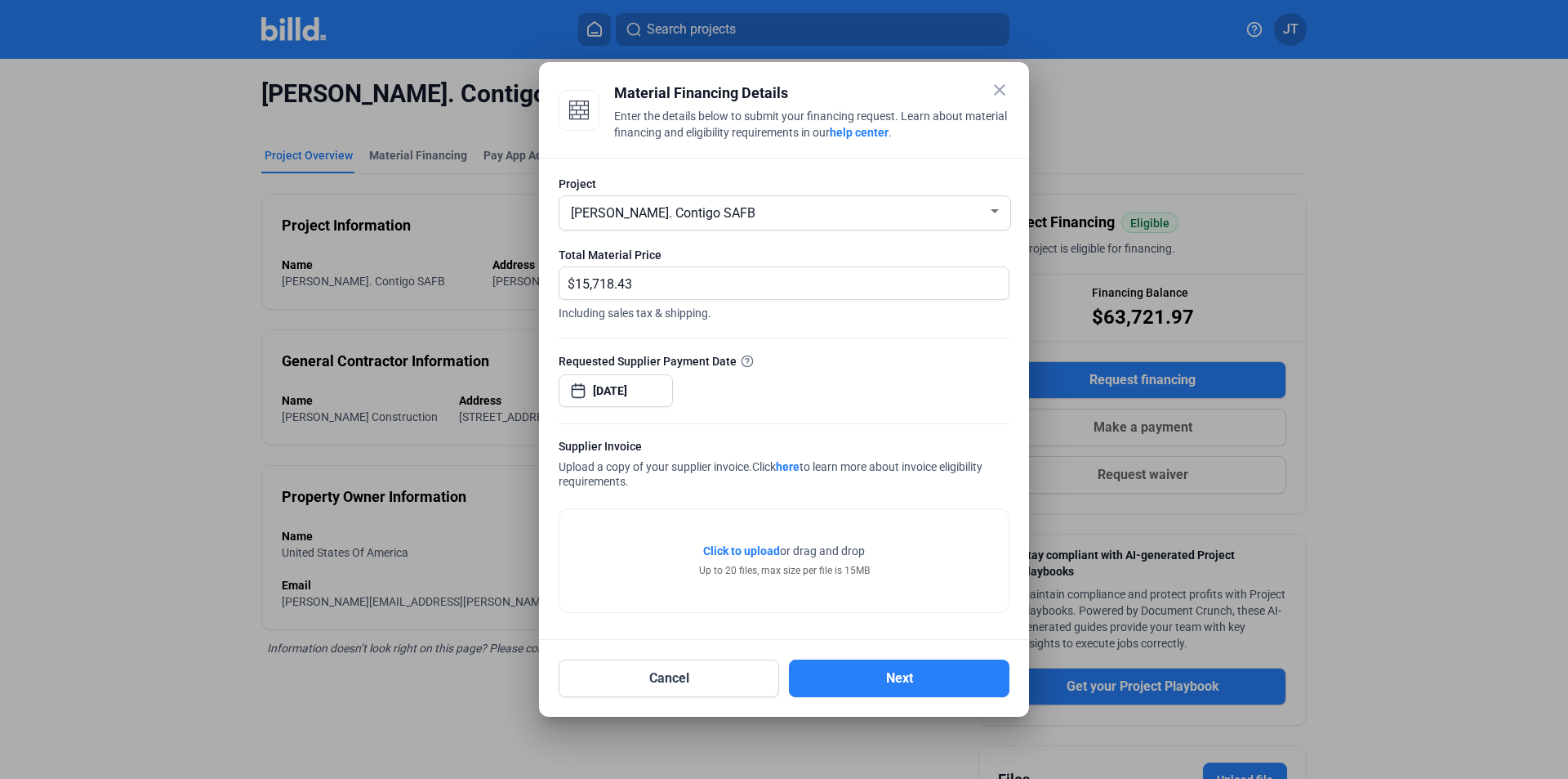
click at [748, 552] on span "Click to upload" at bounding box center [741, 550] width 77 height 14
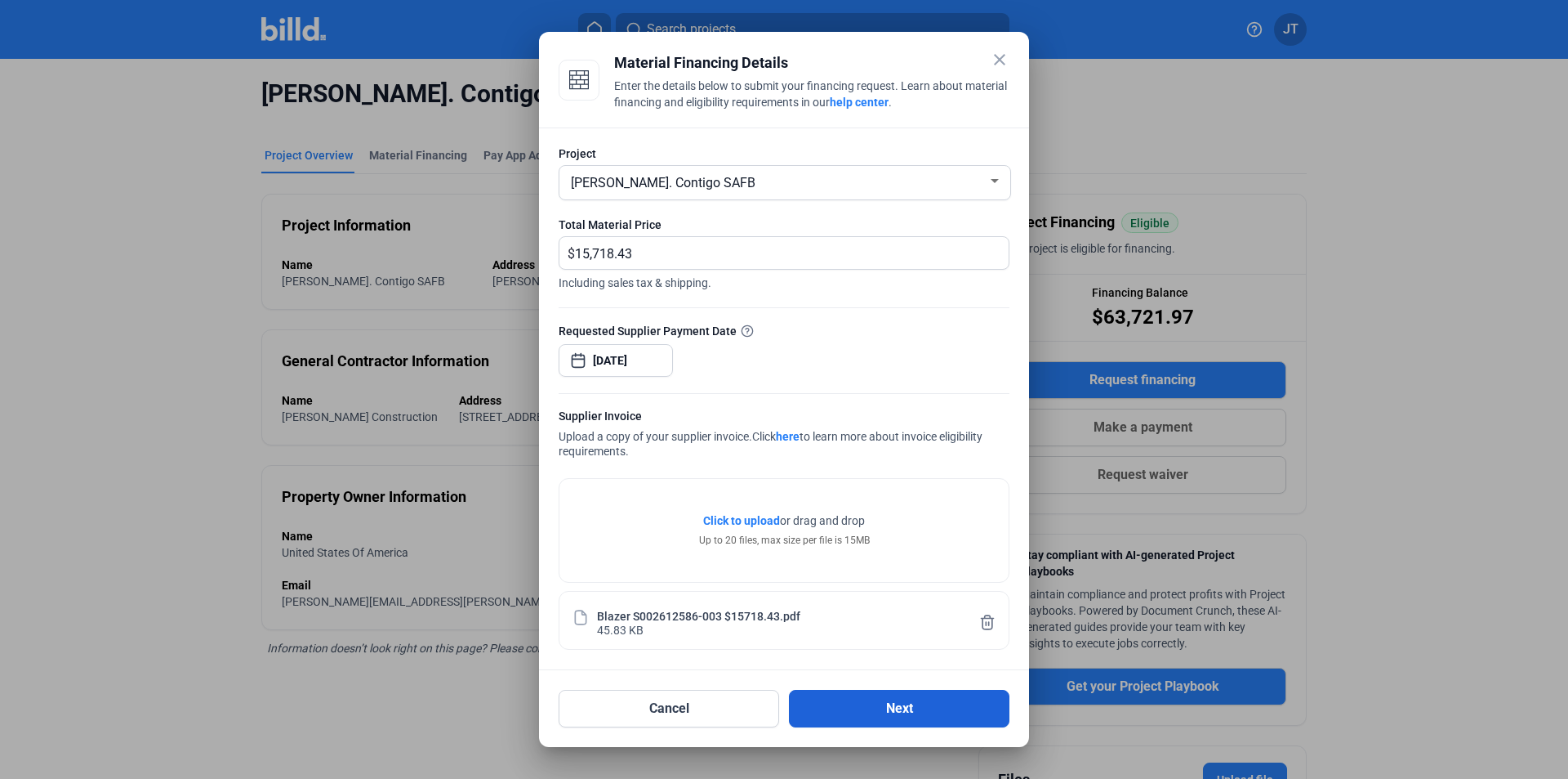
click at [915, 696] on button "Next" at bounding box center [898, 709] width 221 height 38
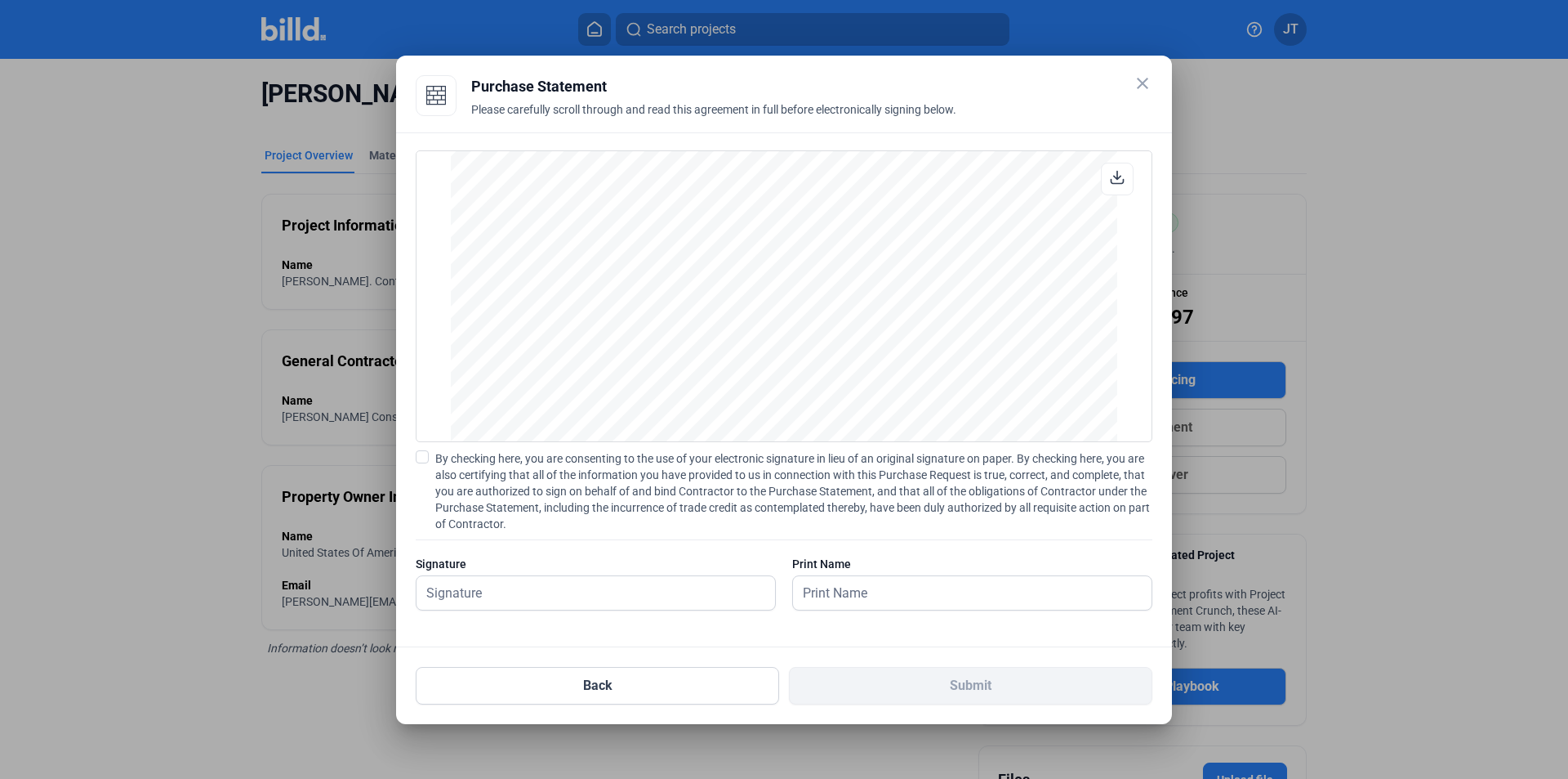
scroll to position [1356, 0]
click at [419, 460] on span at bounding box center [422, 457] width 14 height 14
click at [0, 0] on input "By checking here, you are consenting to the use of your electronic signature in…" at bounding box center [0, 0] width 0 height 0
click at [479, 594] on input "text" at bounding box center [587, 593] width 340 height 33
type input "[PERSON_NAME]"
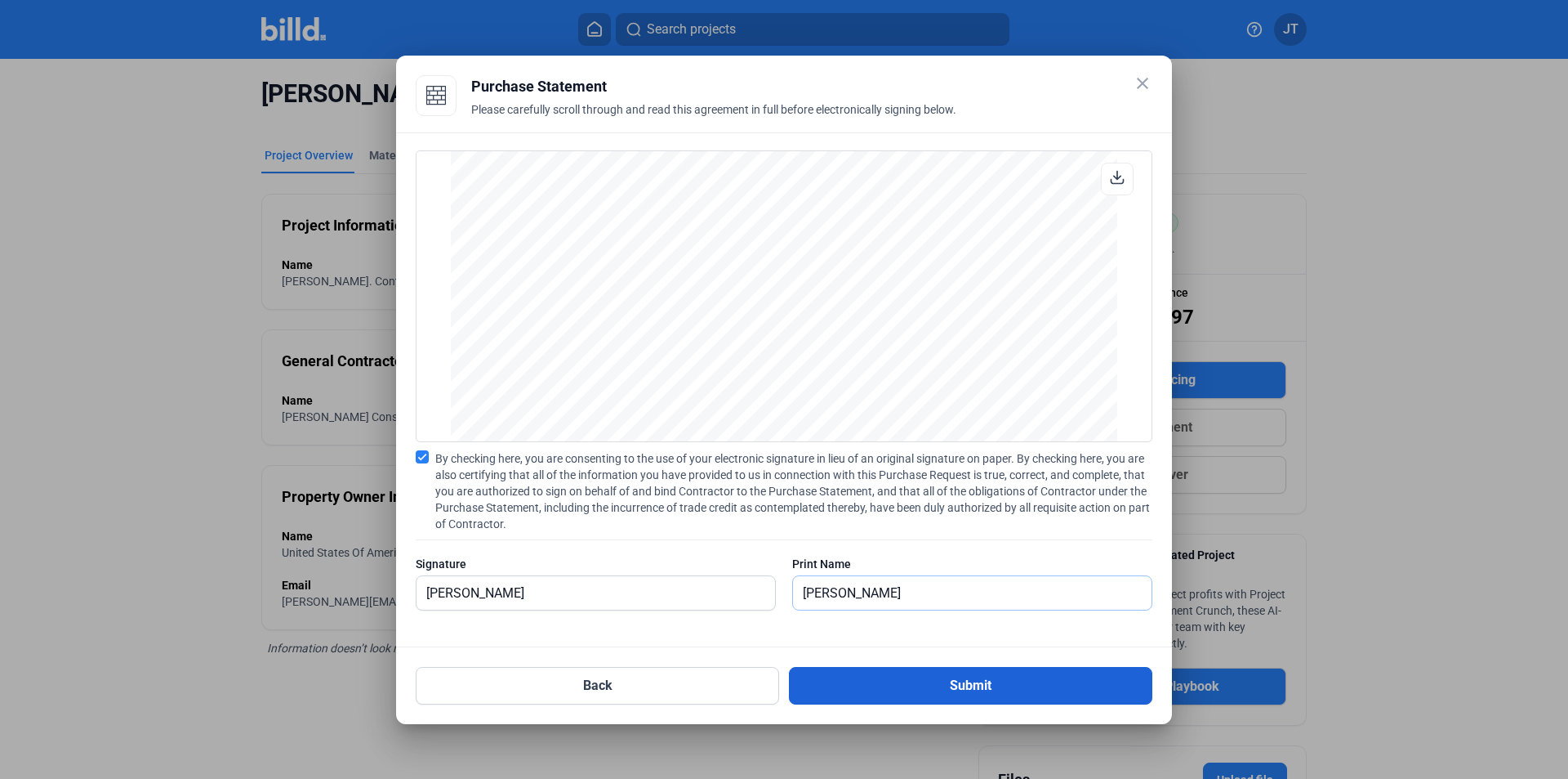
type input "[PERSON_NAME]"
click at [807, 681] on button "Submit" at bounding box center [970, 685] width 364 height 38
